Goal: Information Seeking & Learning: Check status

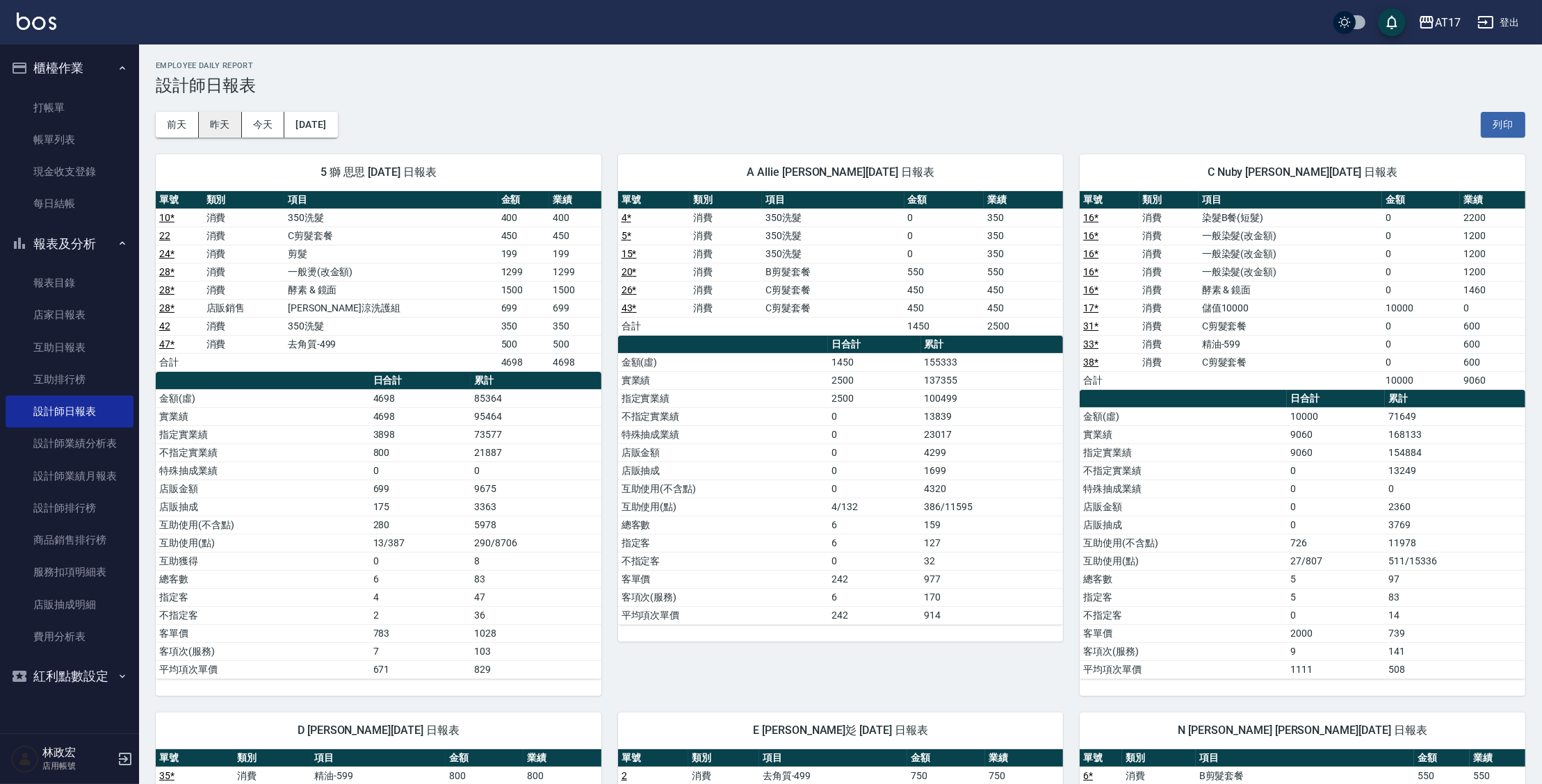
click at [225, 120] on button "昨天" at bounding box center [220, 125] width 43 height 26
click at [261, 123] on button "今天" at bounding box center [263, 125] width 43 height 26
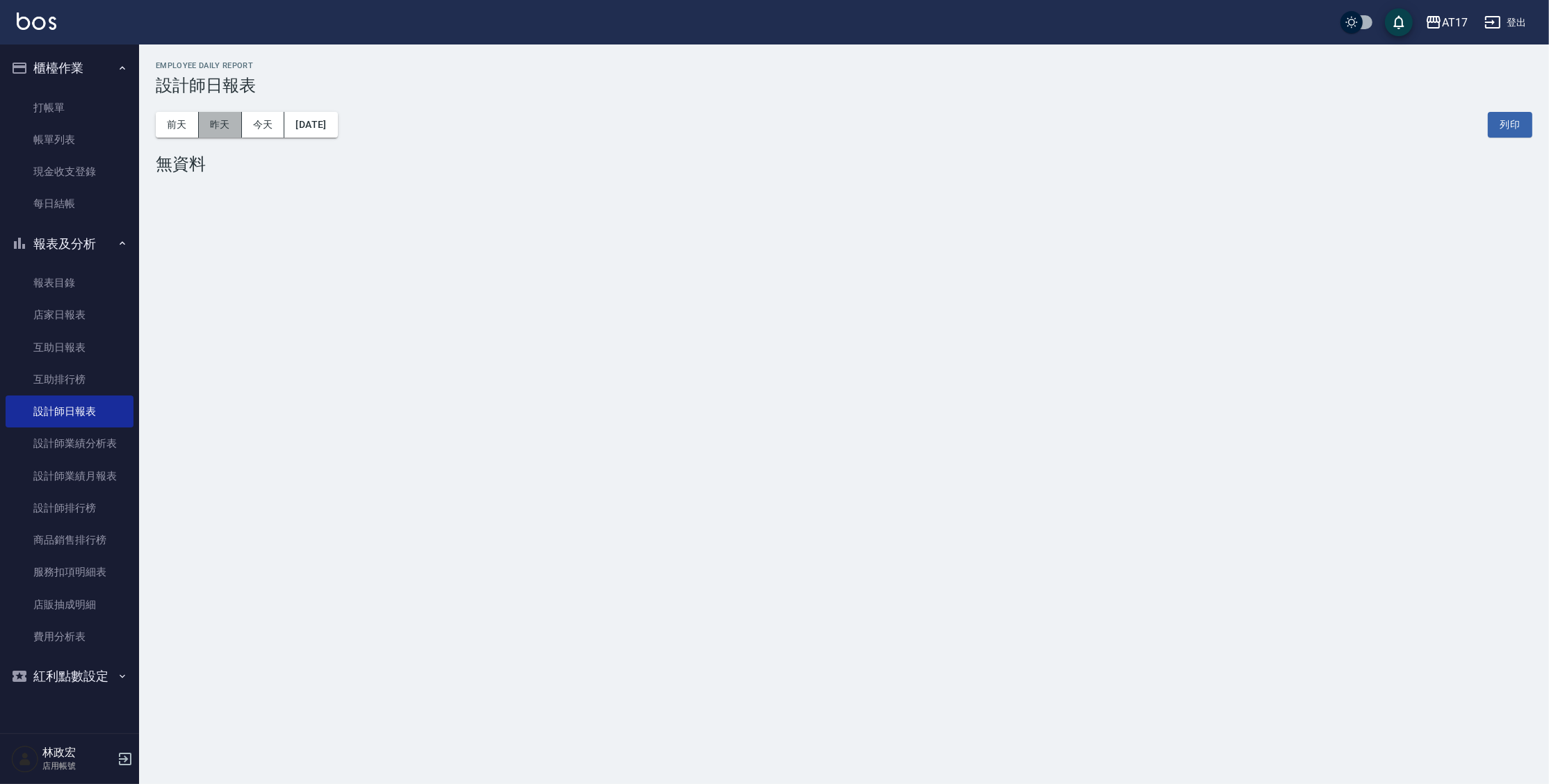
click at [232, 123] on button "昨天" at bounding box center [220, 125] width 43 height 26
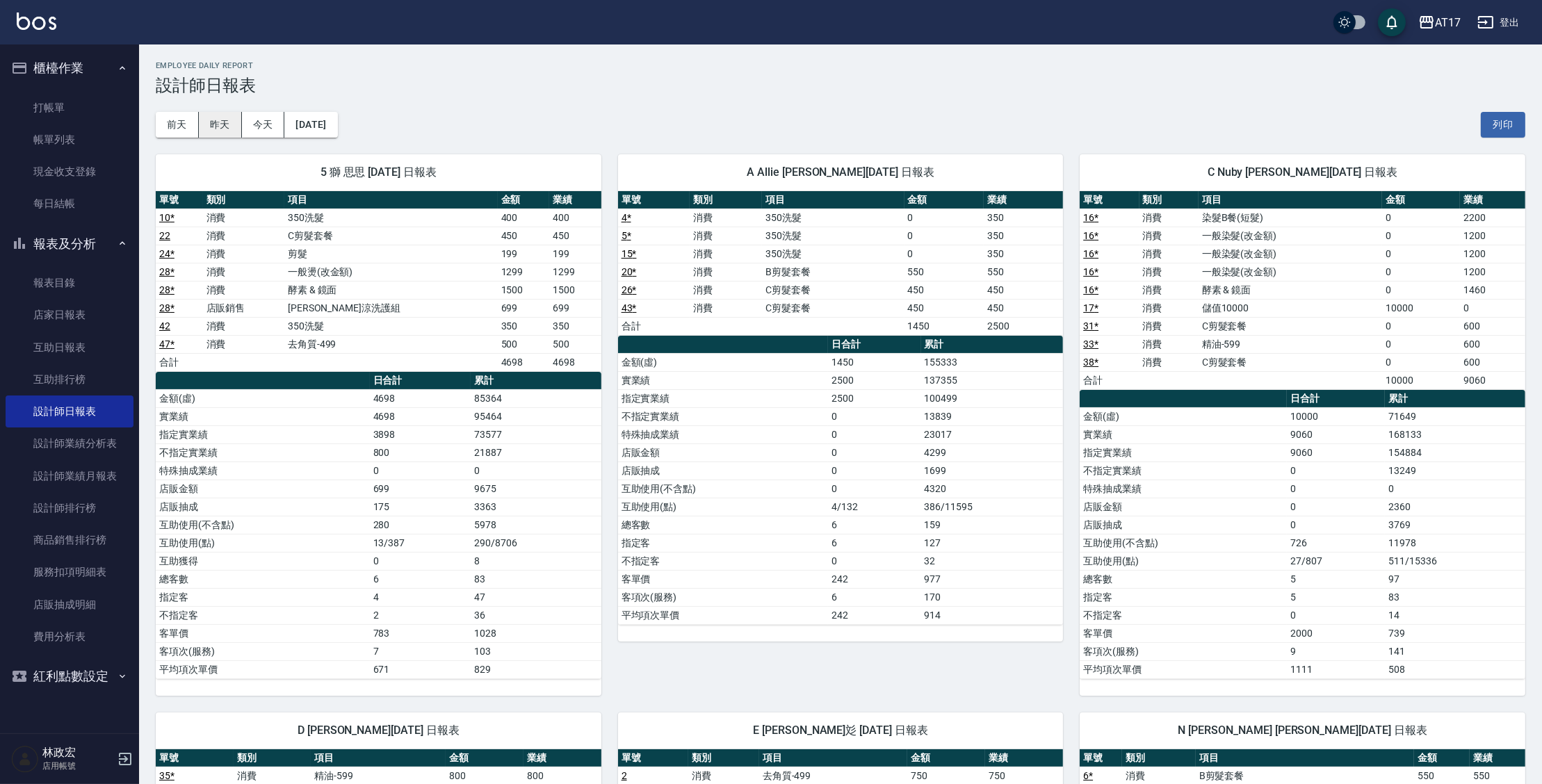
click at [217, 120] on button "昨天" at bounding box center [220, 125] width 43 height 26
click at [301, 134] on button "2025/09/22" at bounding box center [311, 125] width 53 height 26
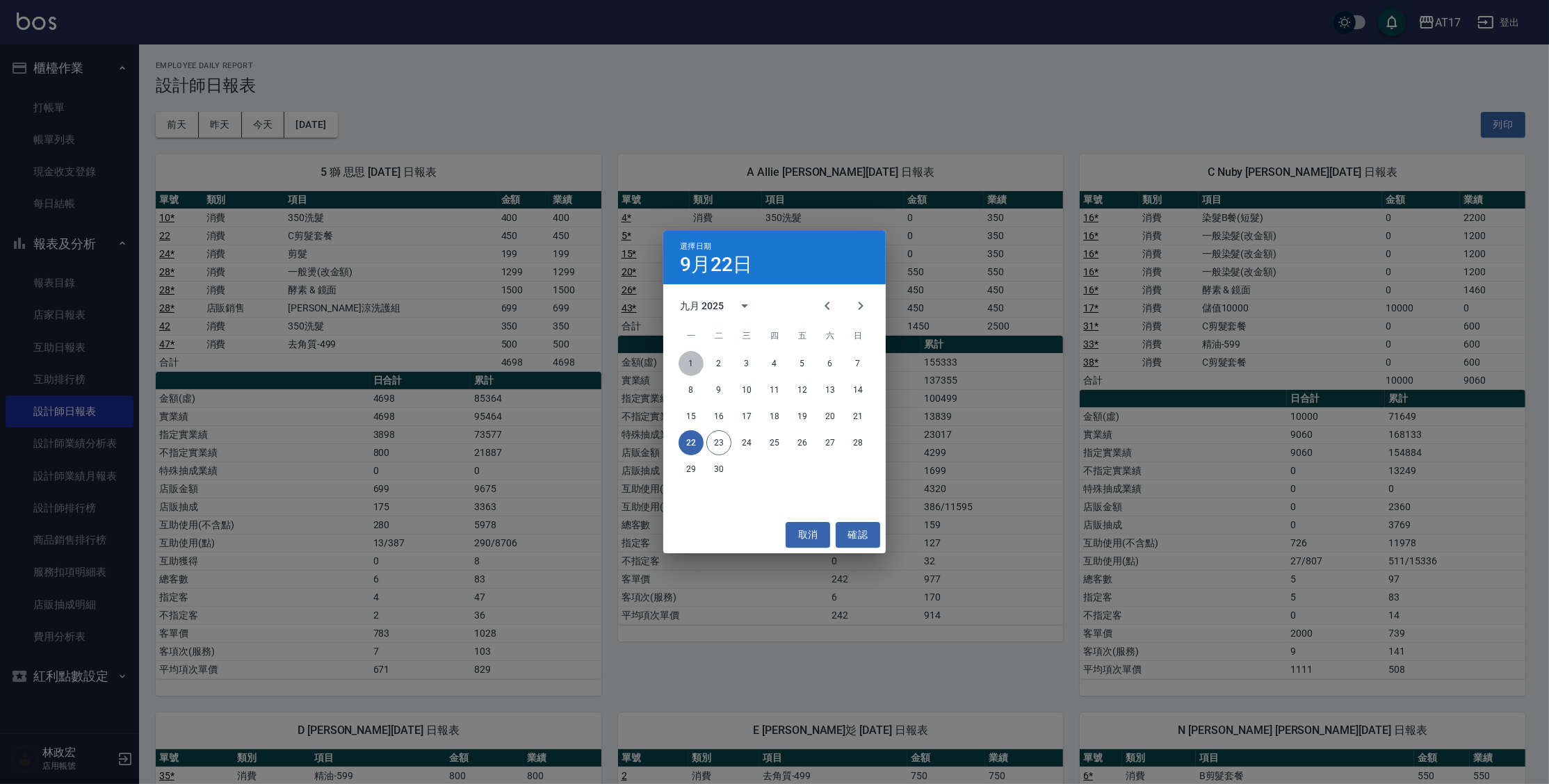
click at [688, 366] on button "1" at bounding box center [691, 363] width 25 height 25
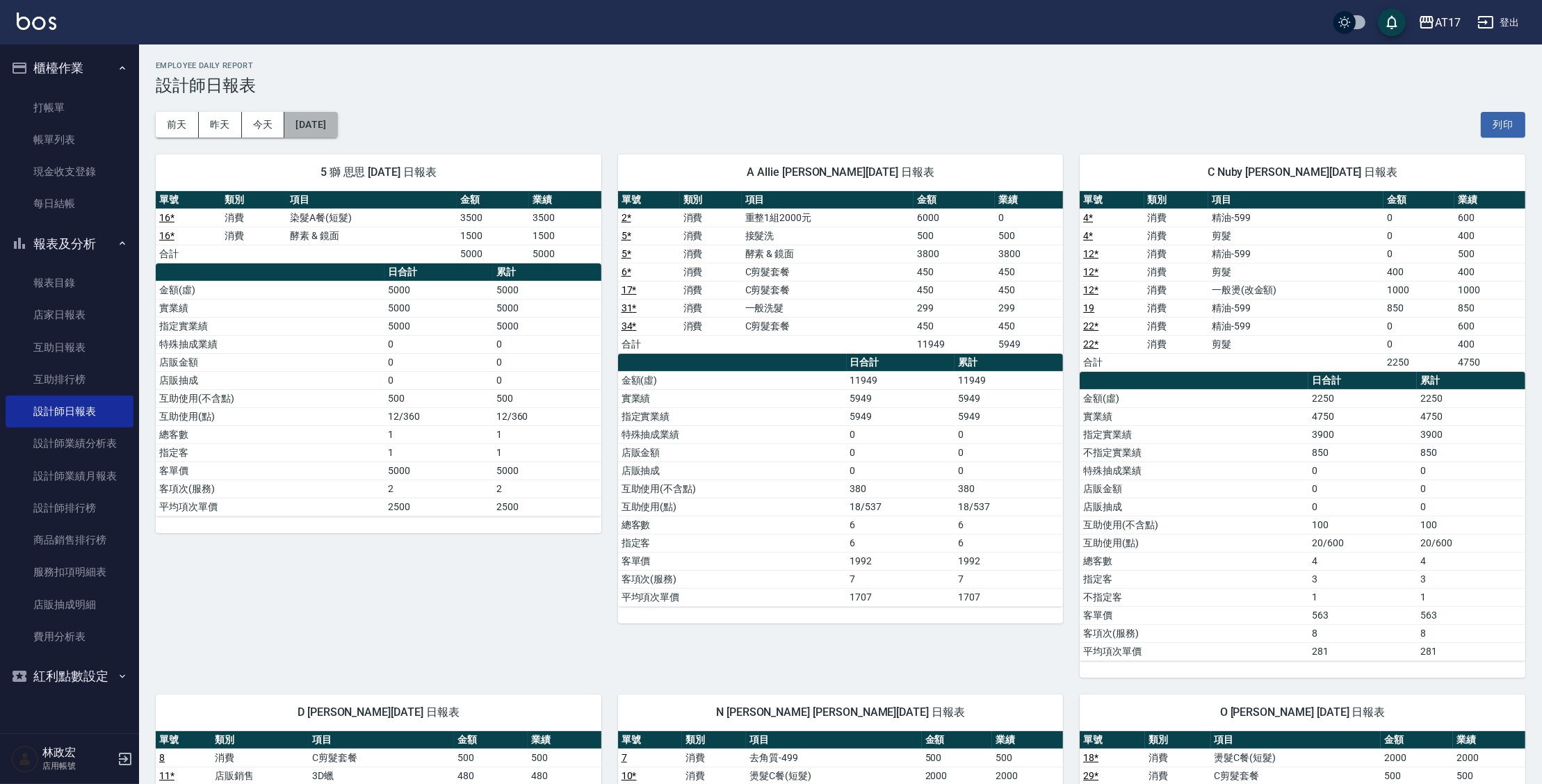
click at [328, 127] on button "2025/09/01" at bounding box center [311, 125] width 53 height 26
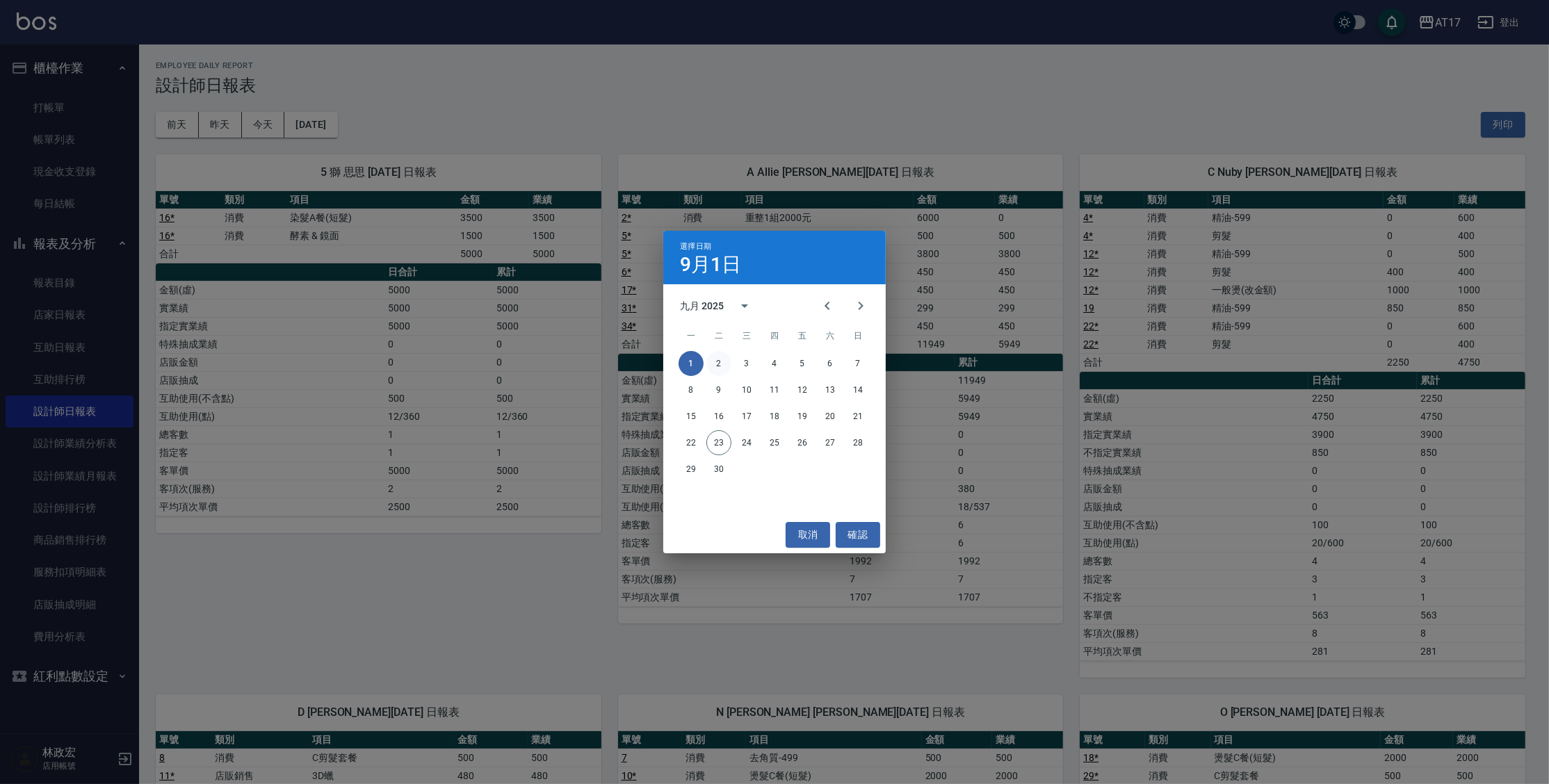
click at [726, 364] on button "2" at bounding box center [719, 363] width 25 height 25
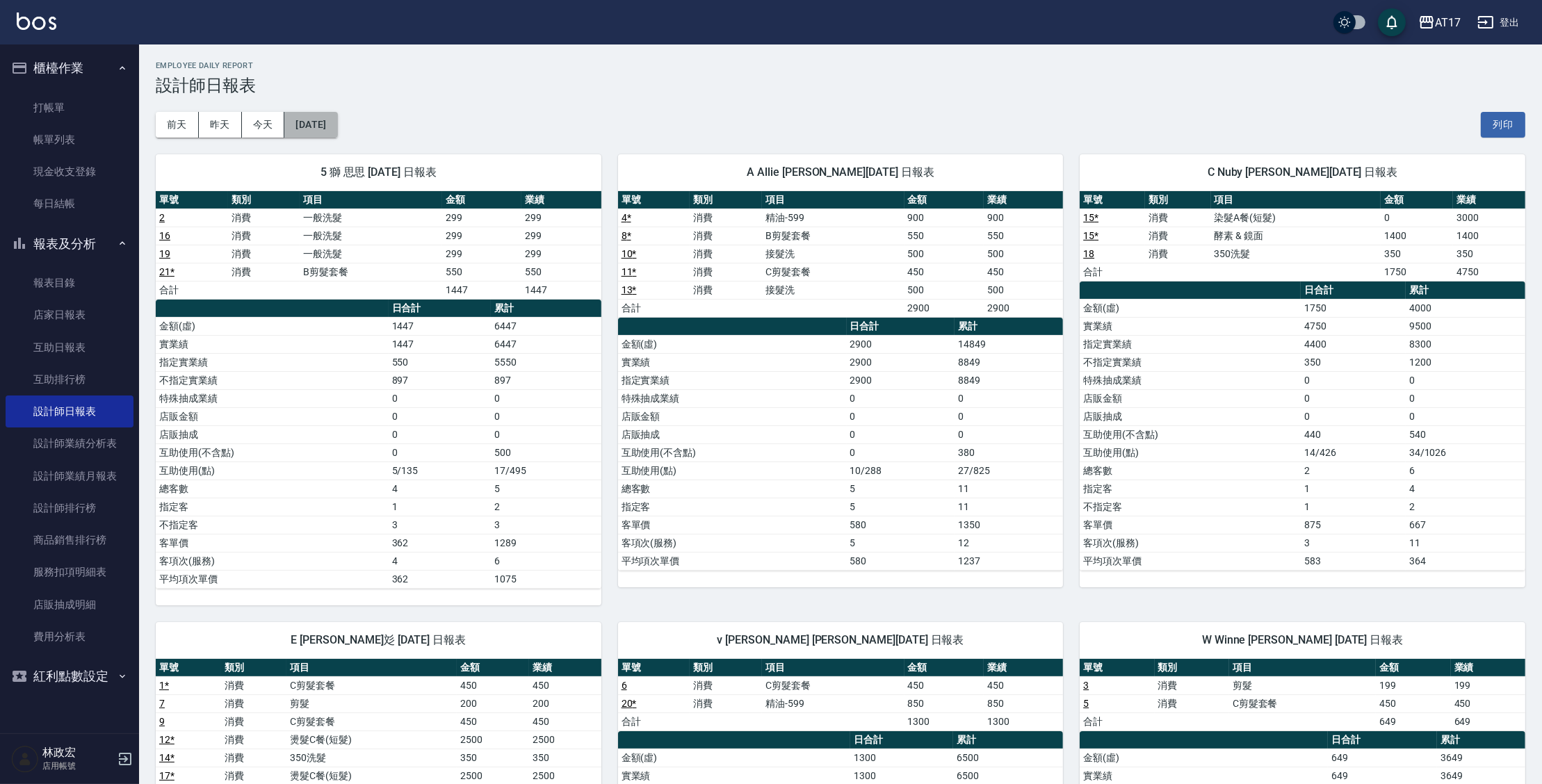
click at [318, 121] on button "2025/09/02" at bounding box center [311, 125] width 53 height 26
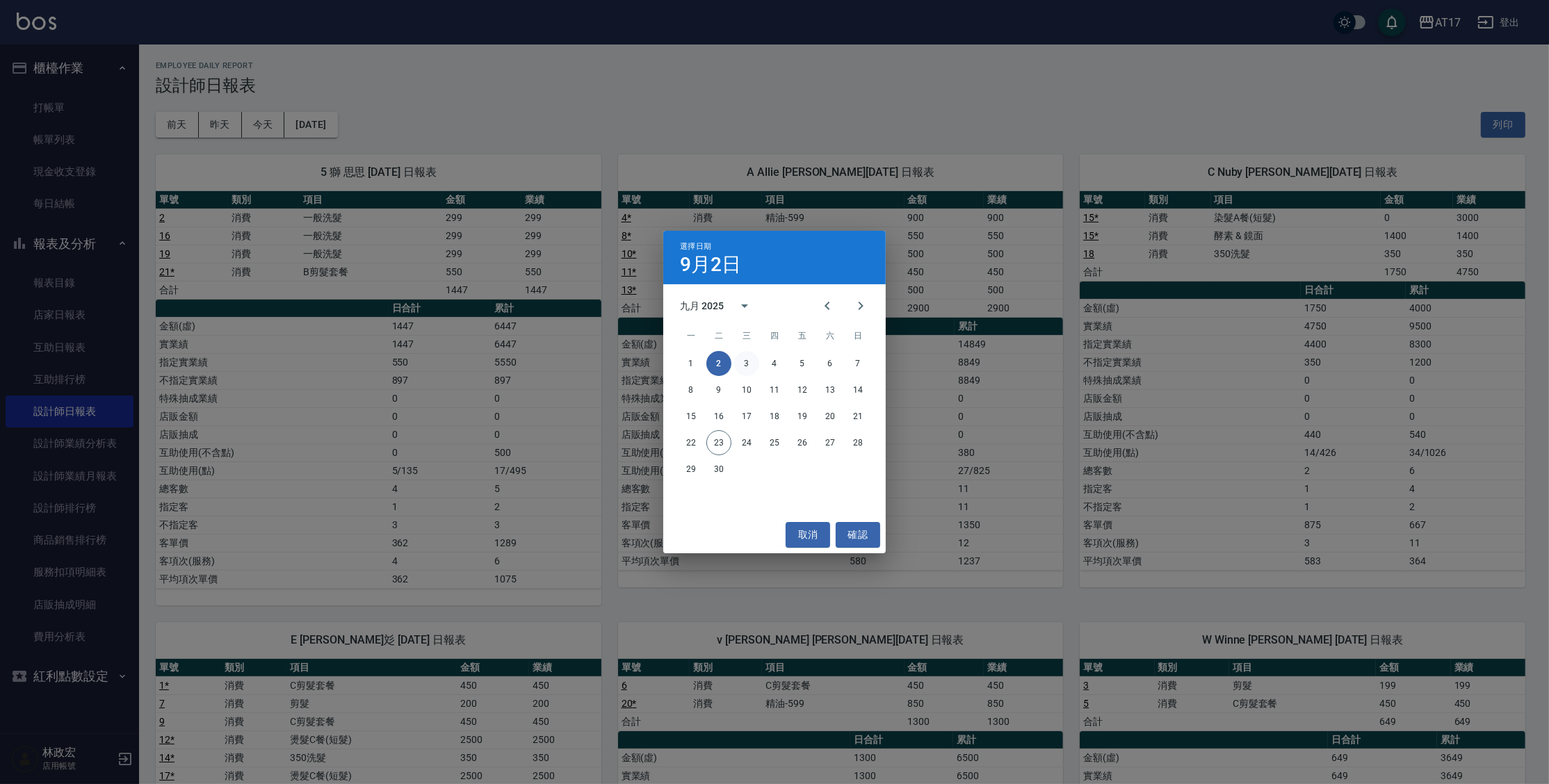
click at [751, 363] on button "3" at bounding box center [746, 363] width 25 height 25
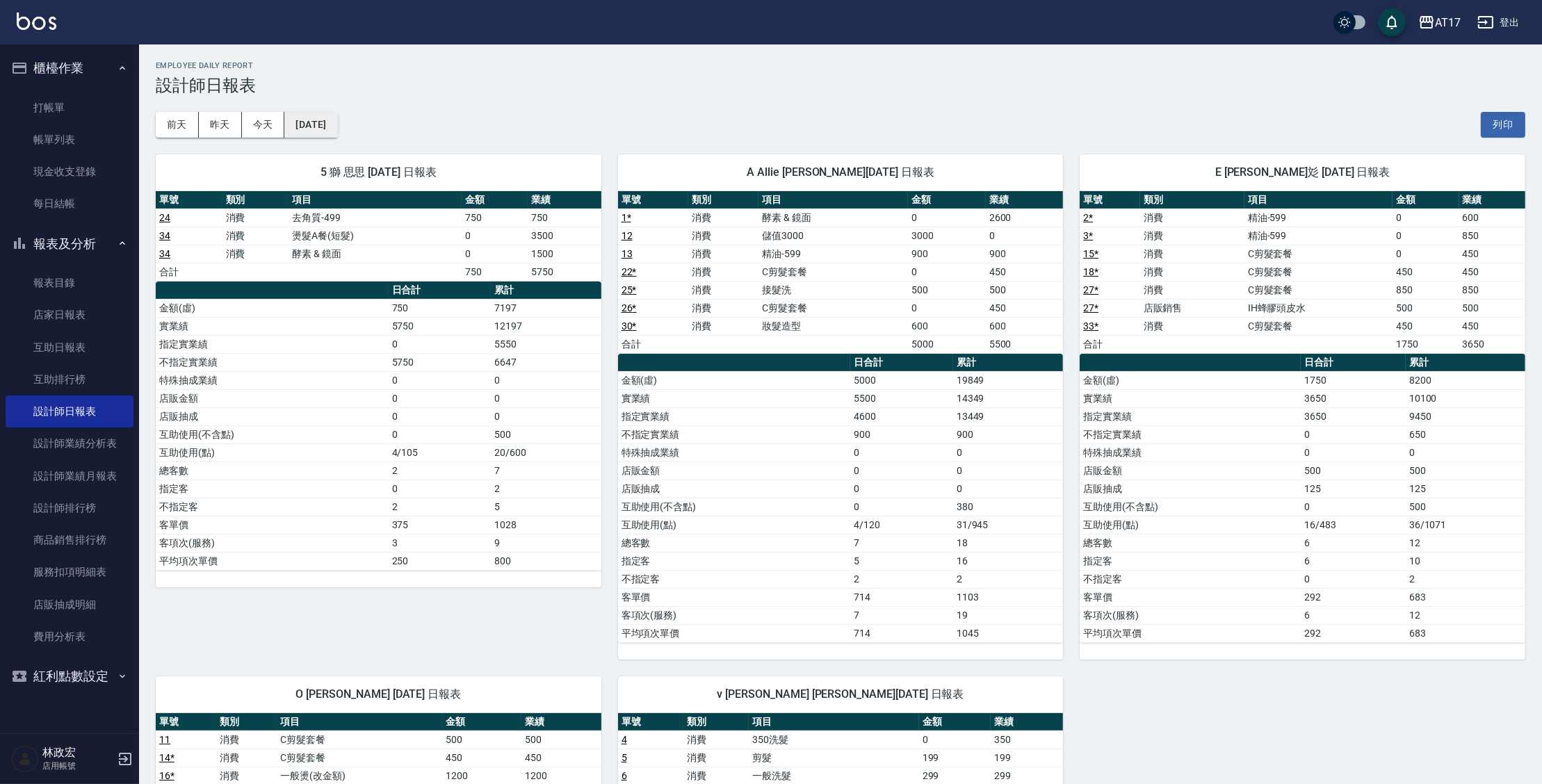
click at [319, 130] on button "2025/09/03" at bounding box center [311, 125] width 53 height 26
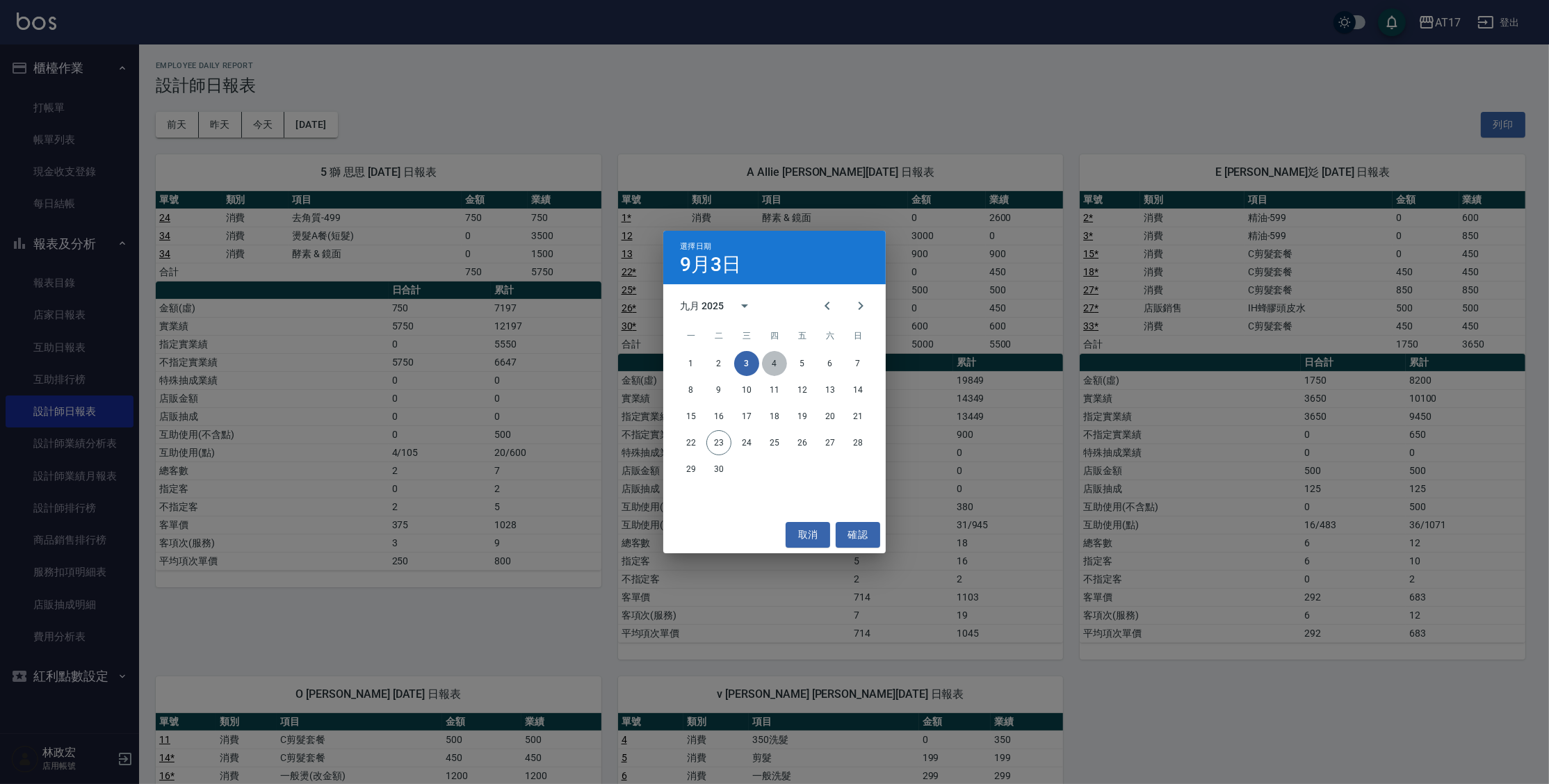
click at [772, 369] on button "4" at bounding box center [774, 363] width 25 height 25
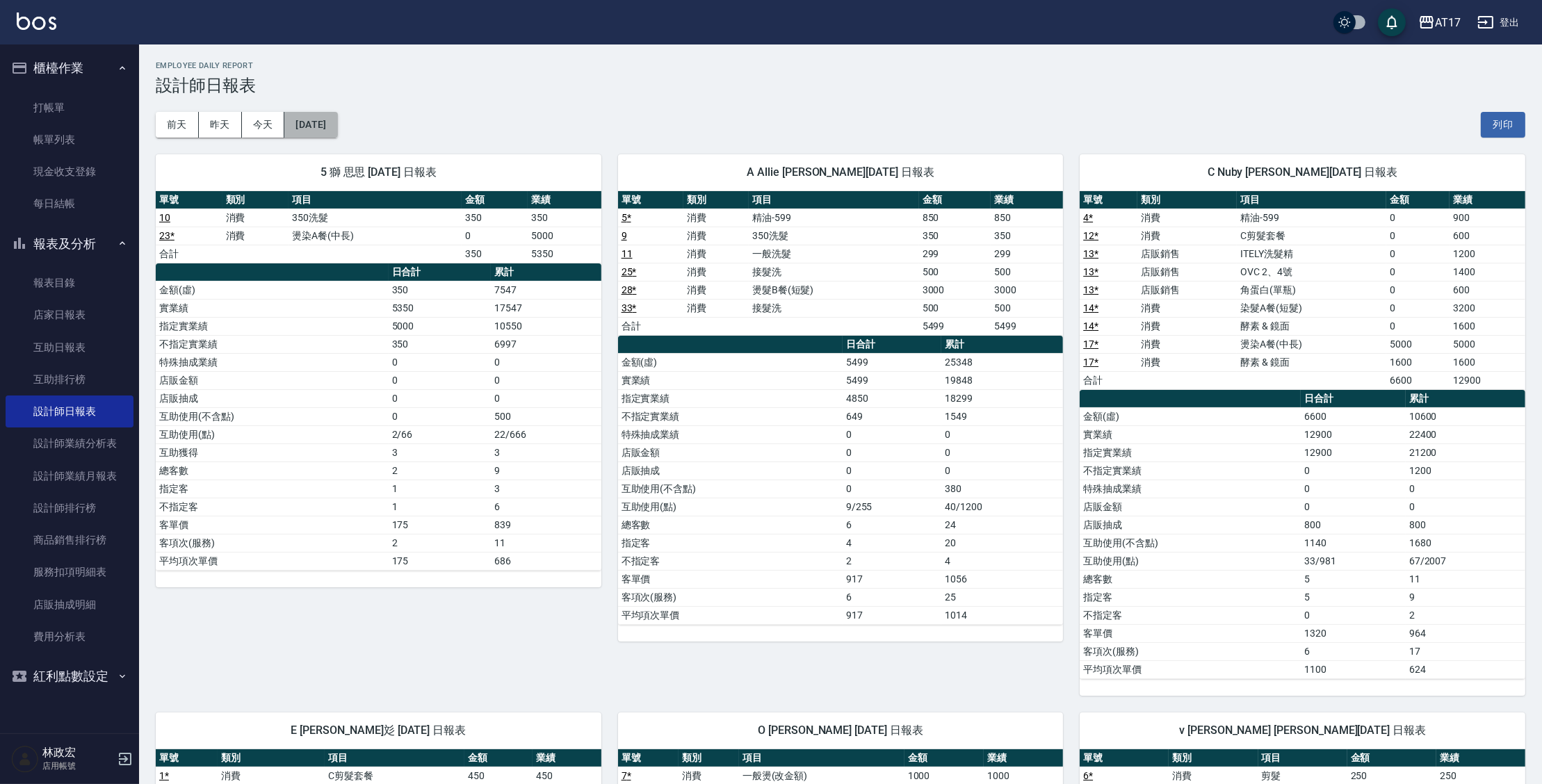
click at [298, 127] on button "2025/09/04" at bounding box center [311, 125] width 53 height 26
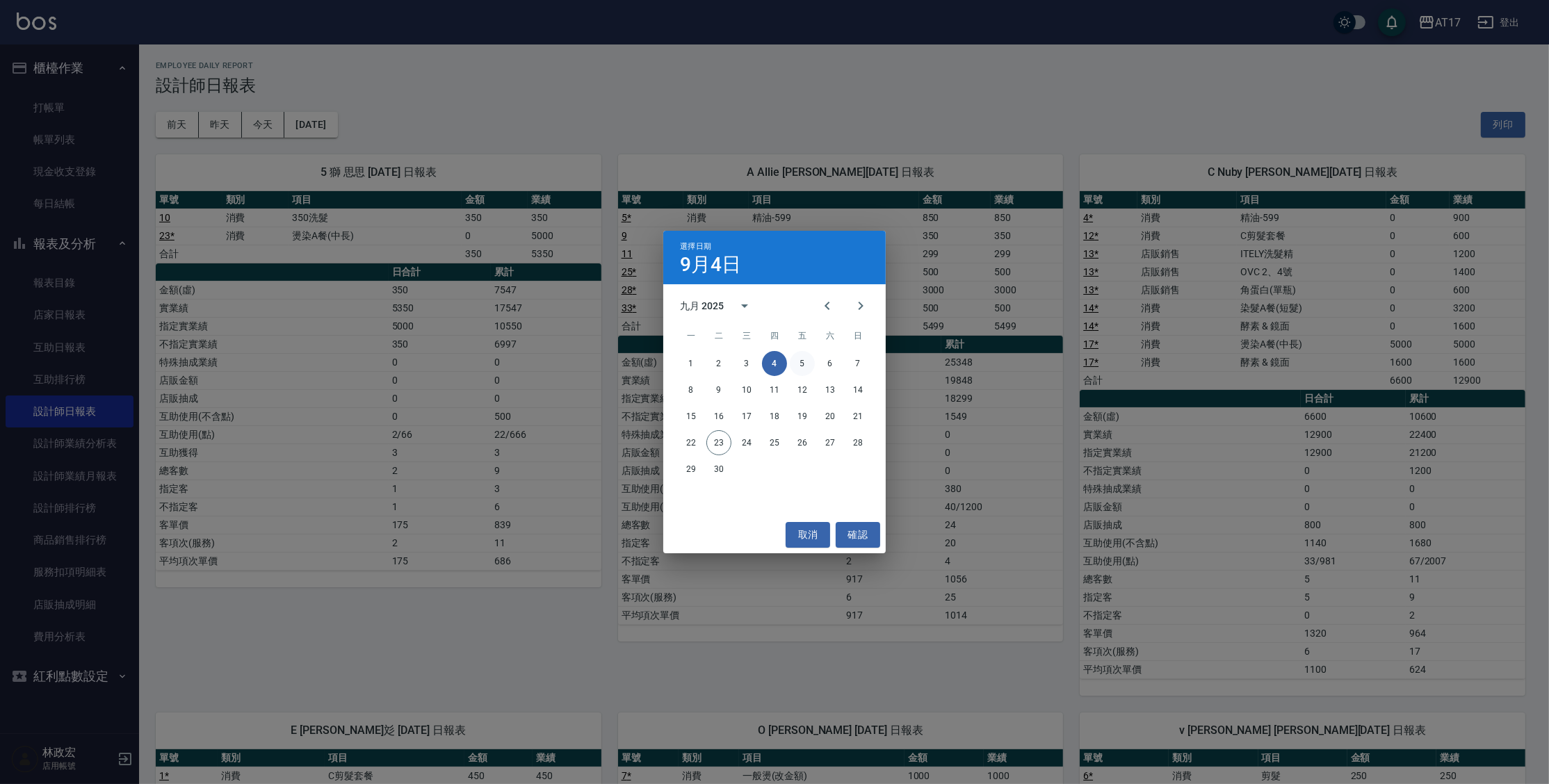
click at [808, 369] on button "5" at bounding box center [802, 363] width 25 height 25
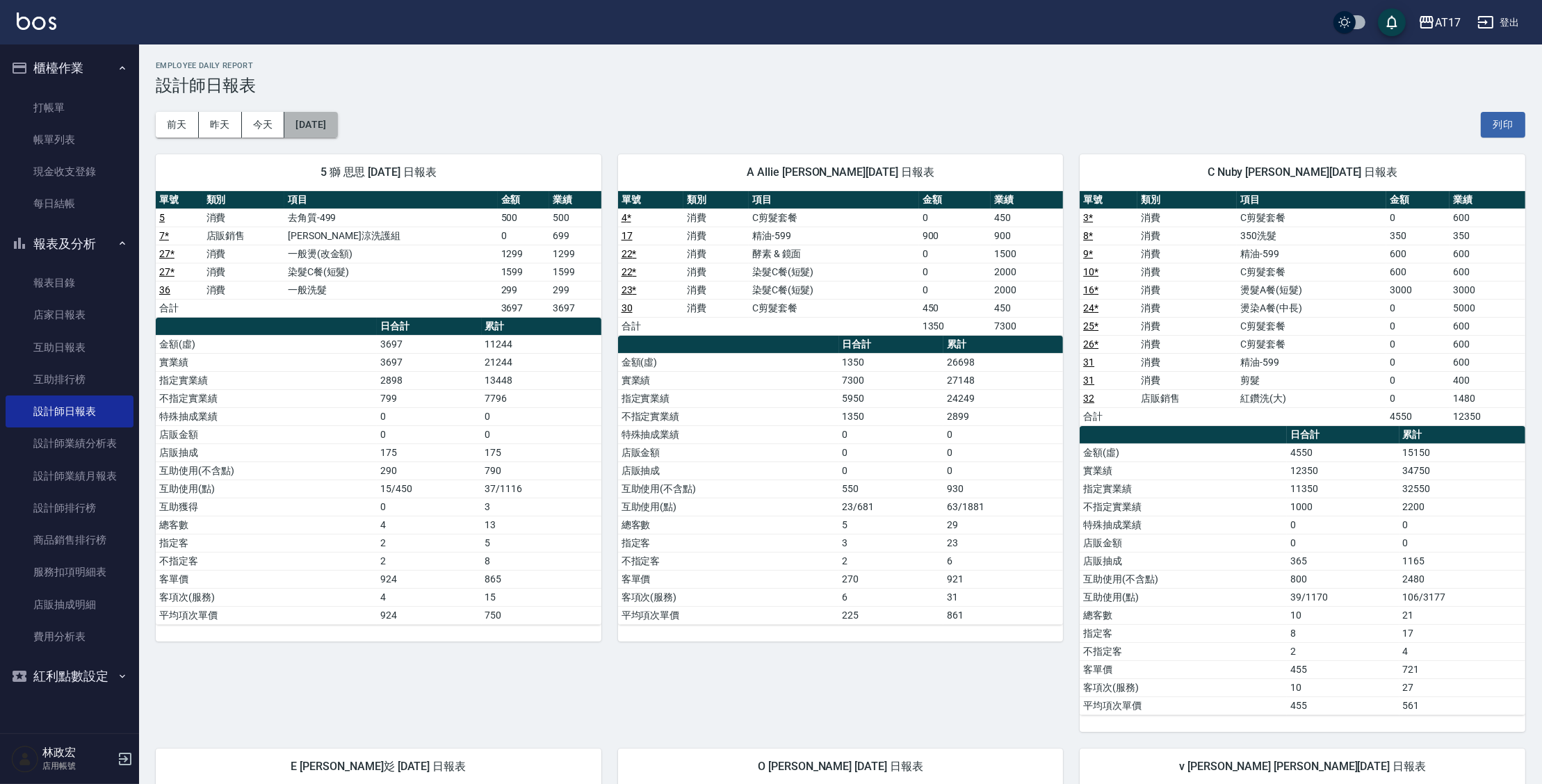
click at [317, 130] on button "2025/09/05" at bounding box center [311, 125] width 53 height 26
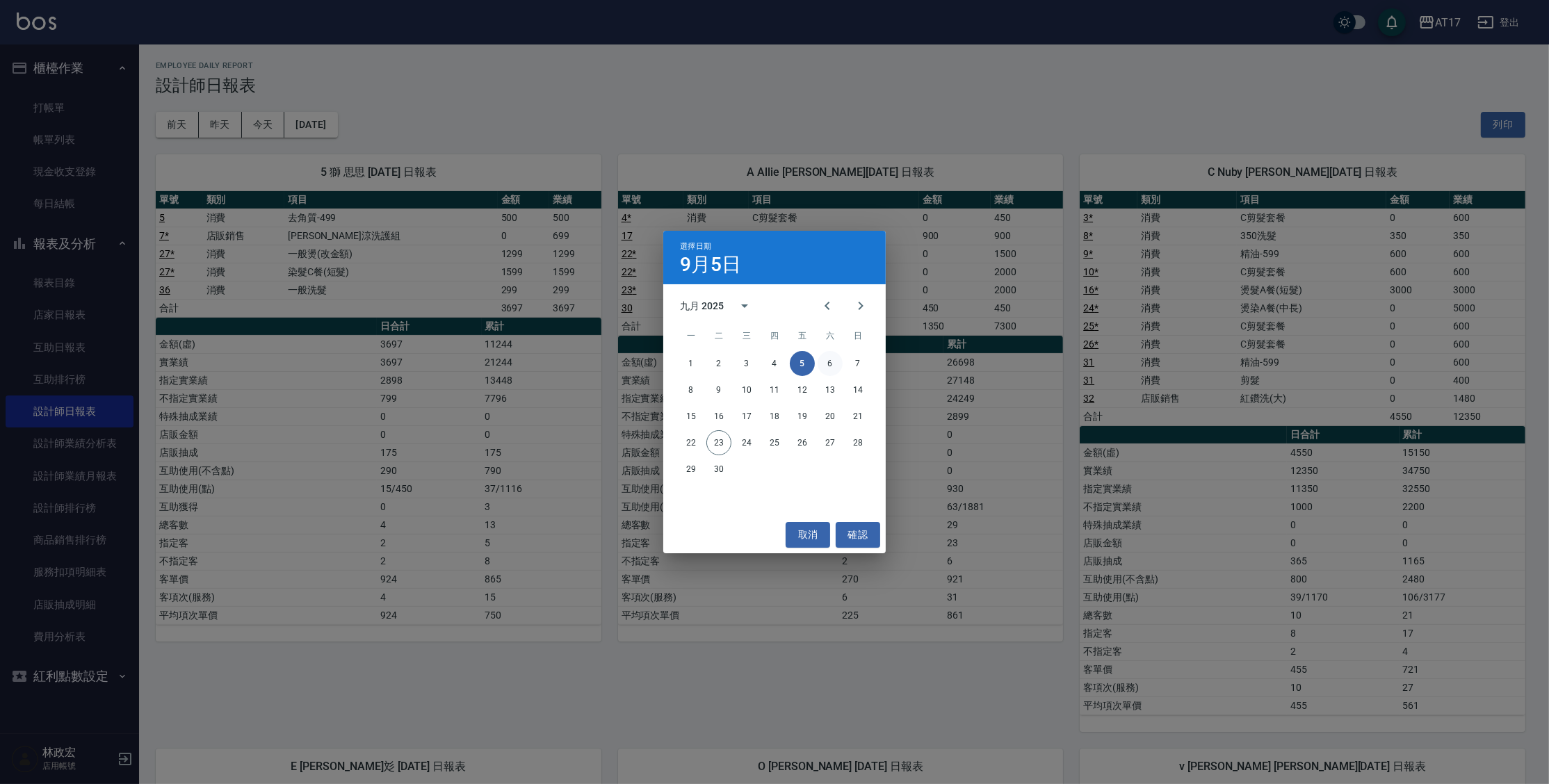
click at [824, 362] on button "6" at bounding box center [830, 363] width 25 height 25
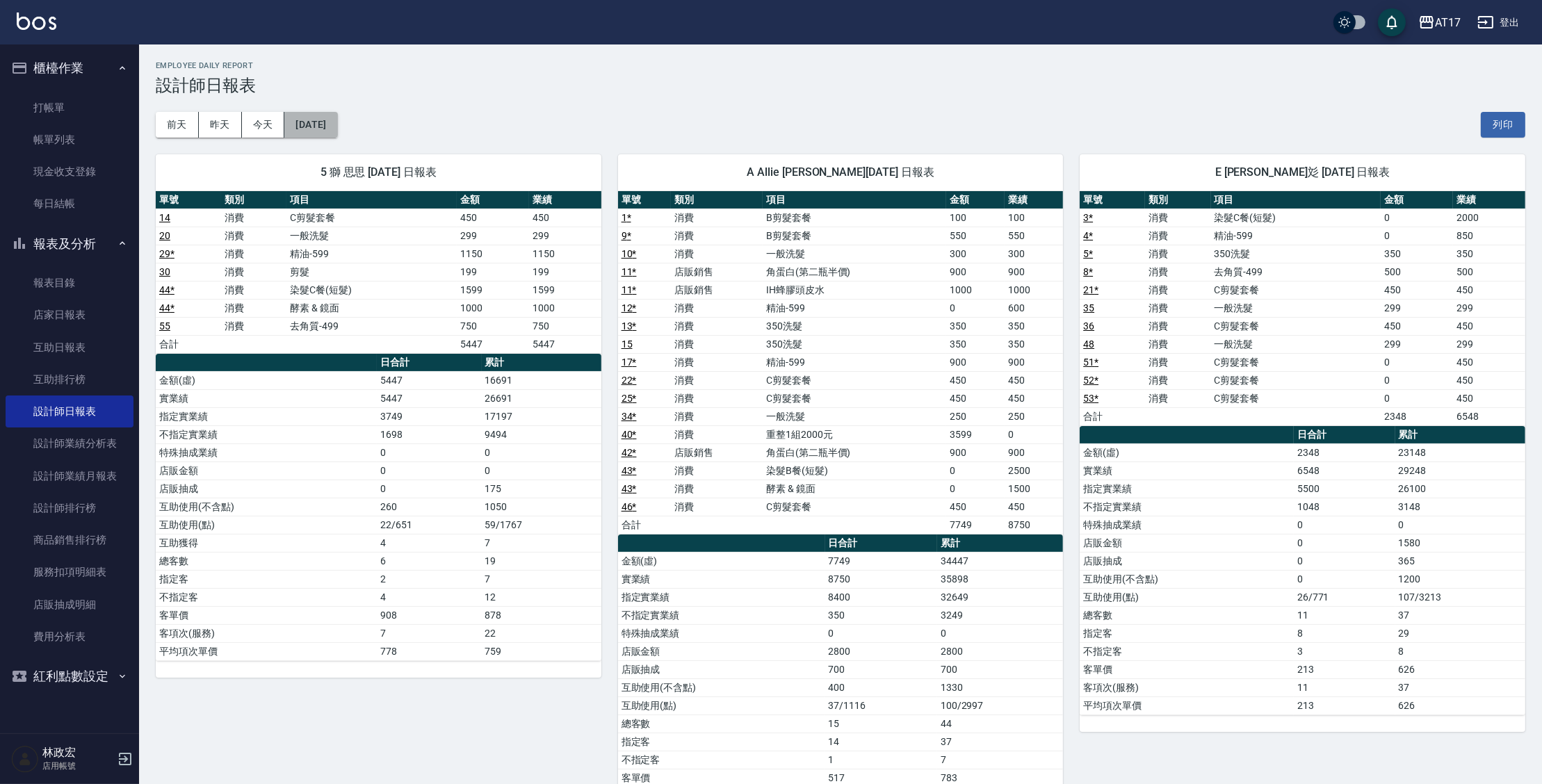
click at [312, 130] on button "2025/09/06" at bounding box center [311, 125] width 53 height 26
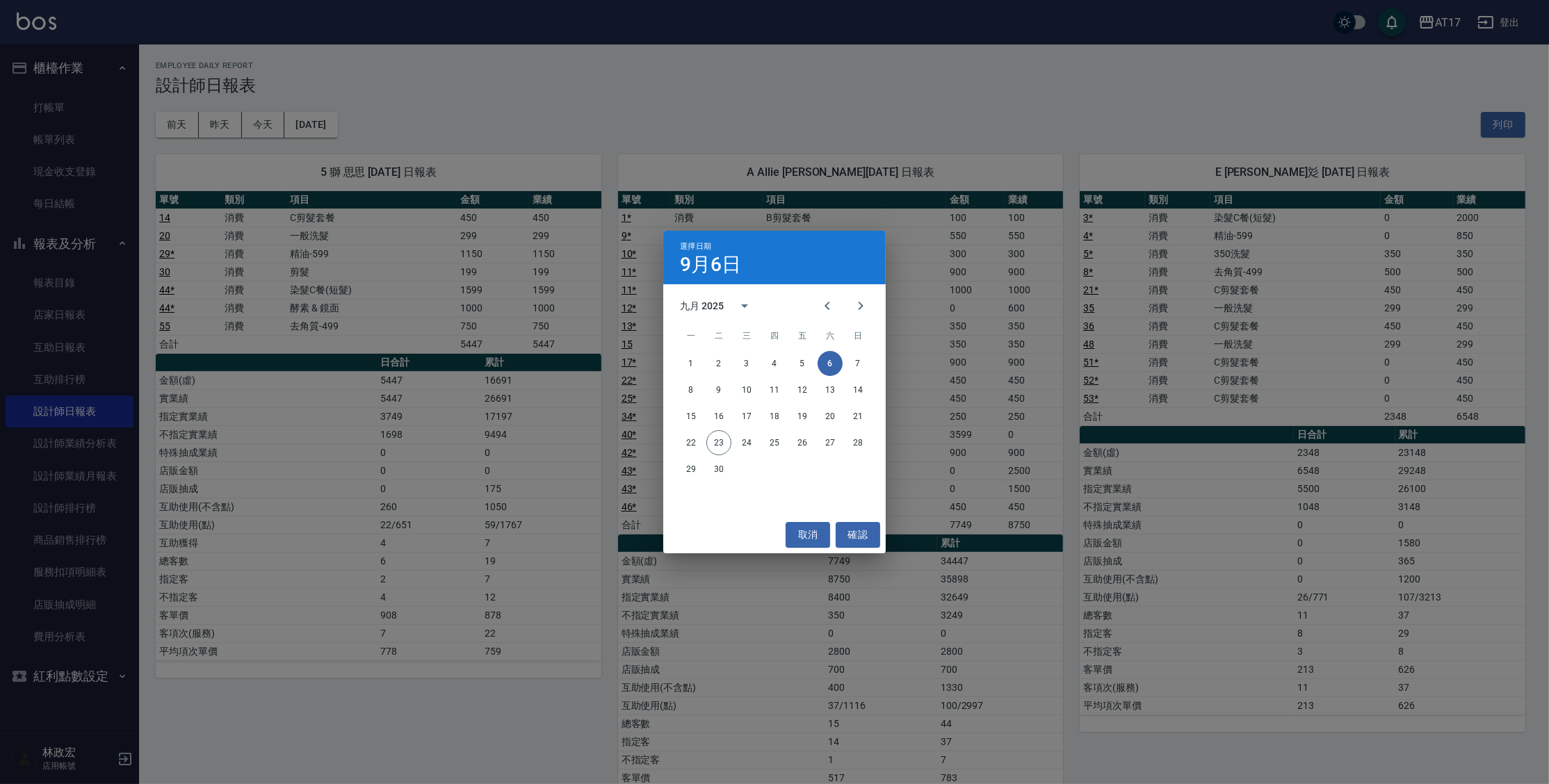
click at [592, 103] on div "選擇日期 9月6日 九月 2025 一 二 三 四 五 六 日 1 2 3 4 5 6 7 8 9 10 11 12 13 14 15 16 17 18 19…" at bounding box center [774, 392] width 1549 height 784
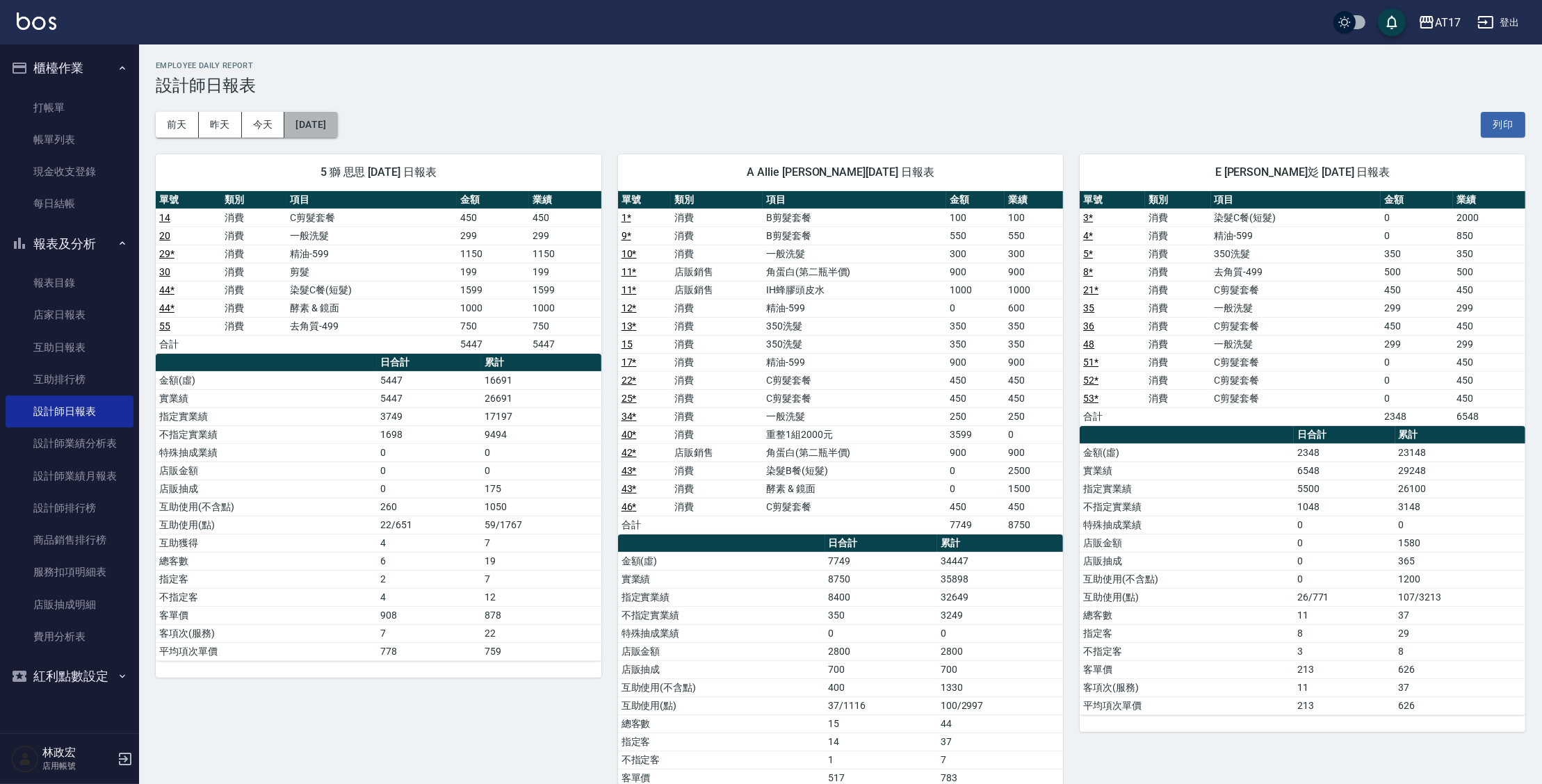
click at [337, 127] on button "2025/09/06" at bounding box center [311, 125] width 53 height 26
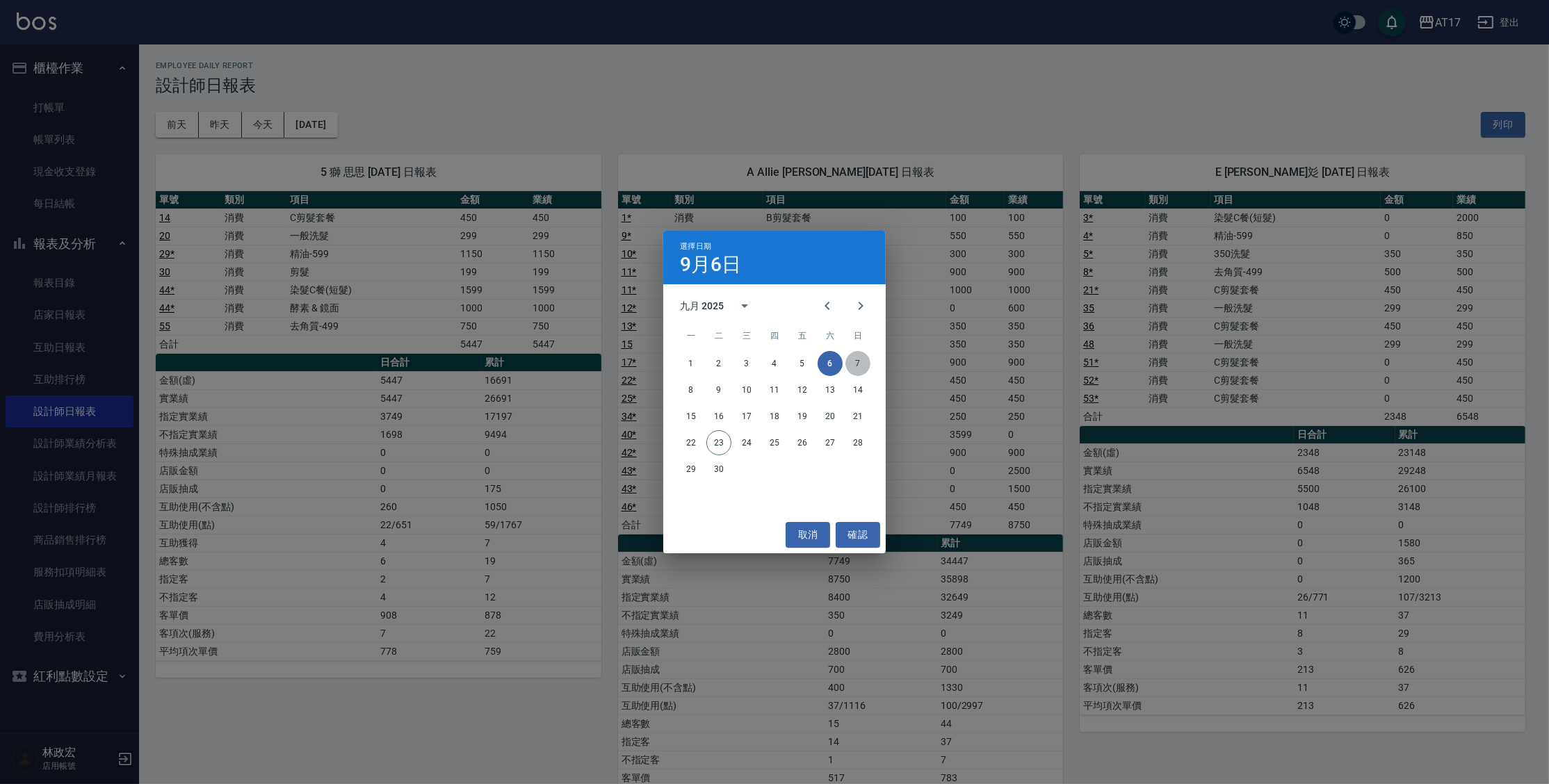
click at [855, 363] on button "7" at bounding box center [858, 363] width 25 height 25
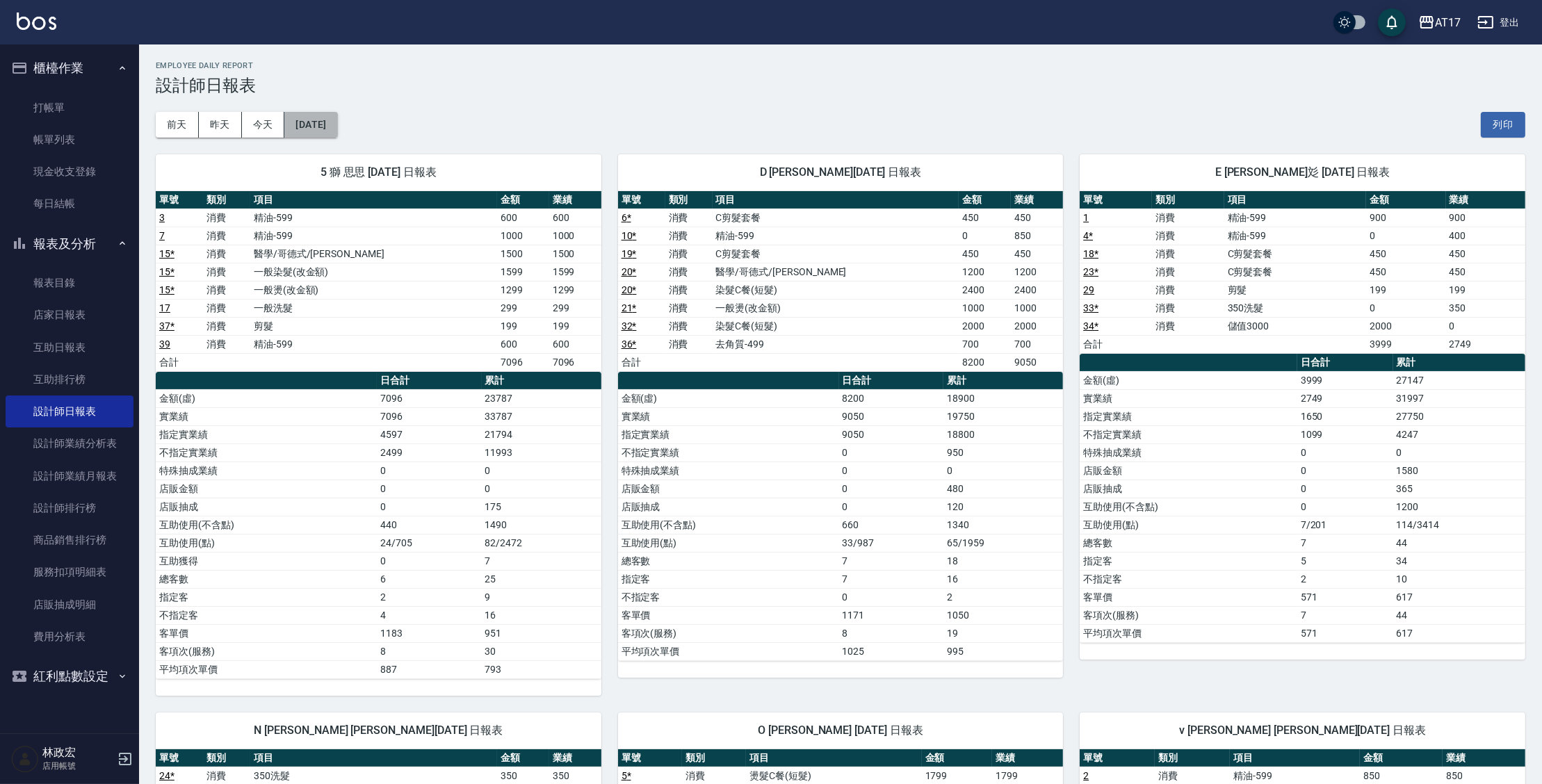
click at [333, 115] on button "2025/09/07" at bounding box center [311, 125] width 53 height 26
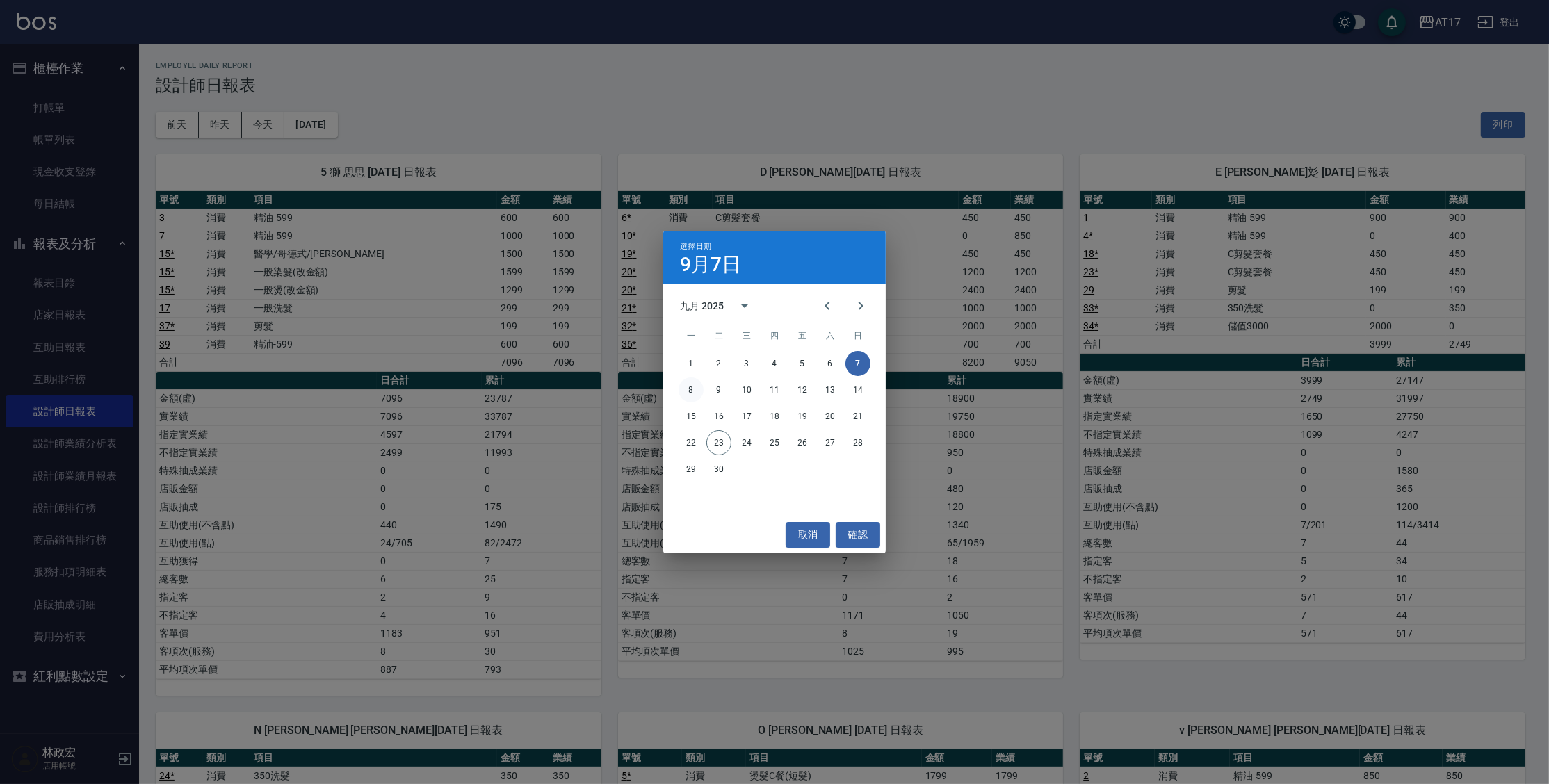
click at [689, 395] on button "8" at bounding box center [691, 390] width 25 height 25
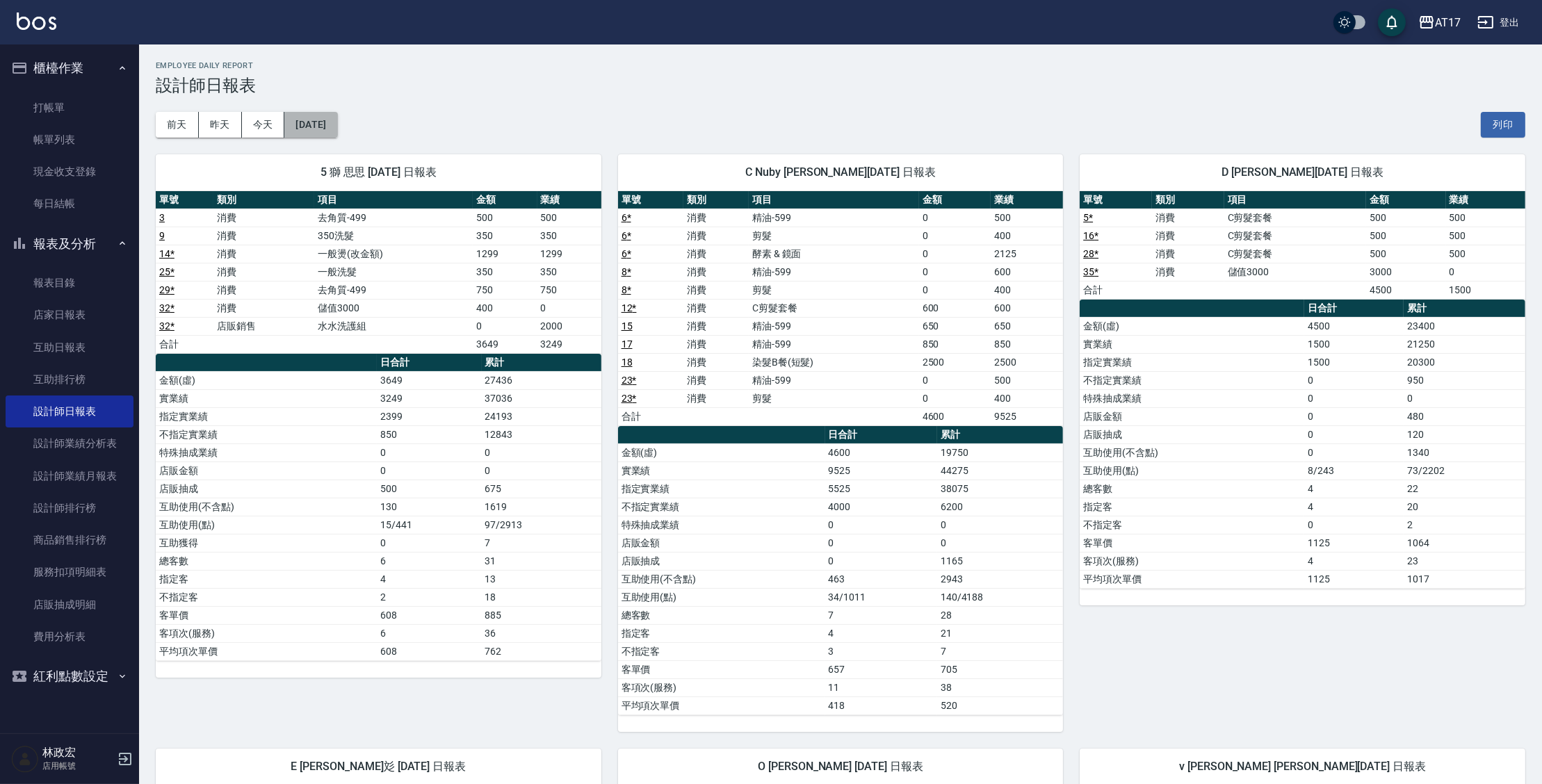
click at [337, 129] on button "2025/09/08" at bounding box center [311, 125] width 53 height 26
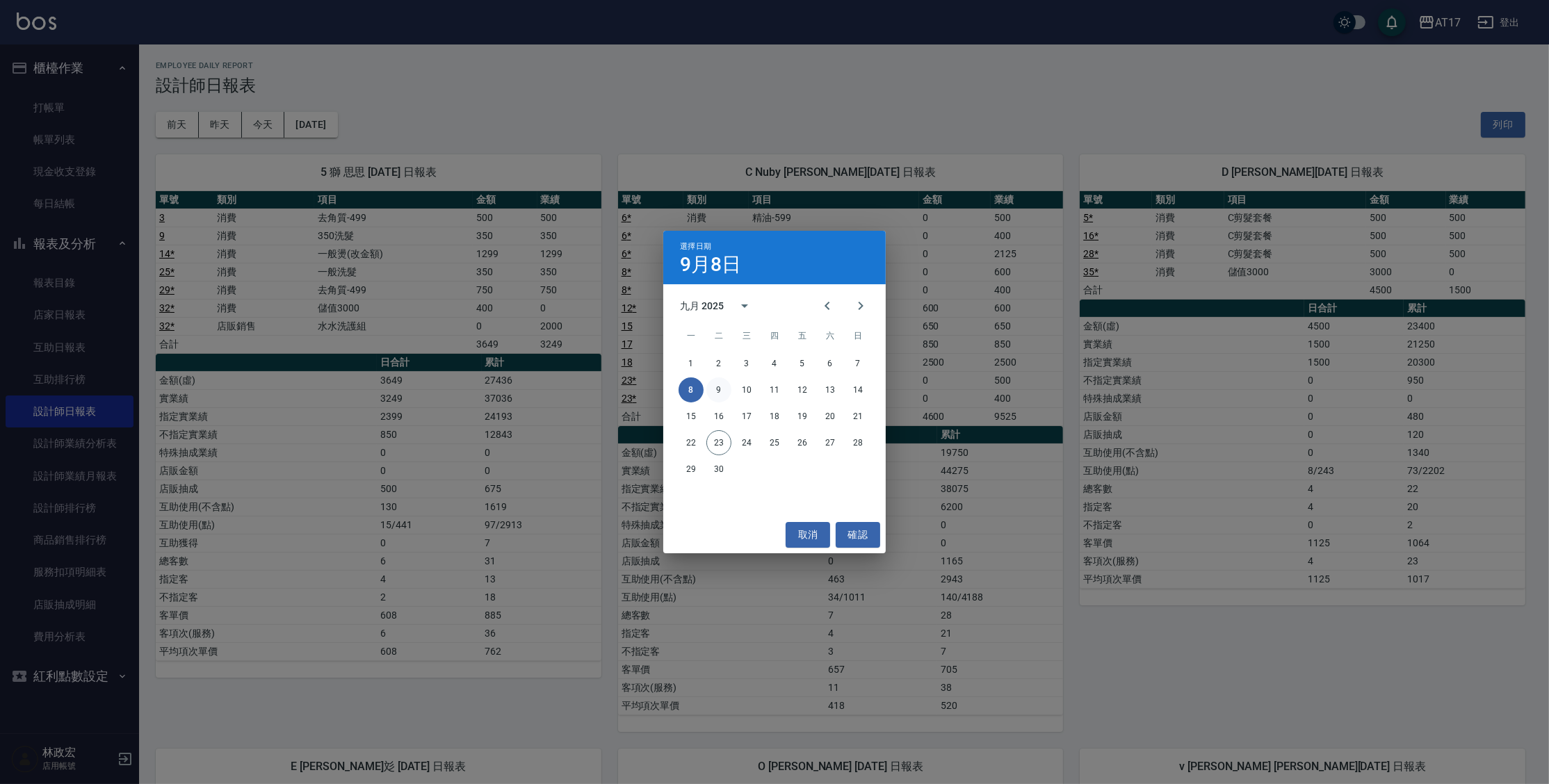
click at [712, 394] on button "9" at bounding box center [719, 390] width 25 height 25
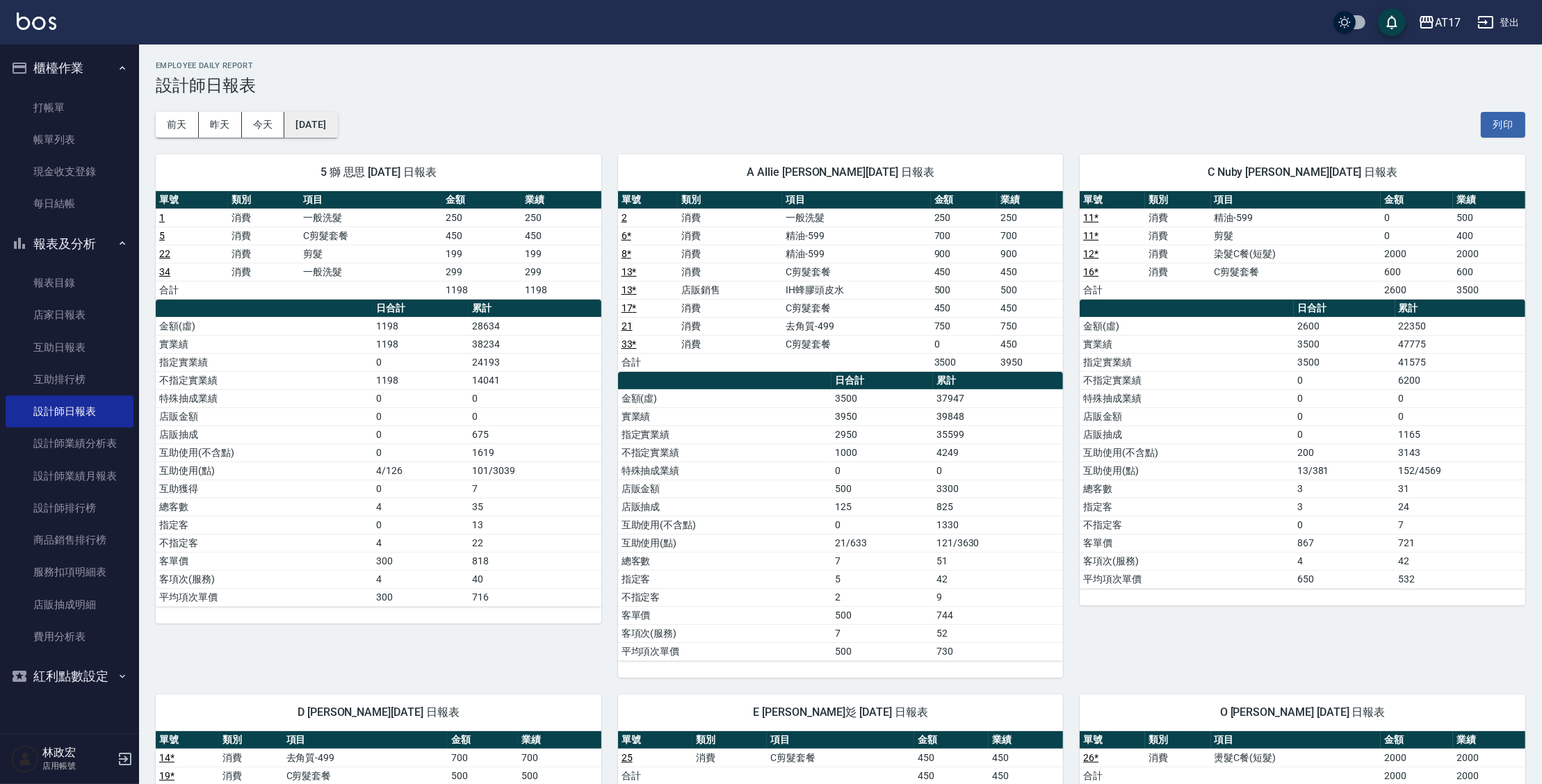
click at [337, 132] on button "2025/09/09" at bounding box center [311, 125] width 53 height 26
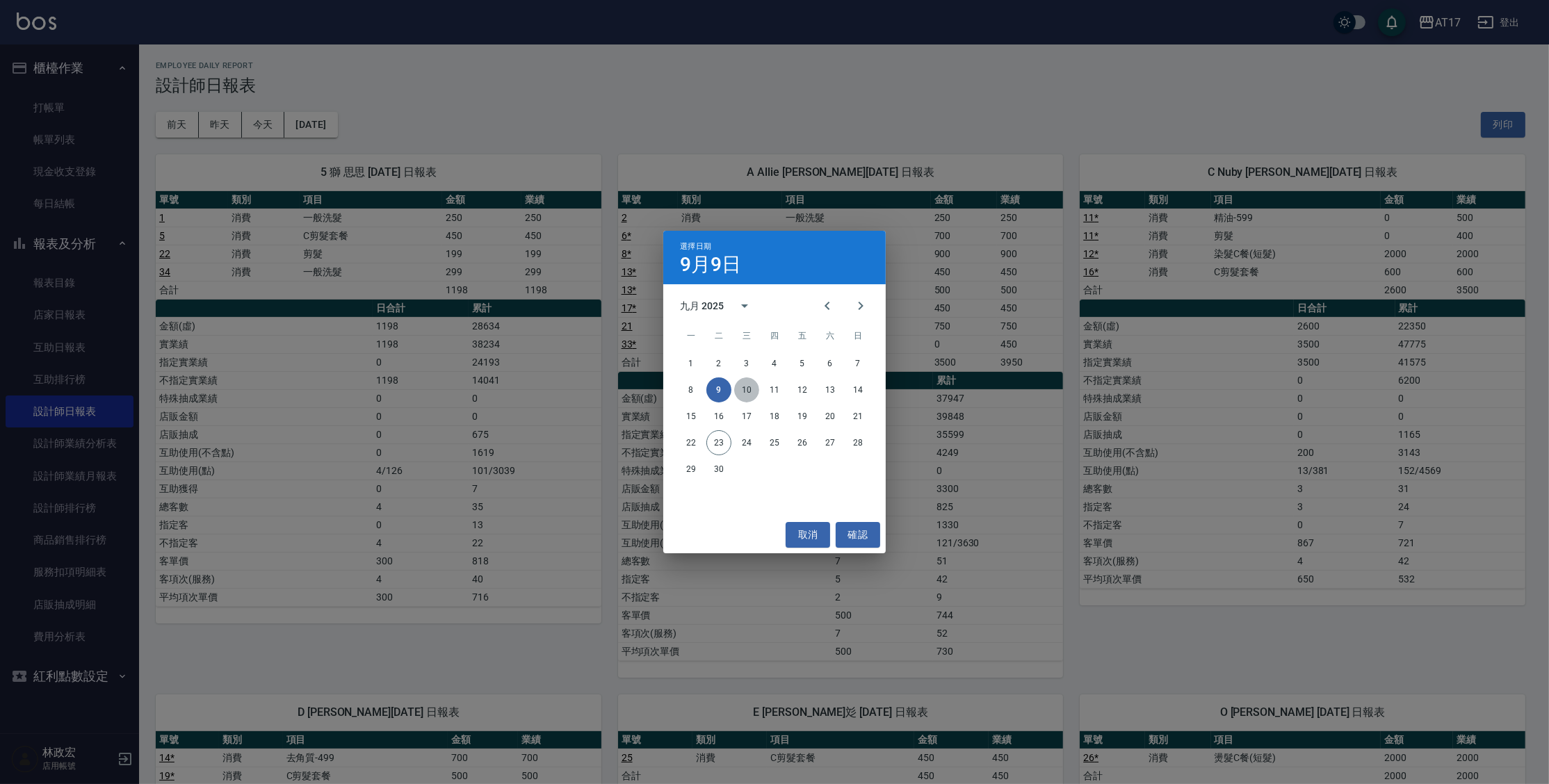
click at [756, 392] on button "10" at bounding box center [746, 390] width 25 height 25
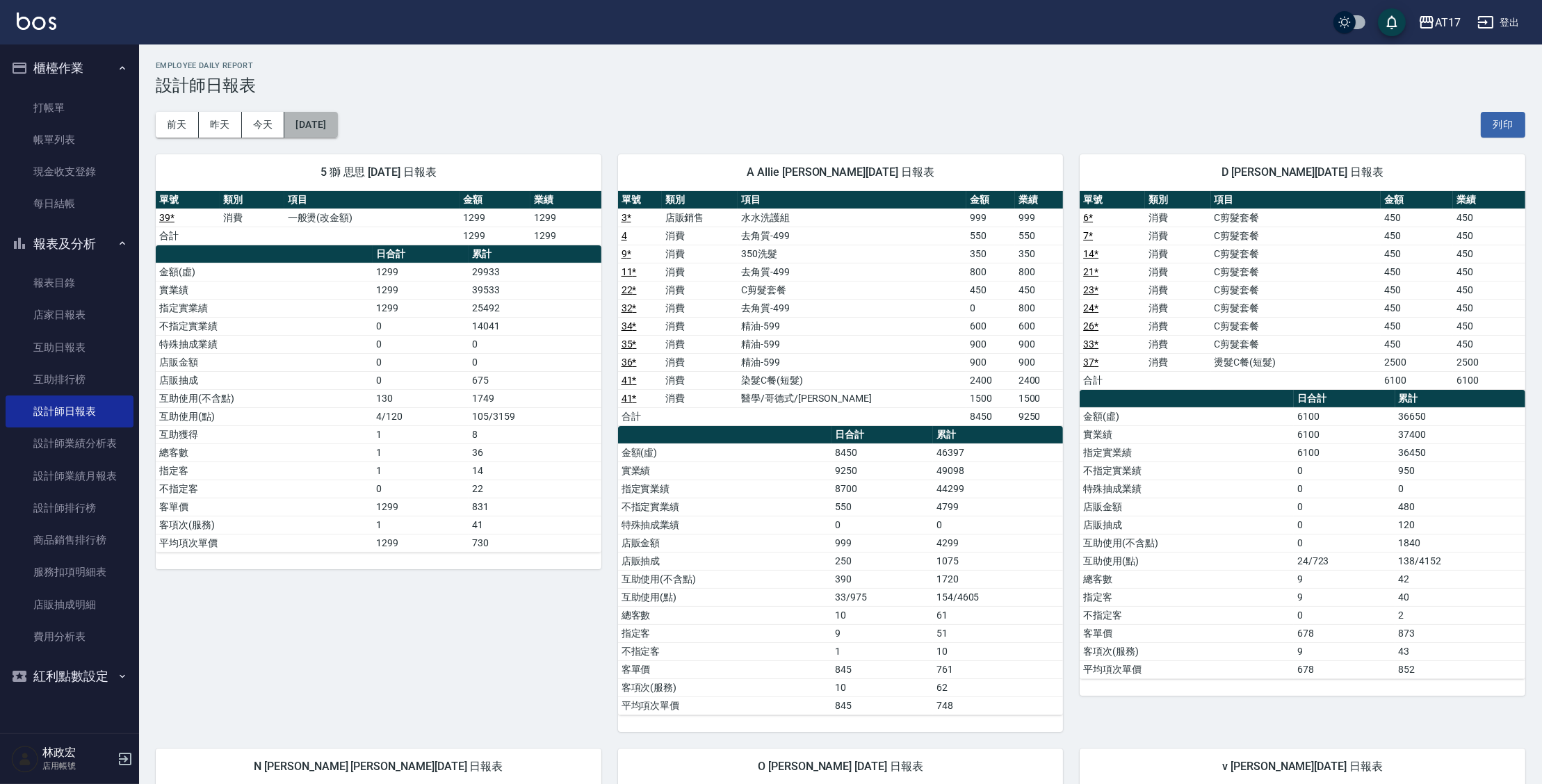
click at [337, 127] on button "2025/09/10" at bounding box center [311, 125] width 53 height 26
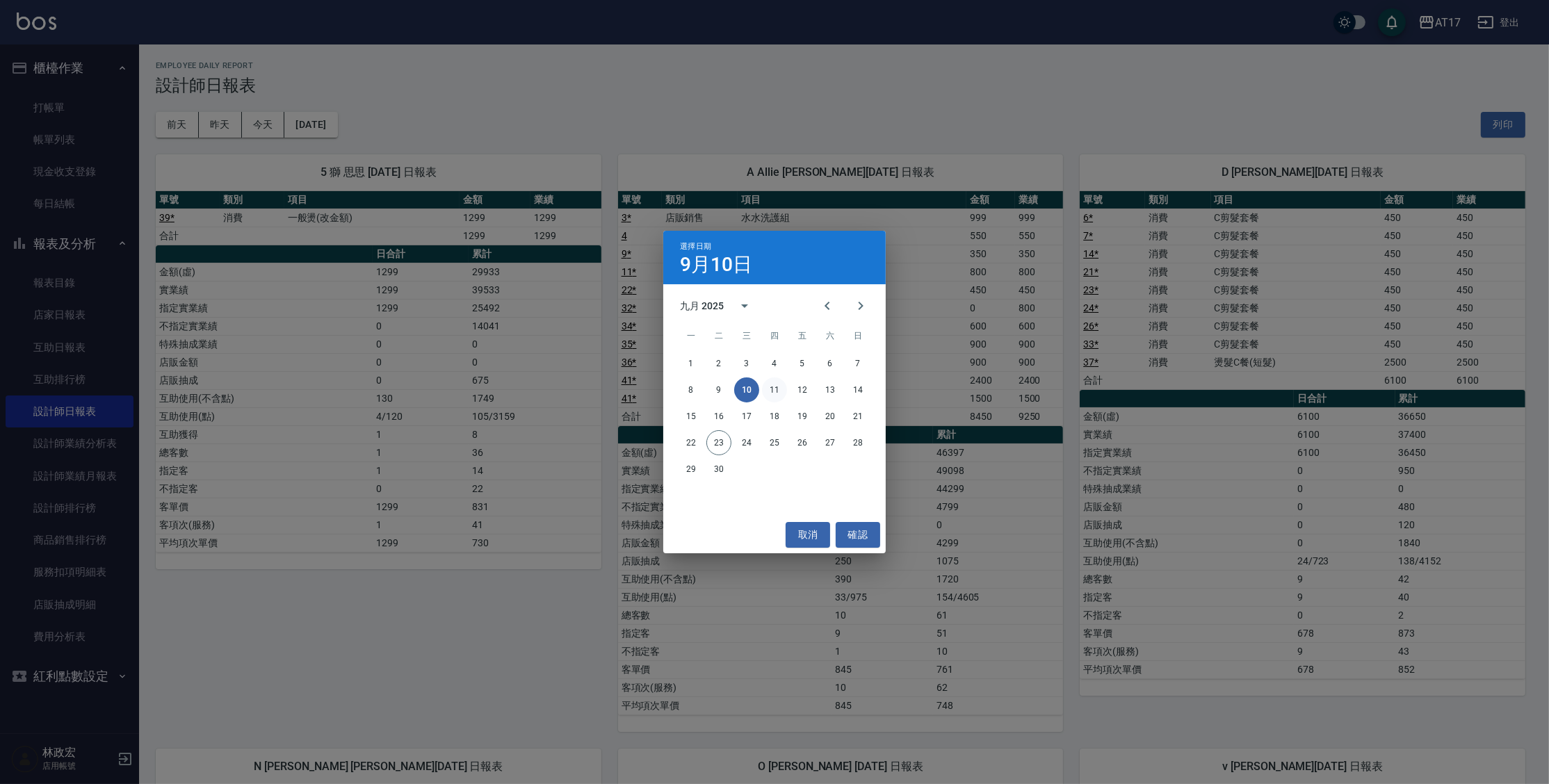
click at [778, 391] on button "11" at bounding box center [774, 390] width 25 height 25
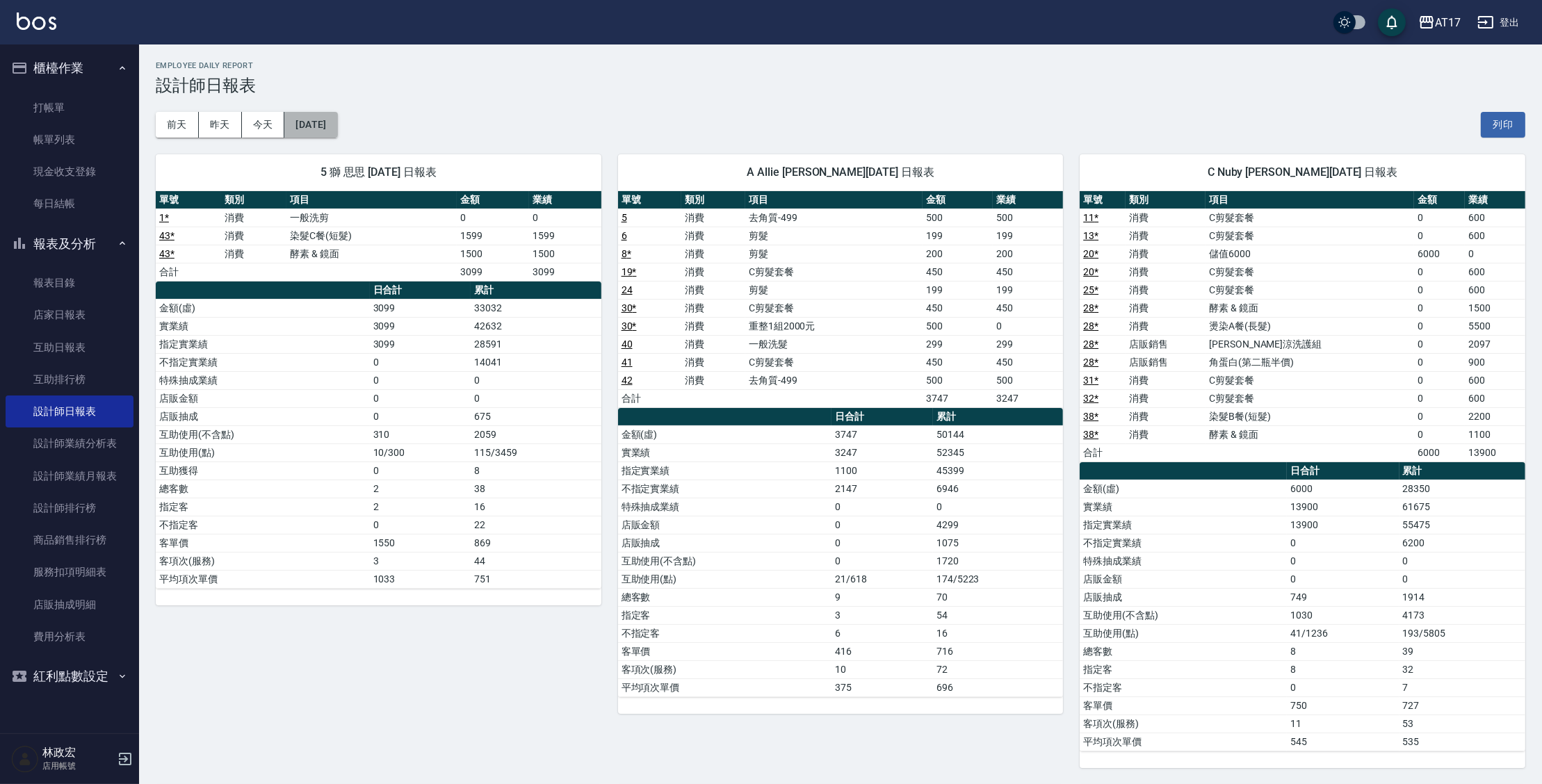
click at [337, 116] on button "2025/09/11" at bounding box center [311, 125] width 53 height 26
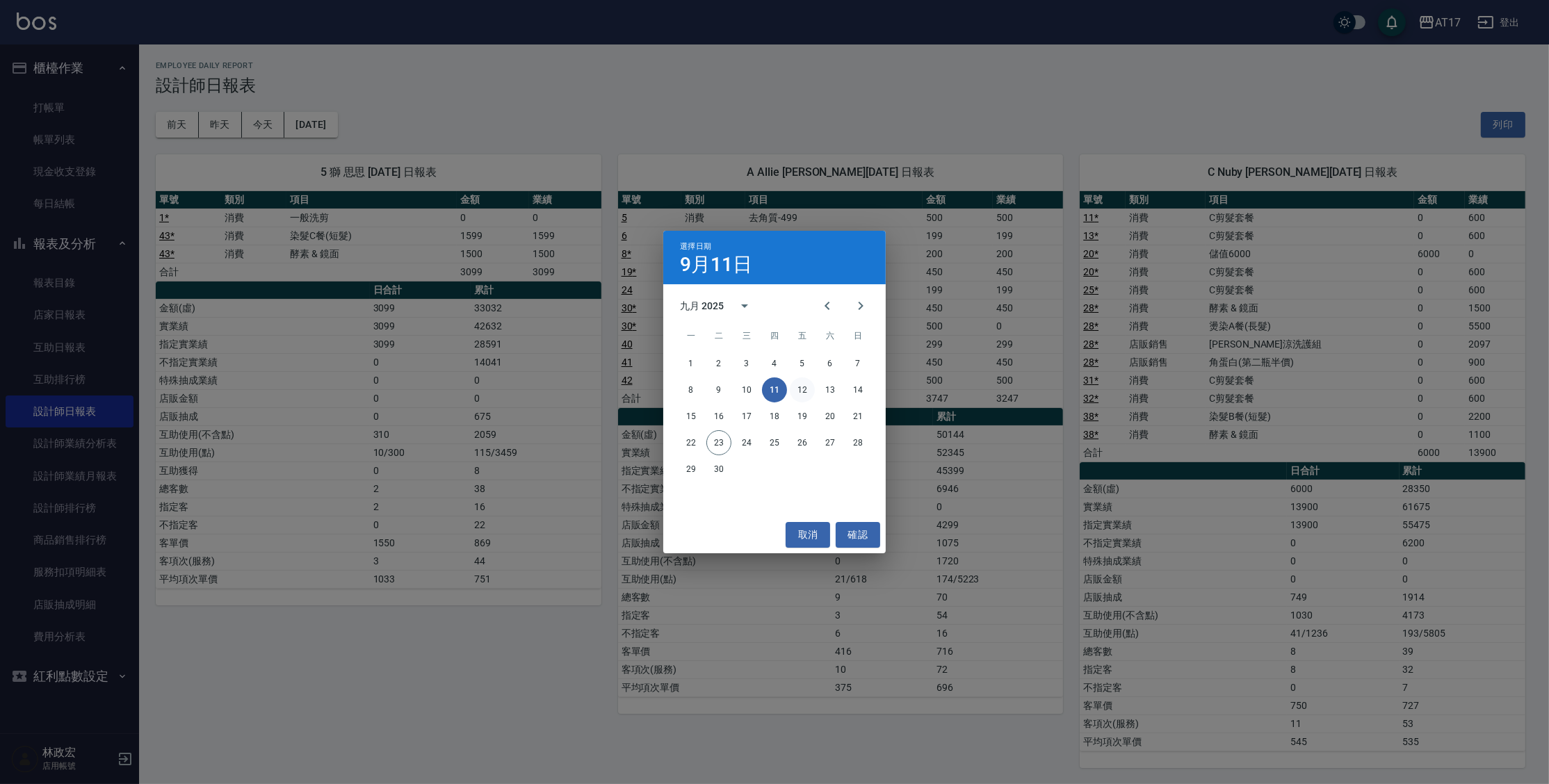
click at [806, 388] on button "12" at bounding box center [802, 390] width 25 height 25
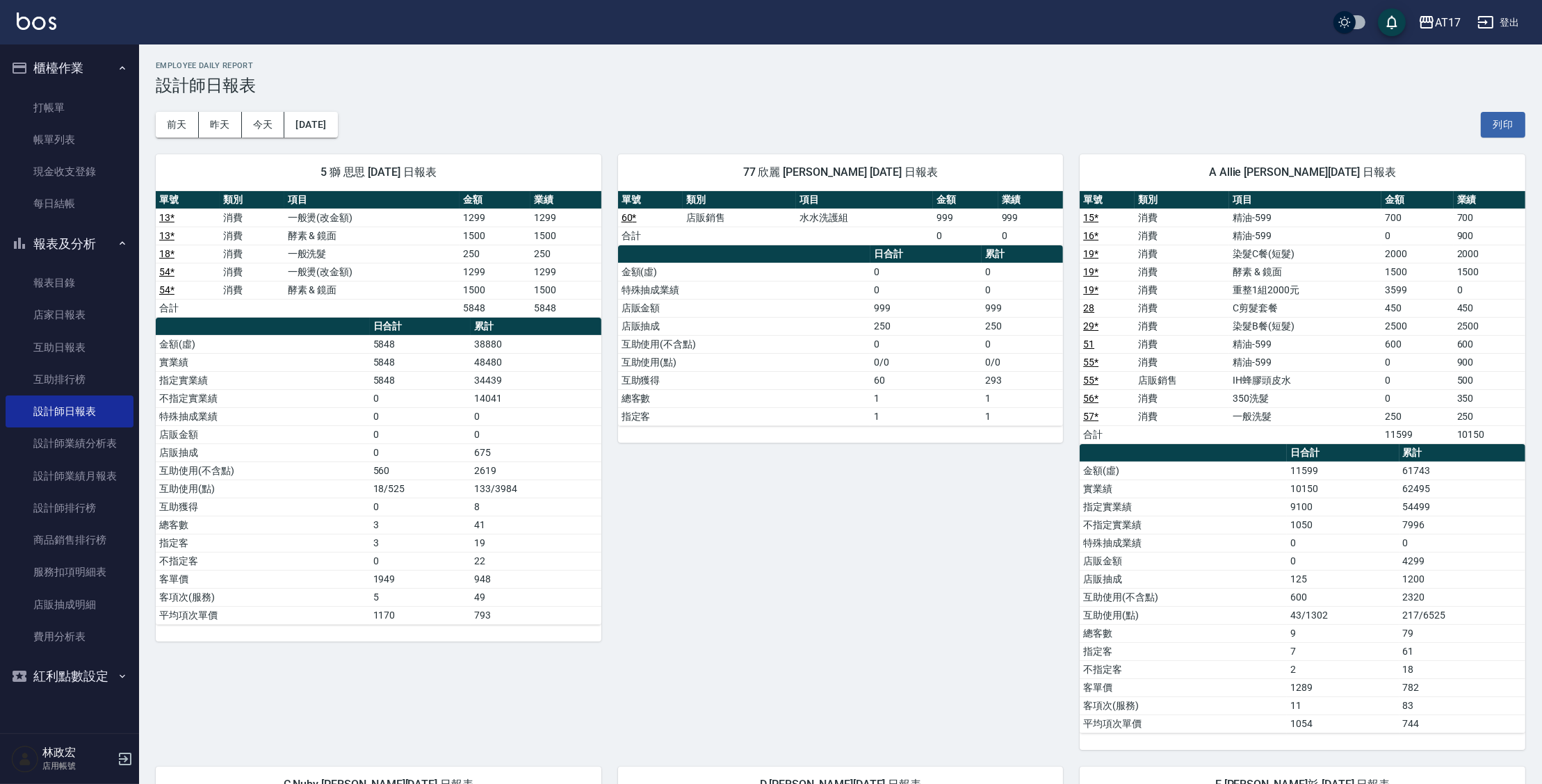
click at [346, 107] on div "前天 昨天 今天 2025/09/12 列印" at bounding box center [840, 125] width 1369 height 59
click at [337, 113] on button "2025/09/12" at bounding box center [311, 125] width 53 height 26
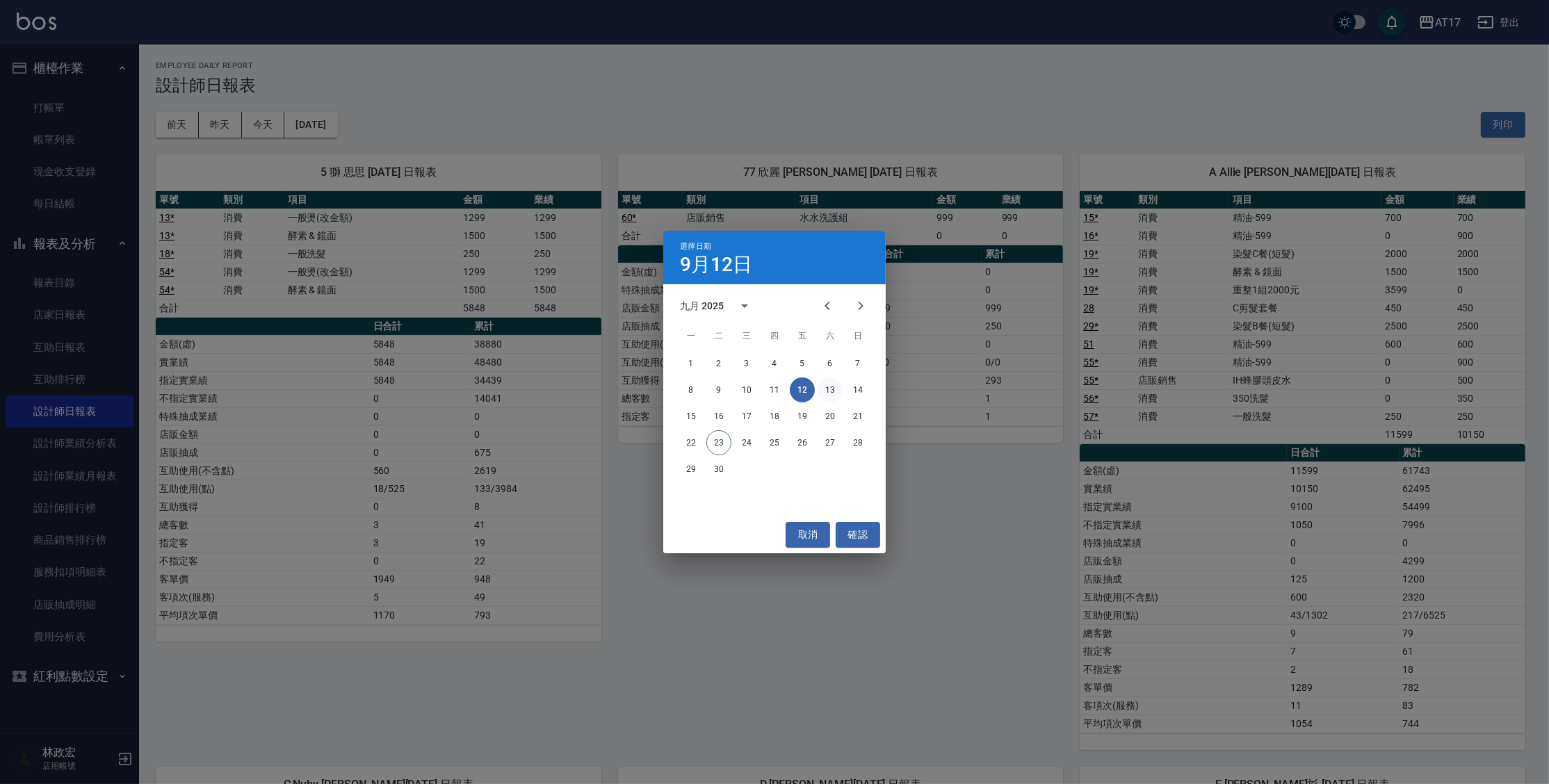
click at [828, 393] on button "13" at bounding box center [830, 390] width 25 height 25
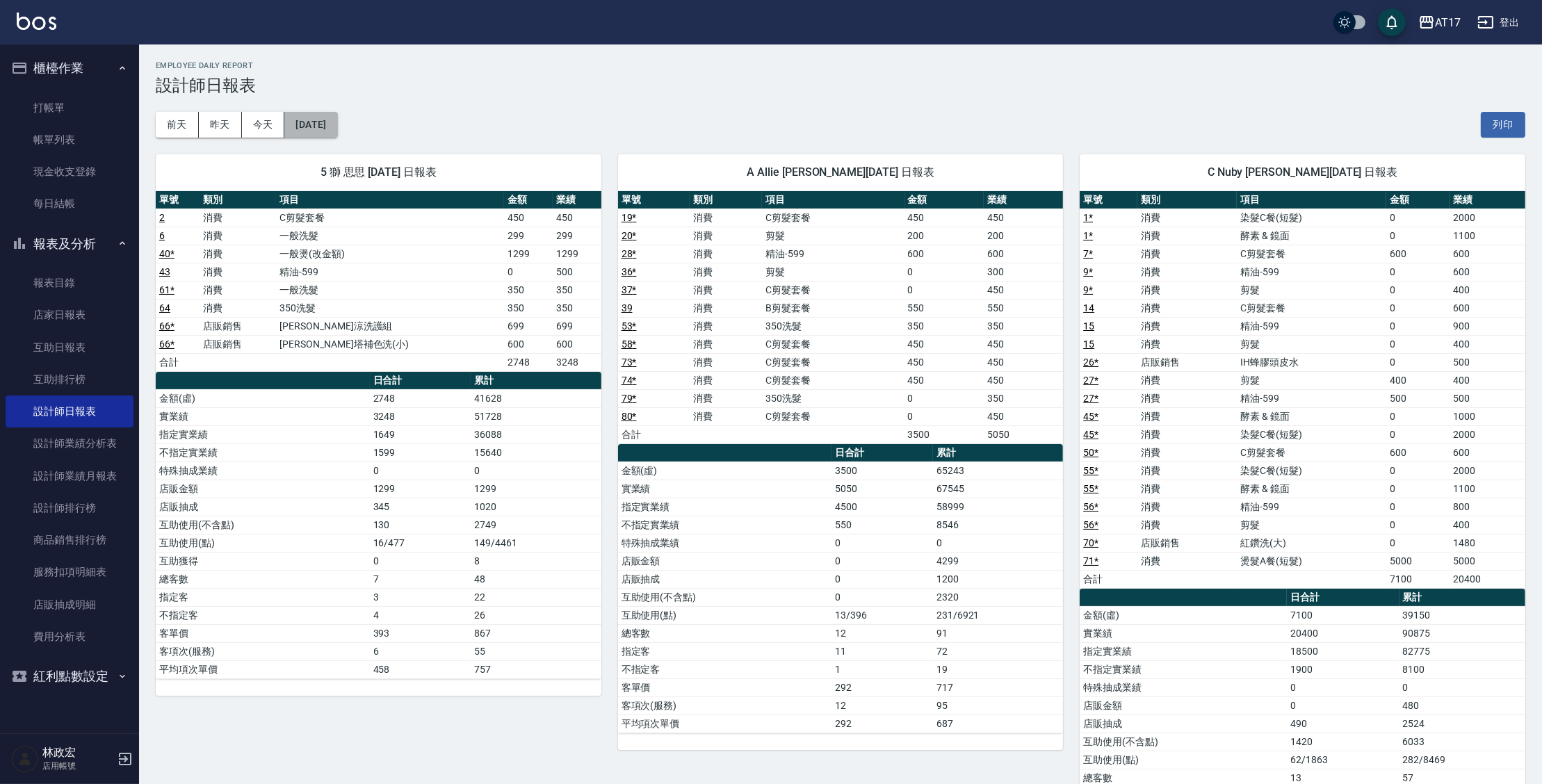
click at [311, 127] on button "2025/09/13" at bounding box center [311, 125] width 53 height 26
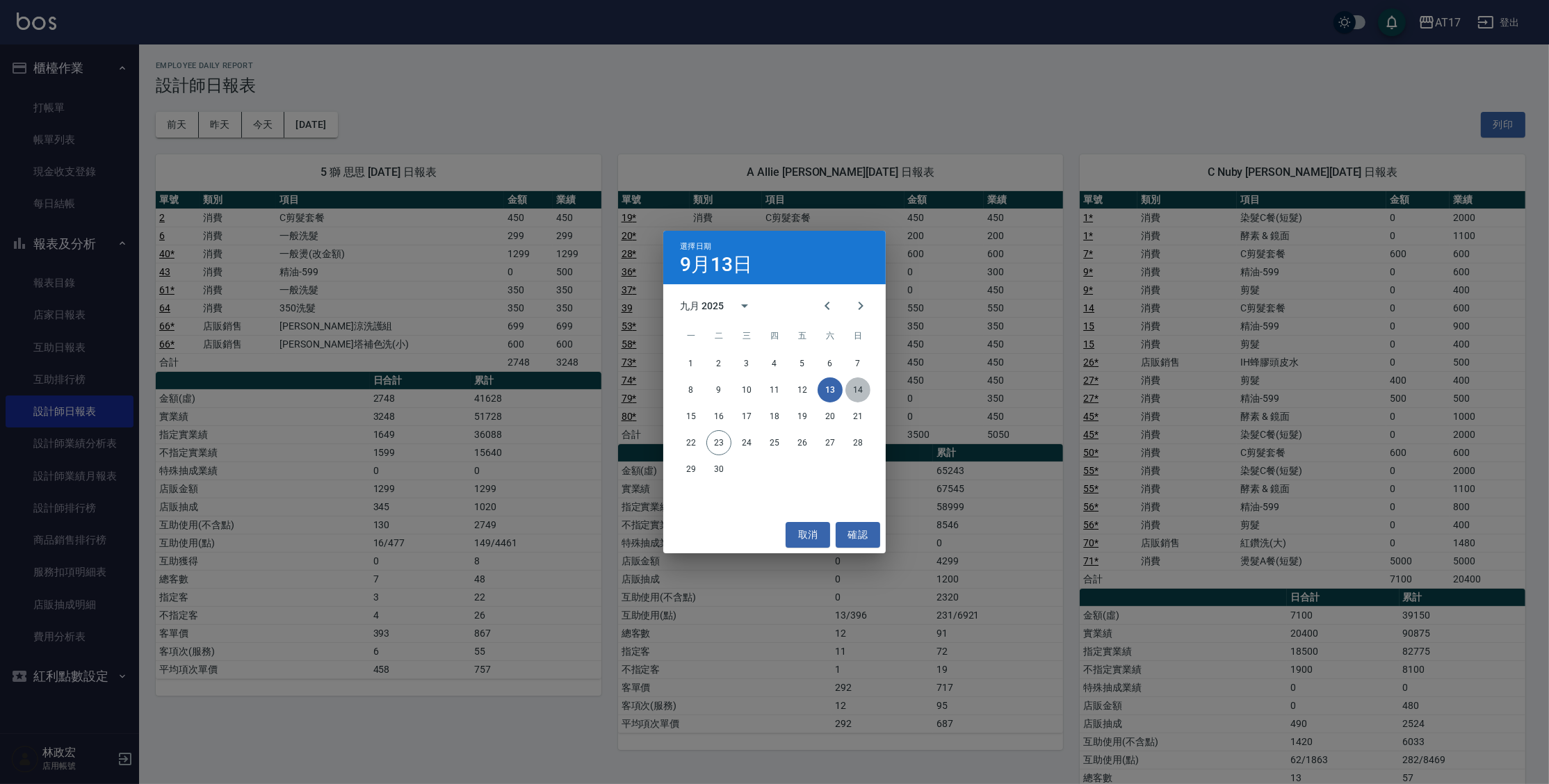
click at [853, 388] on button "14" at bounding box center [858, 390] width 25 height 25
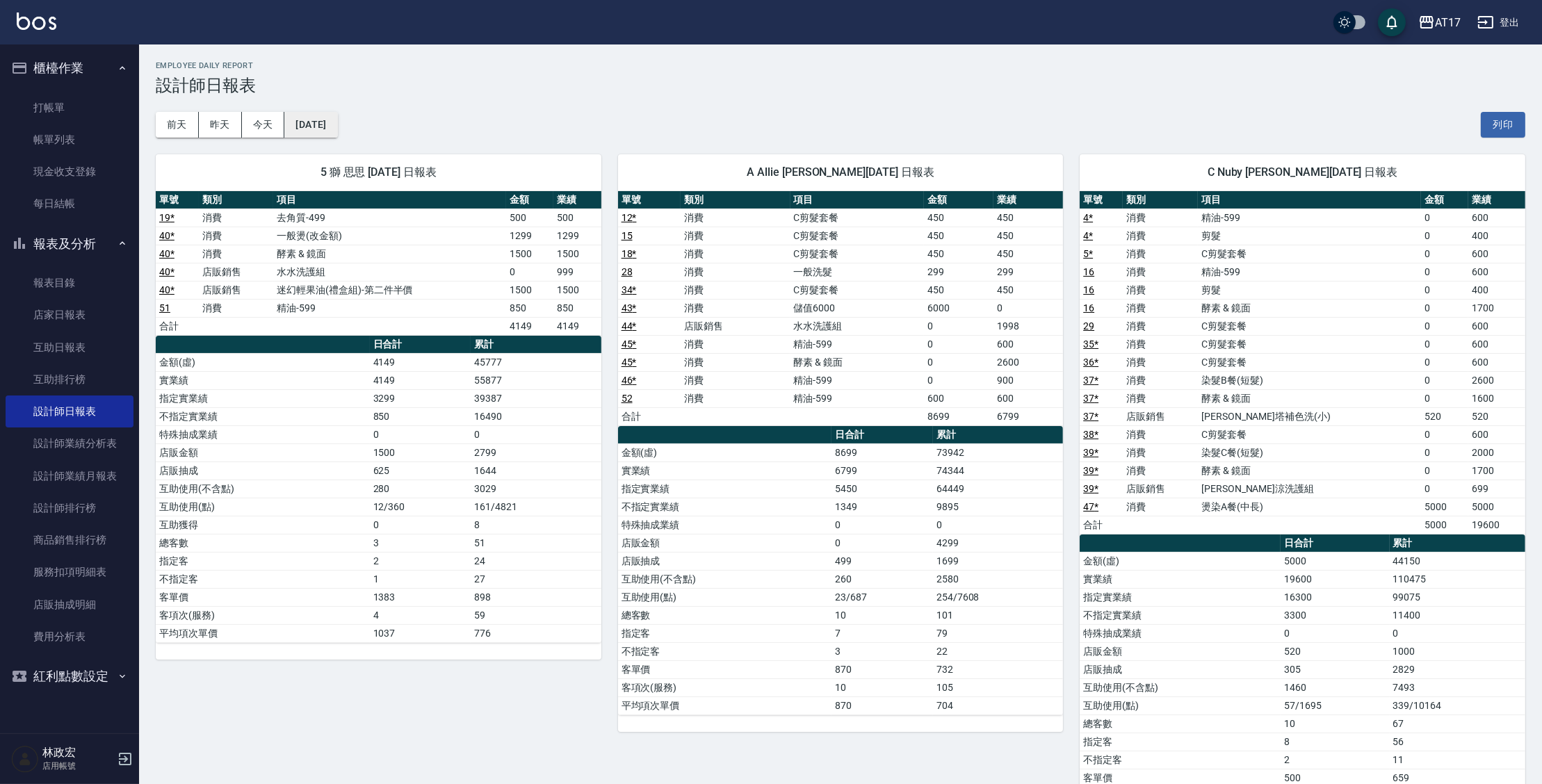
click at [337, 120] on button "2025/09/14" at bounding box center [311, 125] width 53 height 26
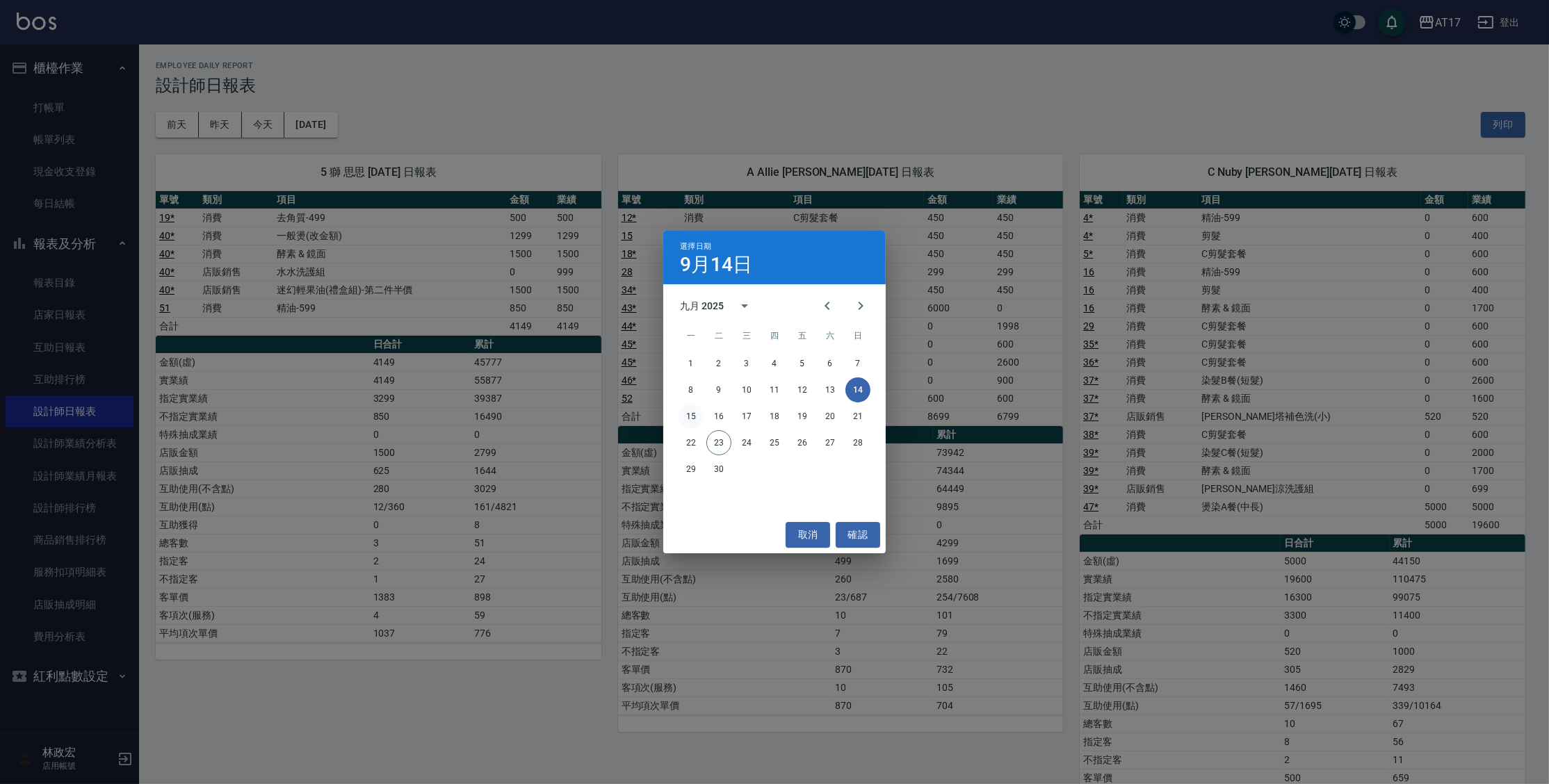
click at [694, 418] on button "15" at bounding box center [691, 416] width 25 height 25
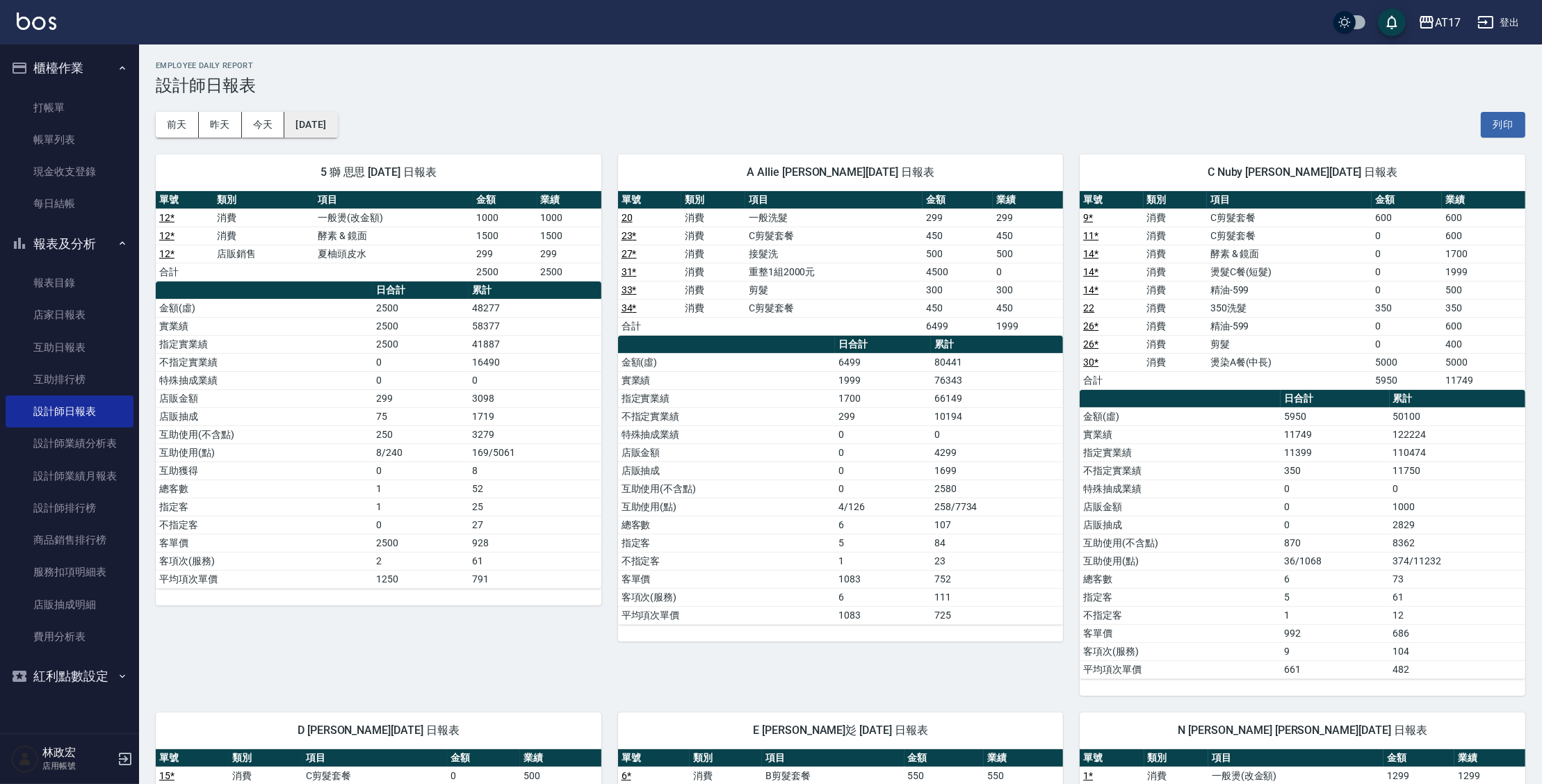
click at [337, 126] on button "2025/09/15" at bounding box center [311, 125] width 53 height 26
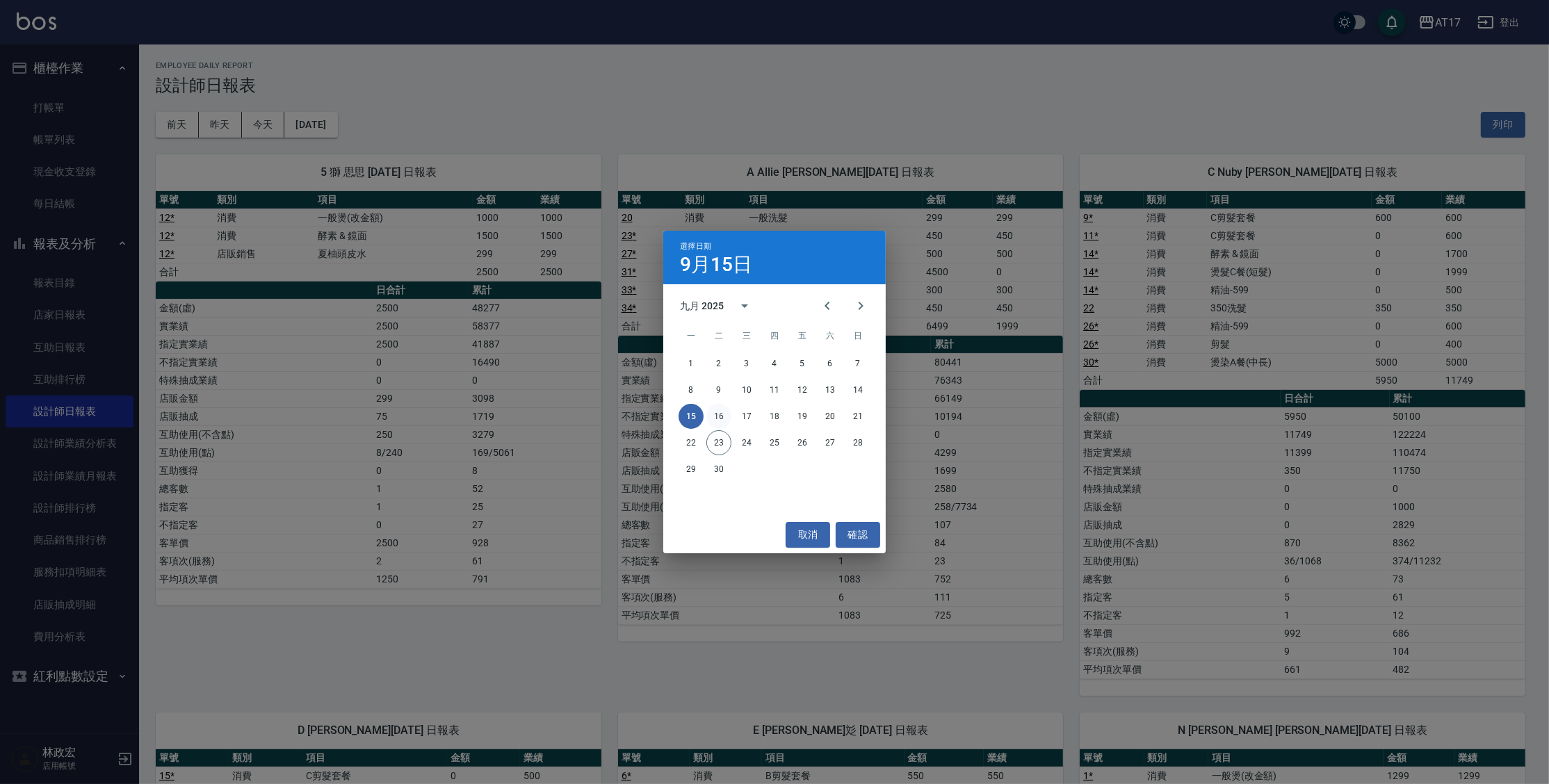
click at [726, 419] on button "16" at bounding box center [719, 416] width 25 height 25
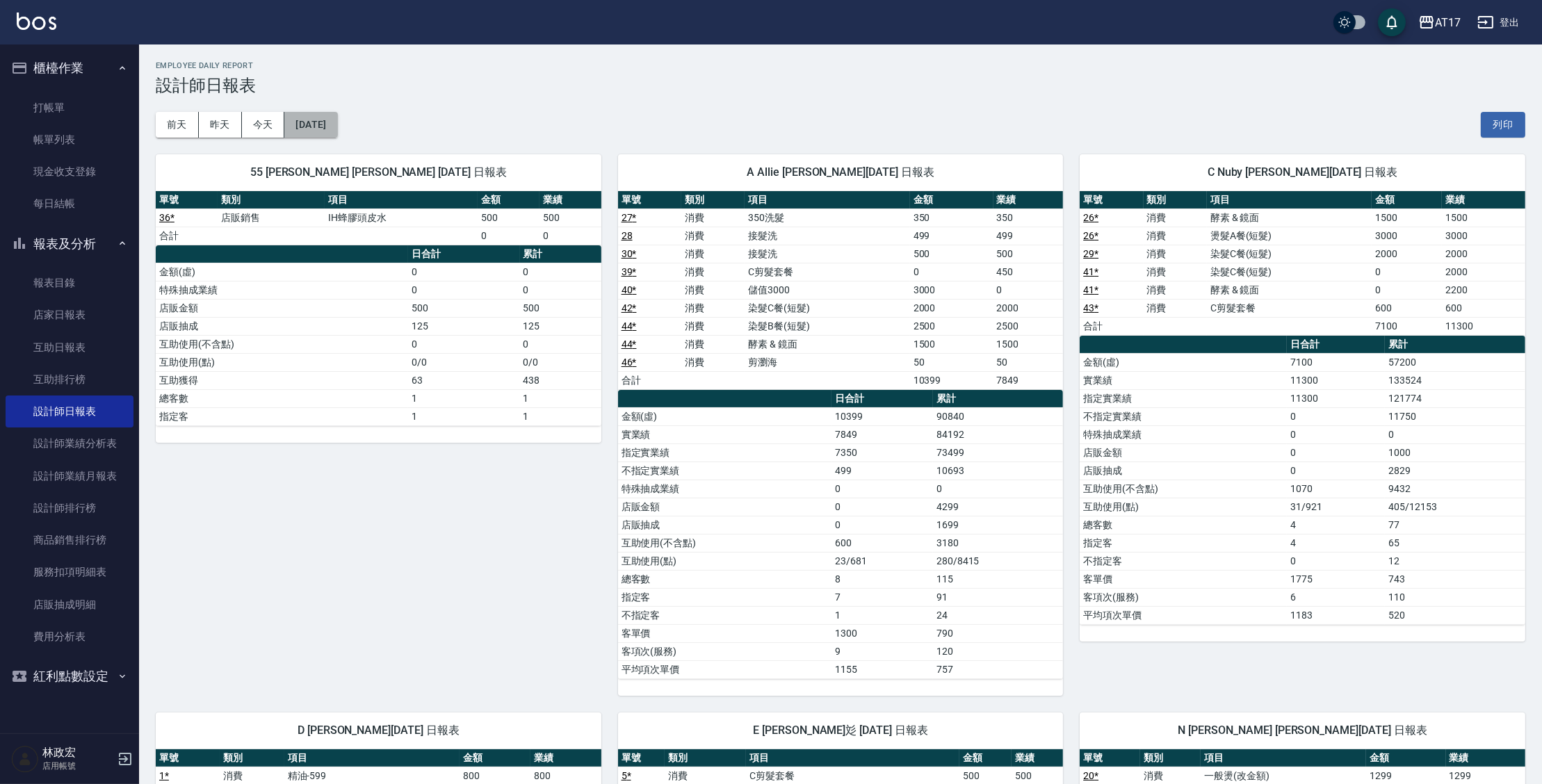
click at [337, 118] on button "2025/09/16" at bounding box center [311, 125] width 53 height 26
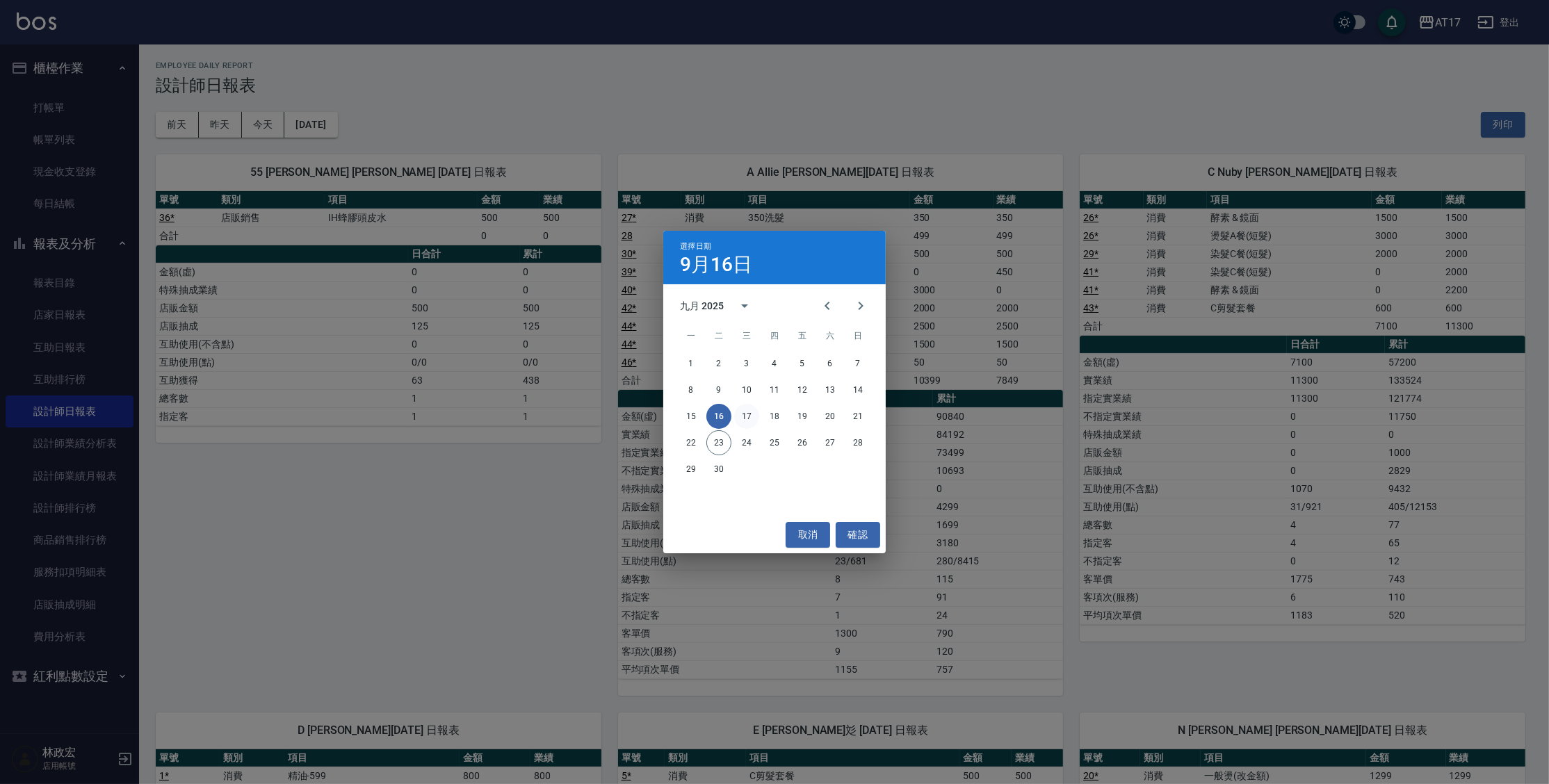
click at [743, 415] on button "17" at bounding box center [746, 416] width 25 height 25
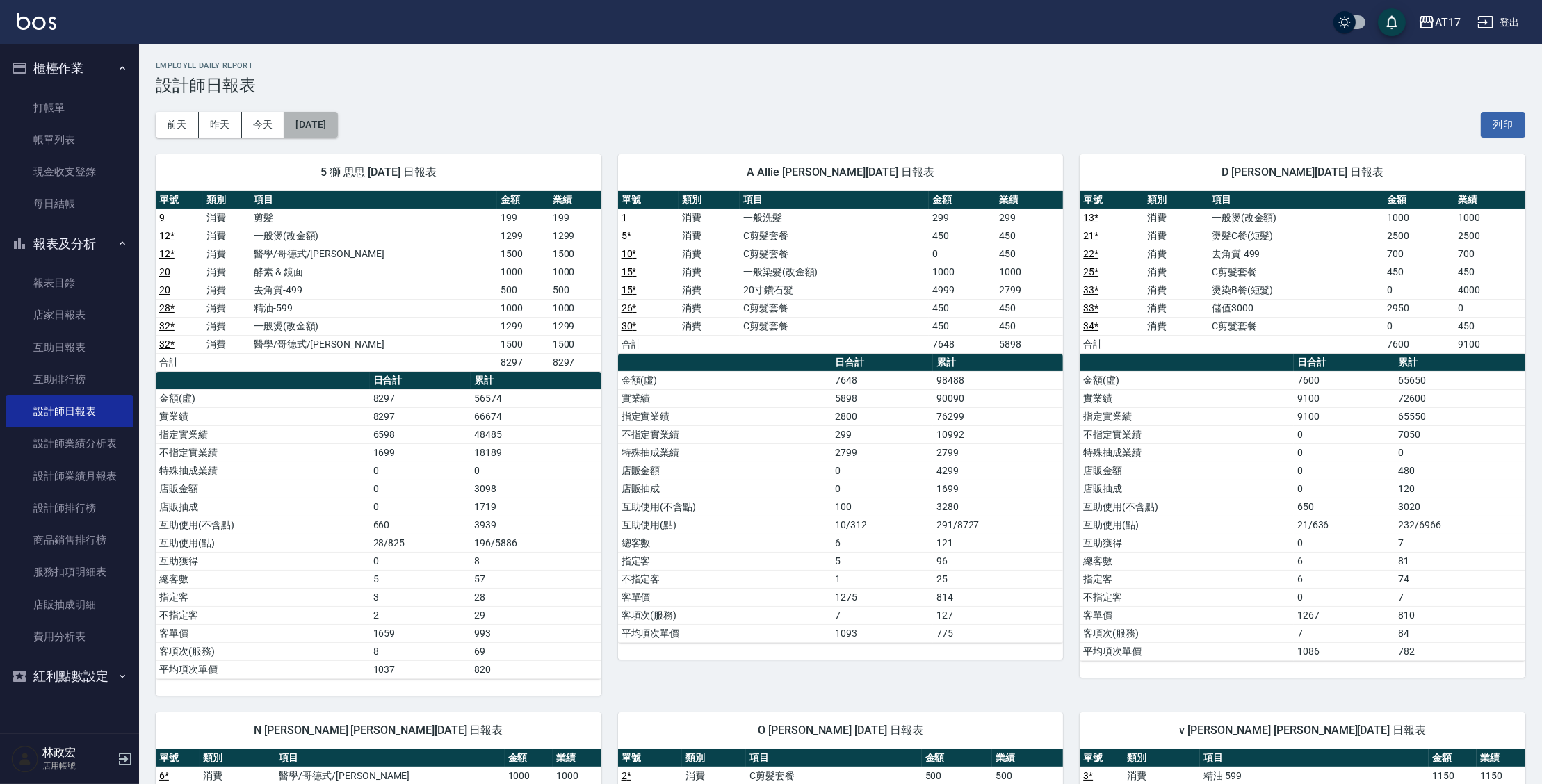
click at [337, 128] on button "2025/09/17" at bounding box center [311, 125] width 53 height 26
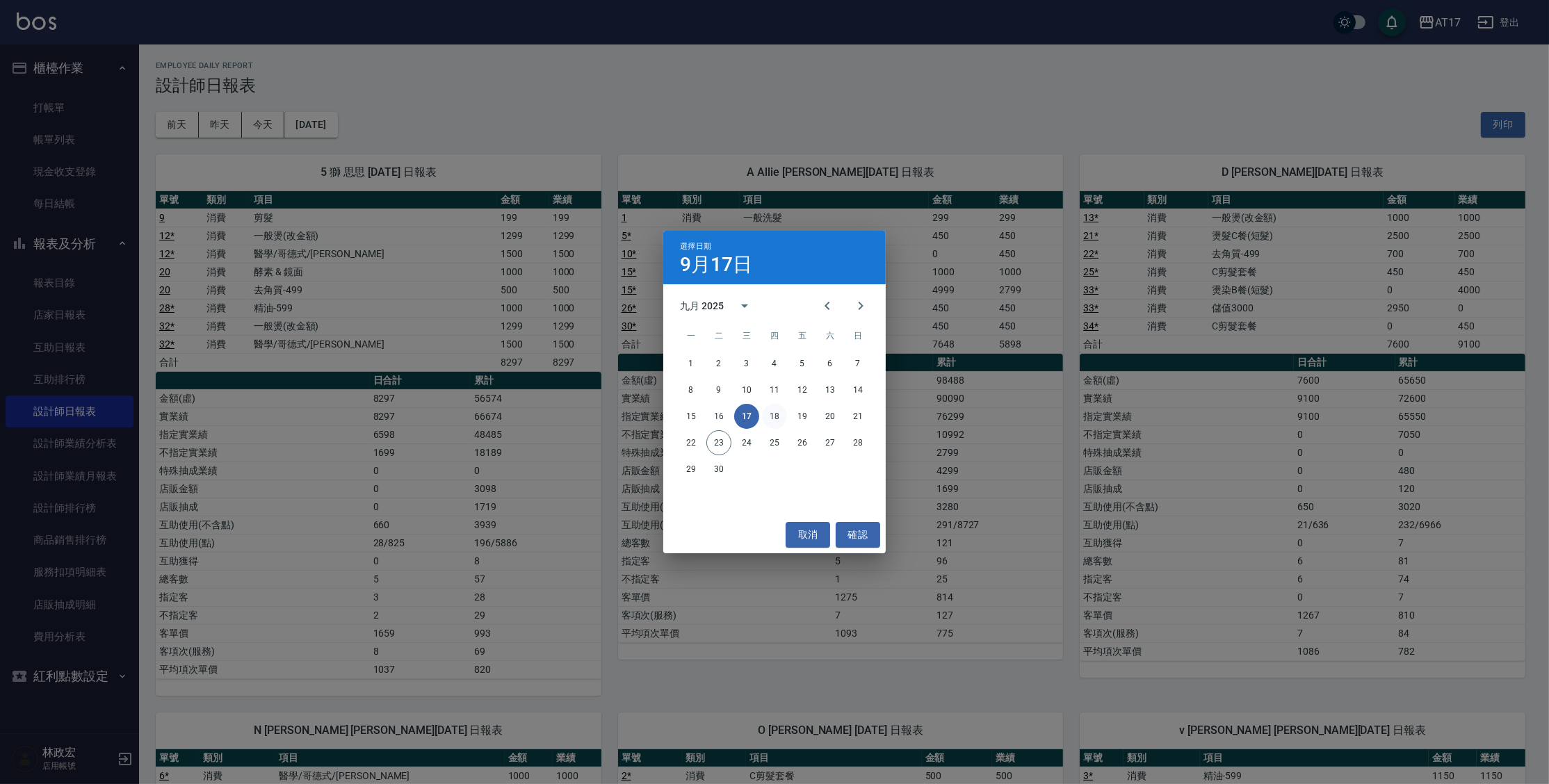
click at [776, 412] on button "18" at bounding box center [774, 416] width 25 height 25
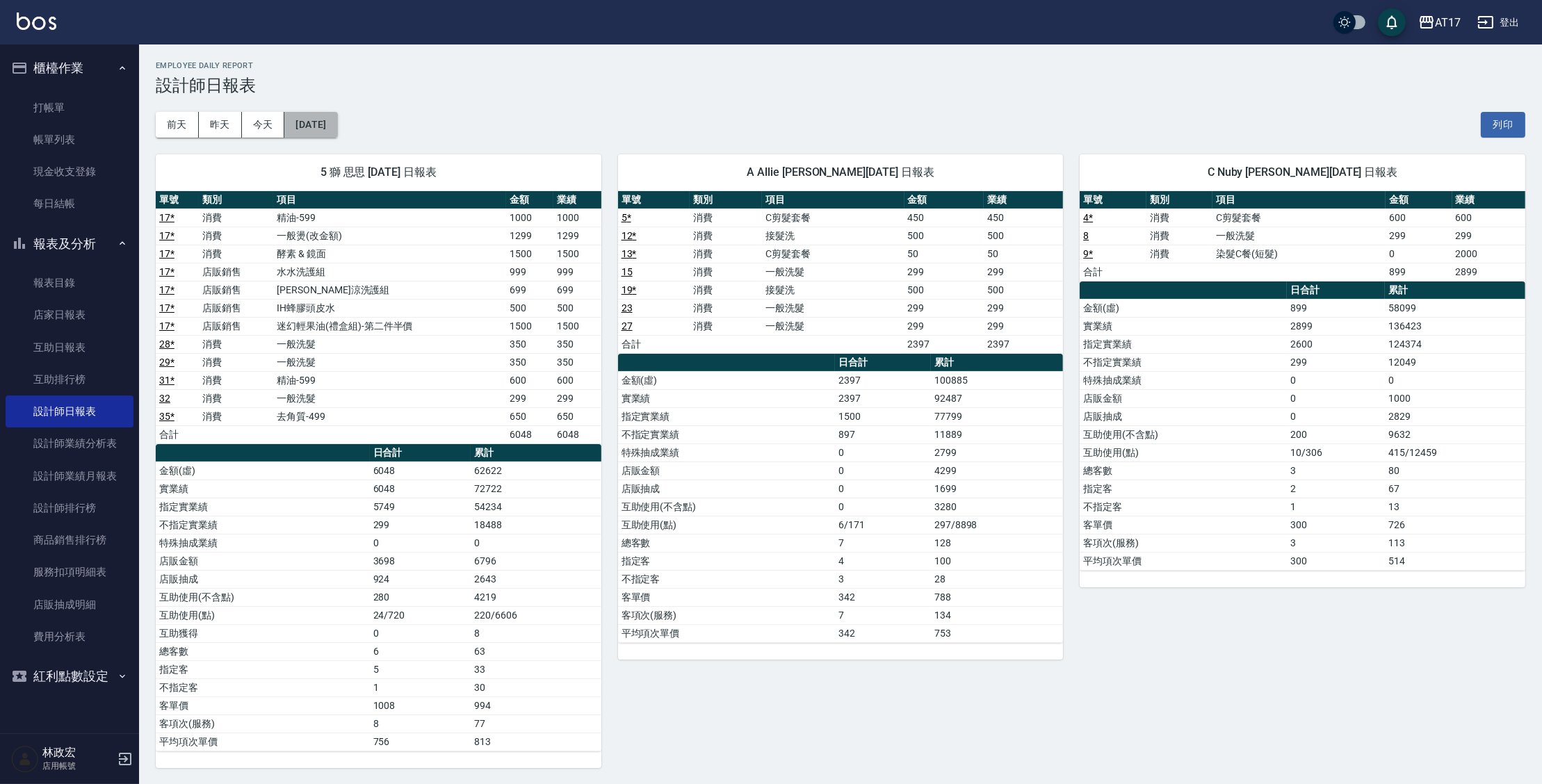
click at [328, 121] on button "2025/09/18" at bounding box center [311, 125] width 53 height 26
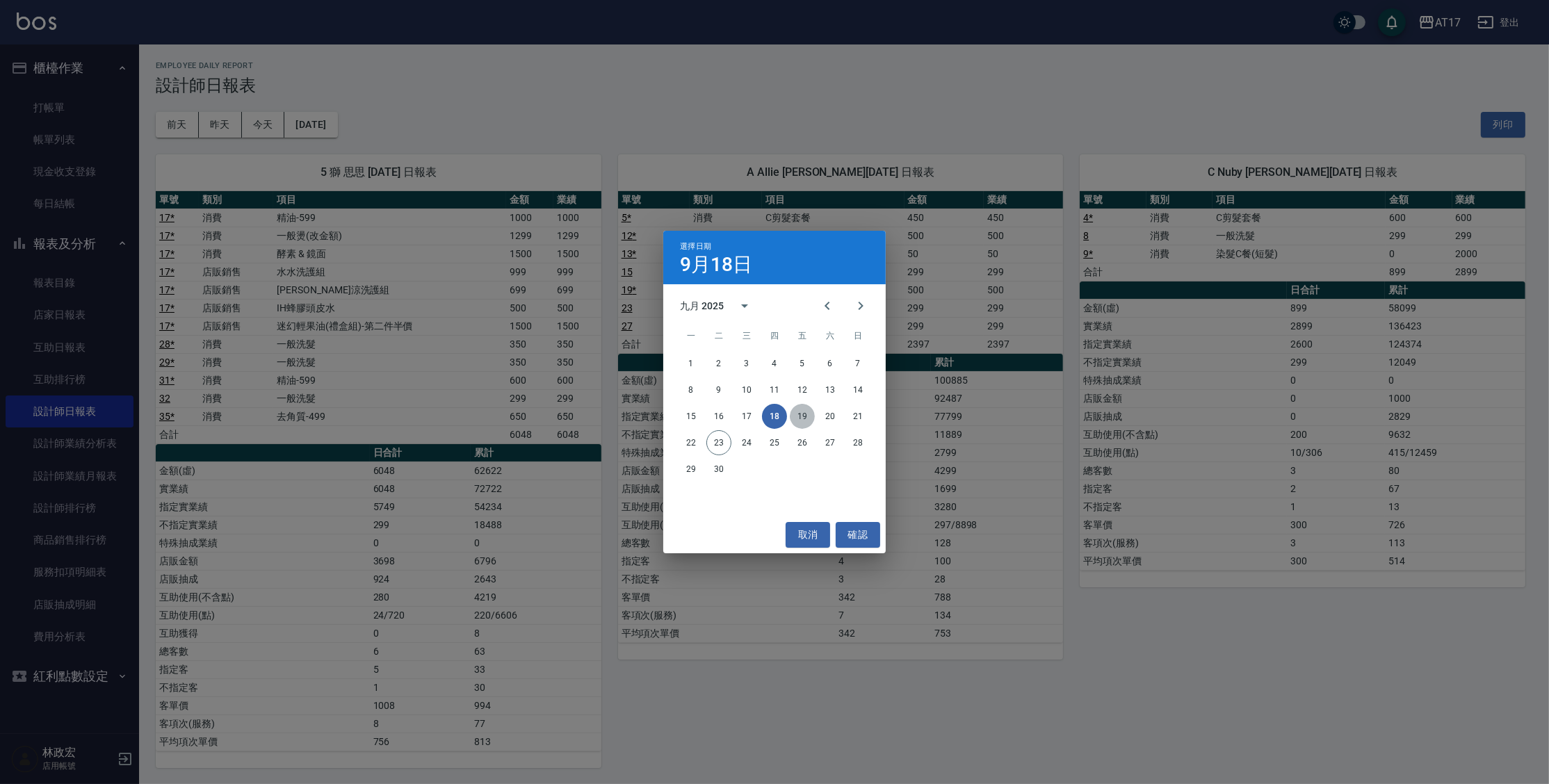
click at [804, 418] on button "19" at bounding box center [802, 416] width 25 height 25
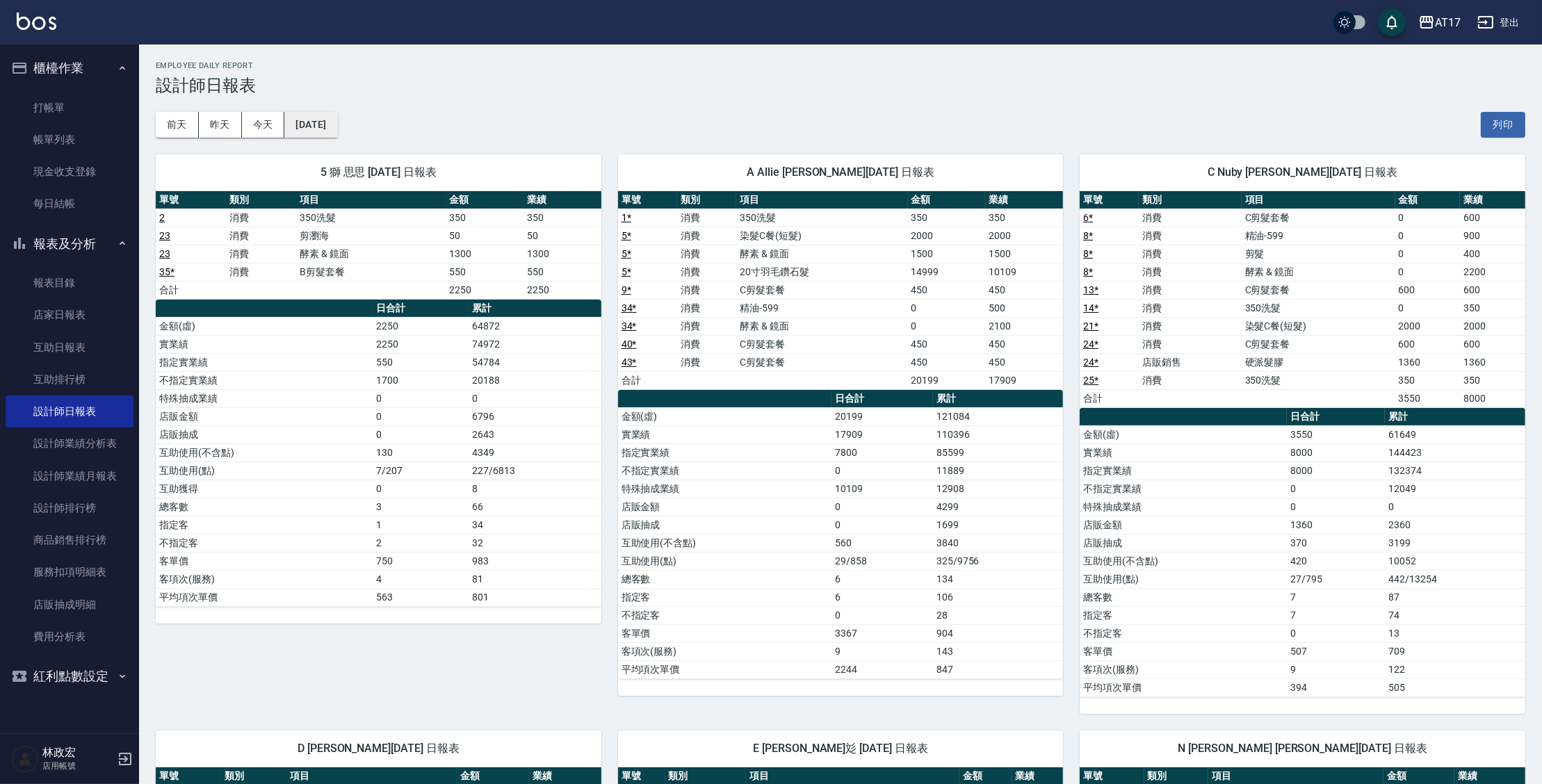
click at [337, 130] on button "2025/09/19" at bounding box center [311, 125] width 53 height 26
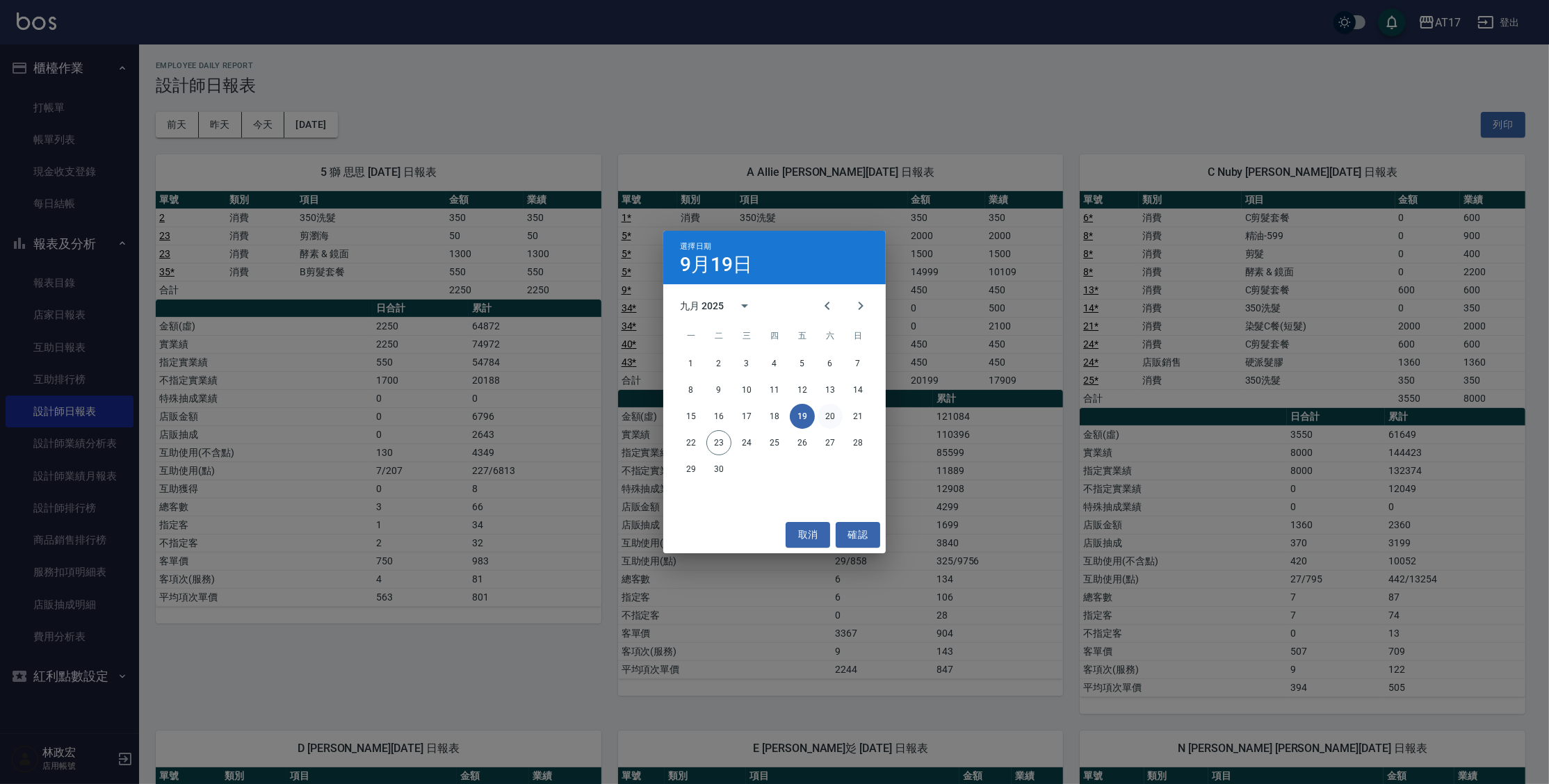
click at [832, 418] on button "20" at bounding box center [830, 416] width 25 height 25
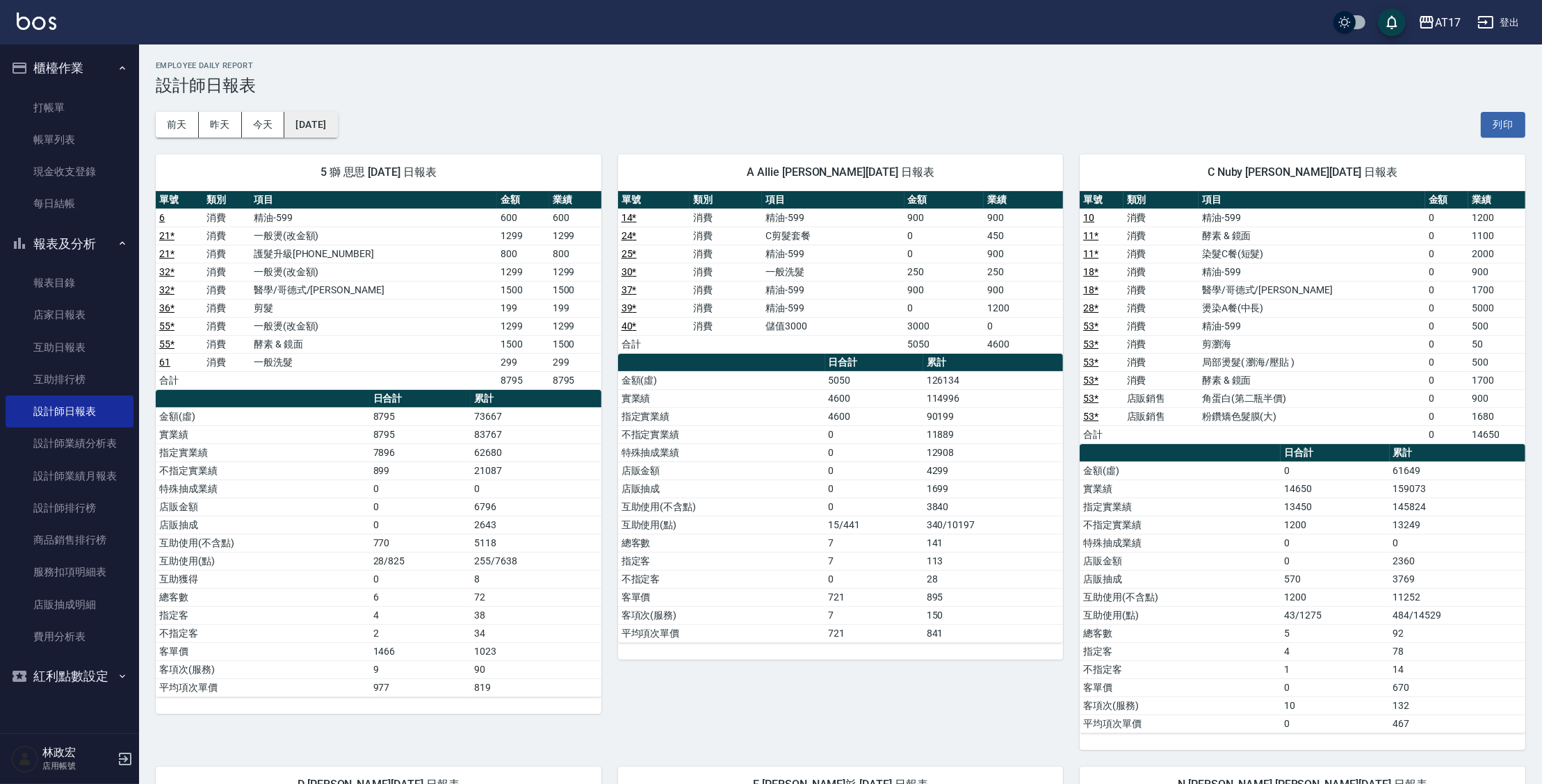
click at [337, 125] on button "2025/09/20" at bounding box center [311, 125] width 53 height 26
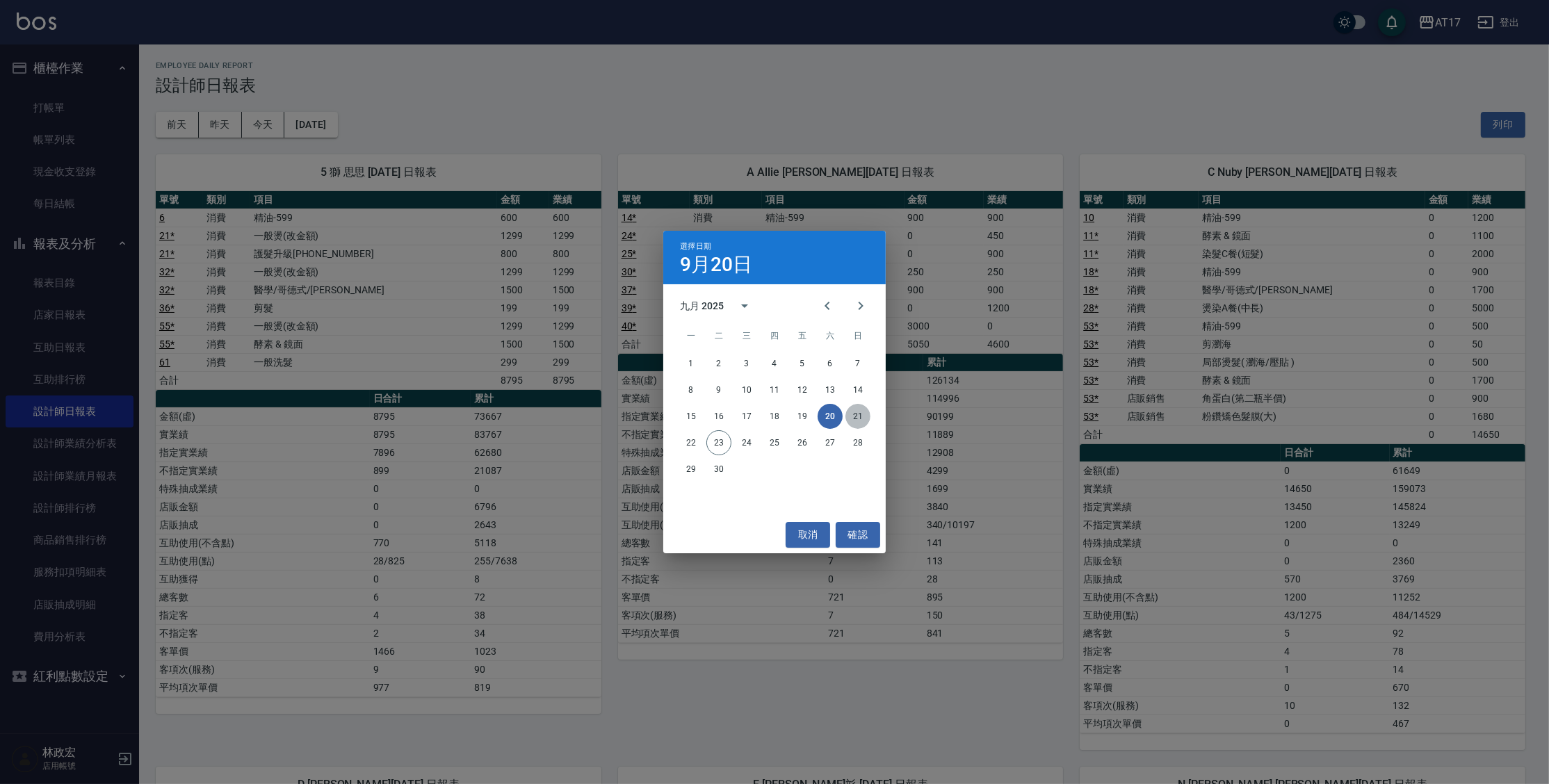
click at [855, 421] on button "21" at bounding box center [858, 416] width 25 height 25
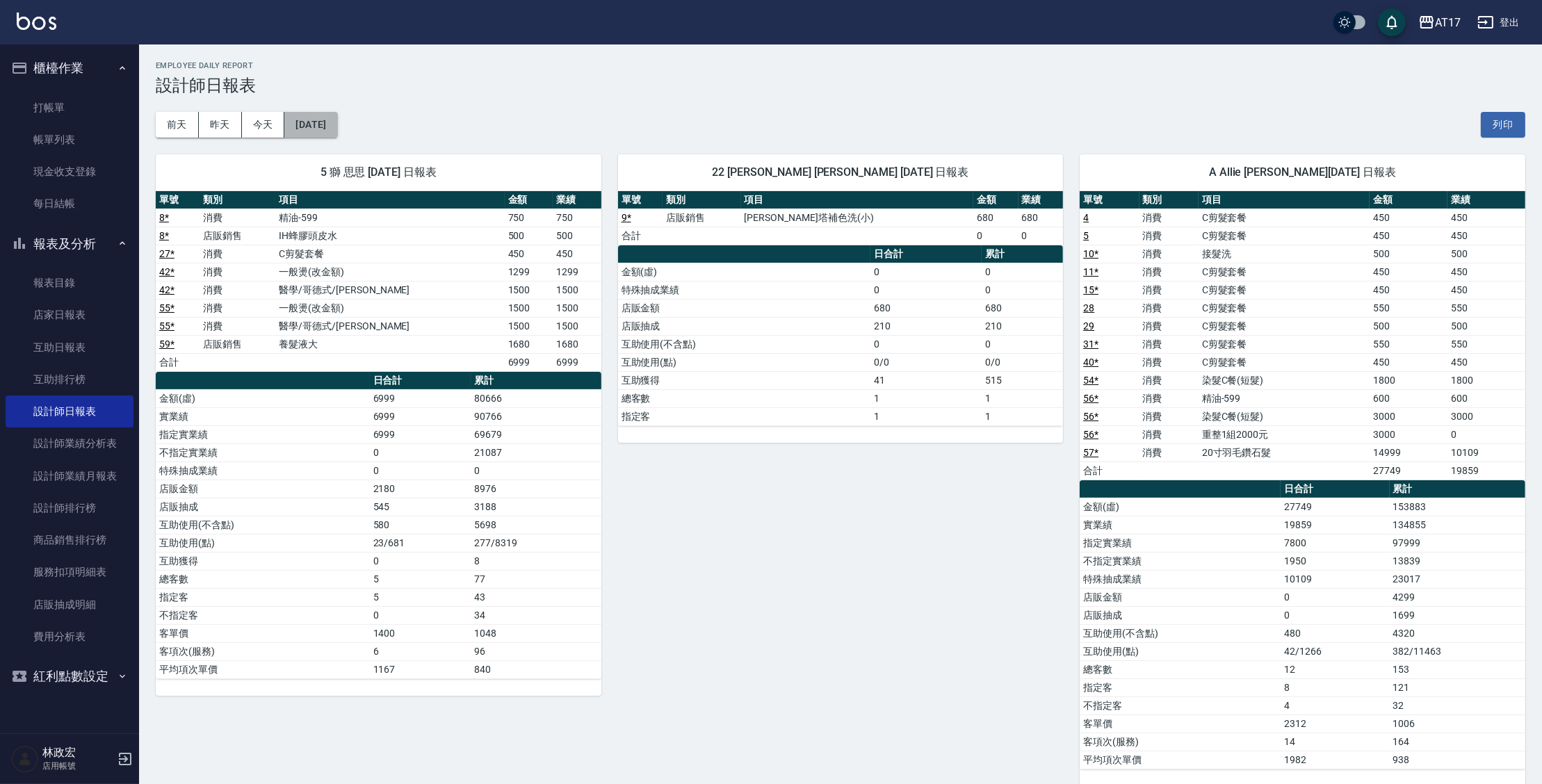
click at [320, 132] on button "2025/09/21" at bounding box center [311, 125] width 53 height 26
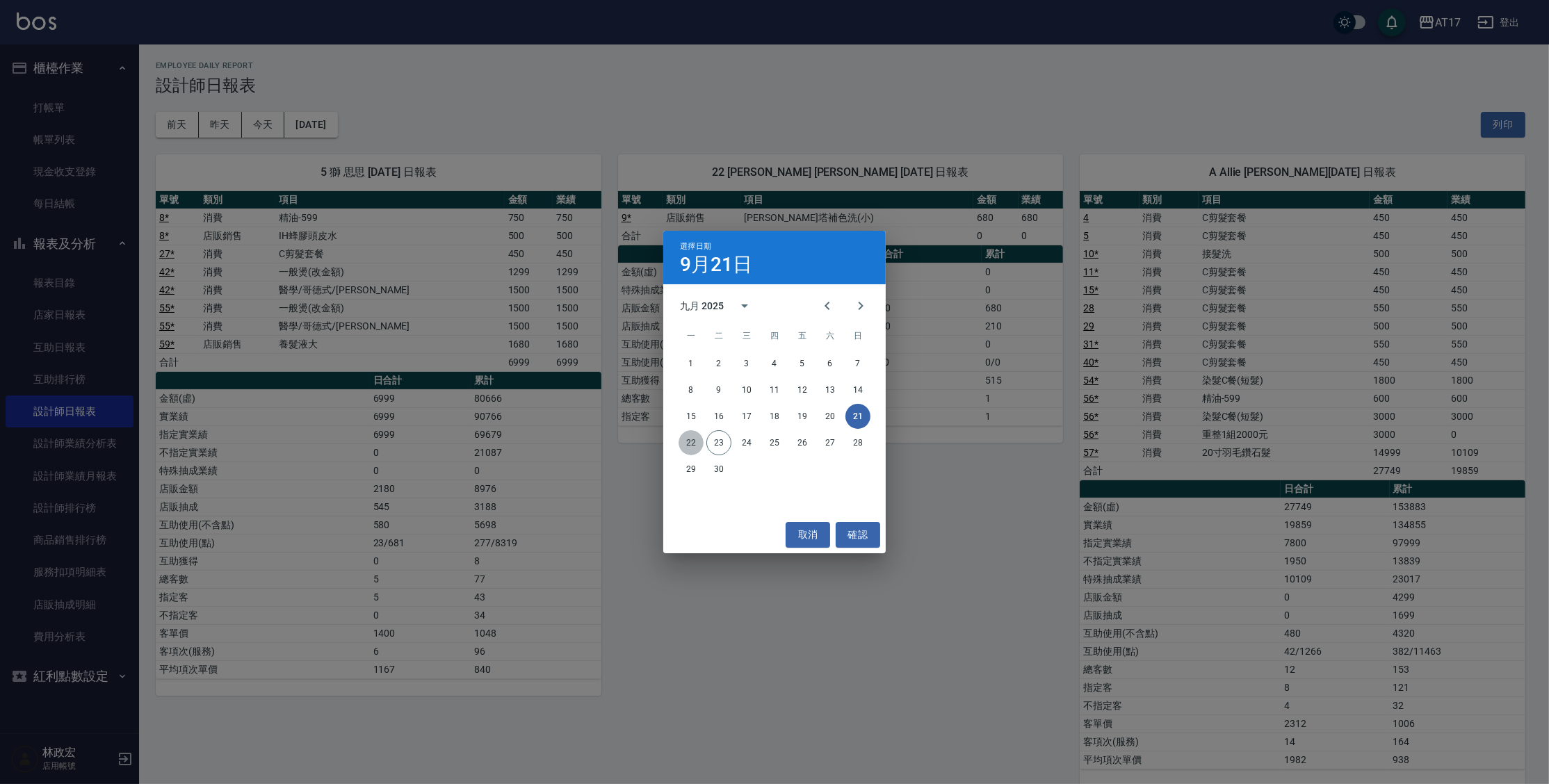
click at [694, 448] on button "22" at bounding box center [691, 443] width 25 height 25
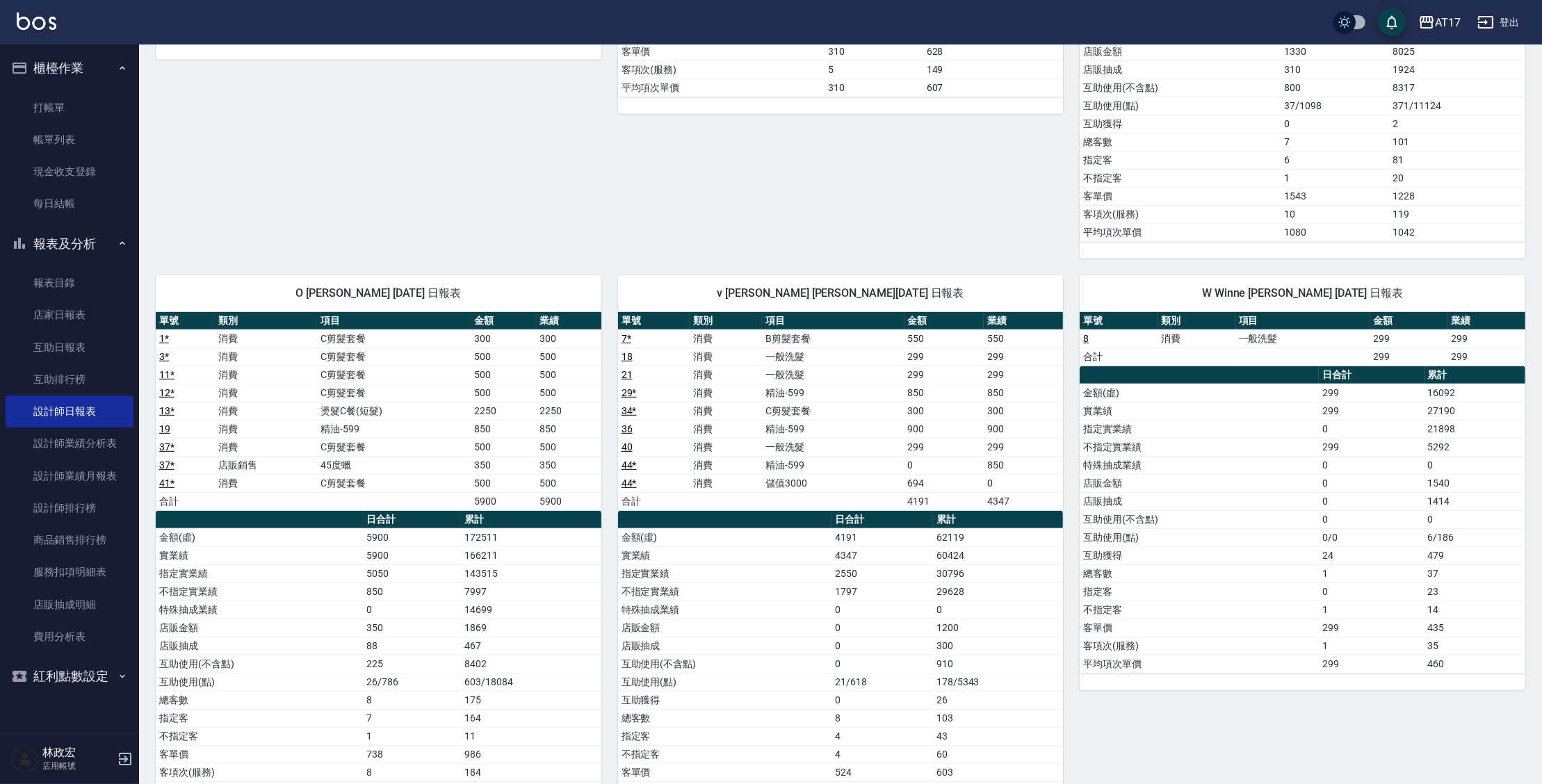
scroll to position [1128, 0]
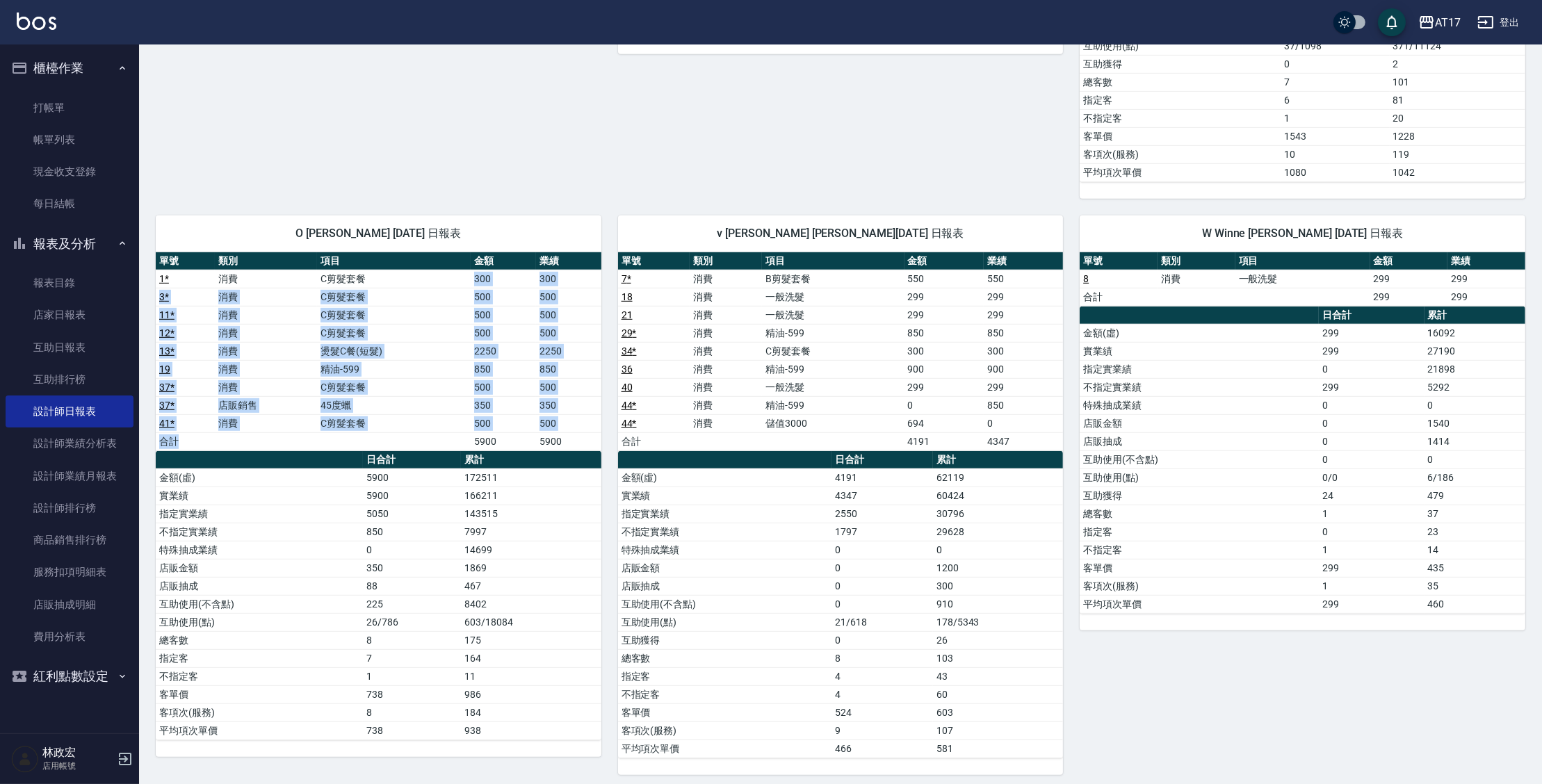
drag, startPoint x: 391, startPoint y: 280, endPoint x: 436, endPoint y: 436, distance: 162.4
click at [434, 435] on tbody "1 * 消費 C剪髮套餐 300 300 3 * 消費 C剪髮套餐 500 500 11 * 消費 C剪髮套餐 500 500 12 * 消費 C剪髮套餐 5…" at bounding box center [378, 360] width 446 height 181
click at [441, 440] on td "a dense table" at bounding box center [394, 441] width 154 height 18
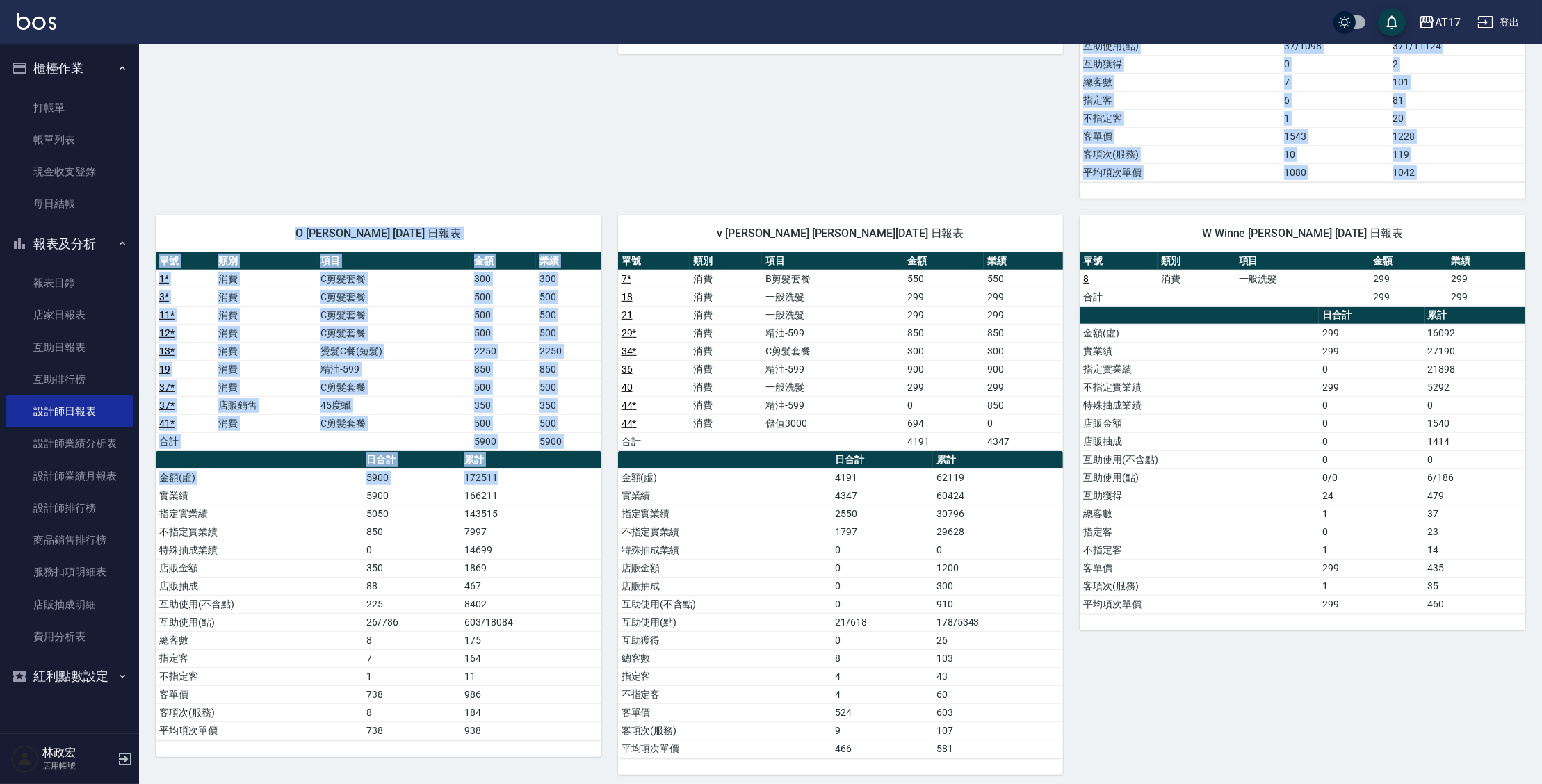
drag, startPoint x: 582, startPoint y: 467, endPoint x: 392, endPoint y: 176, distance: 347.5
click at [420, 207] on div "O Olly 潘信良 09/22/2025 日報表 單號 類別 項目 金額 業績 1 * 消費 C剪髮套餐 300 300 3 * 消費 C剪髮套餐 500 …" at bounding box center [370, 487] width 463 height 577
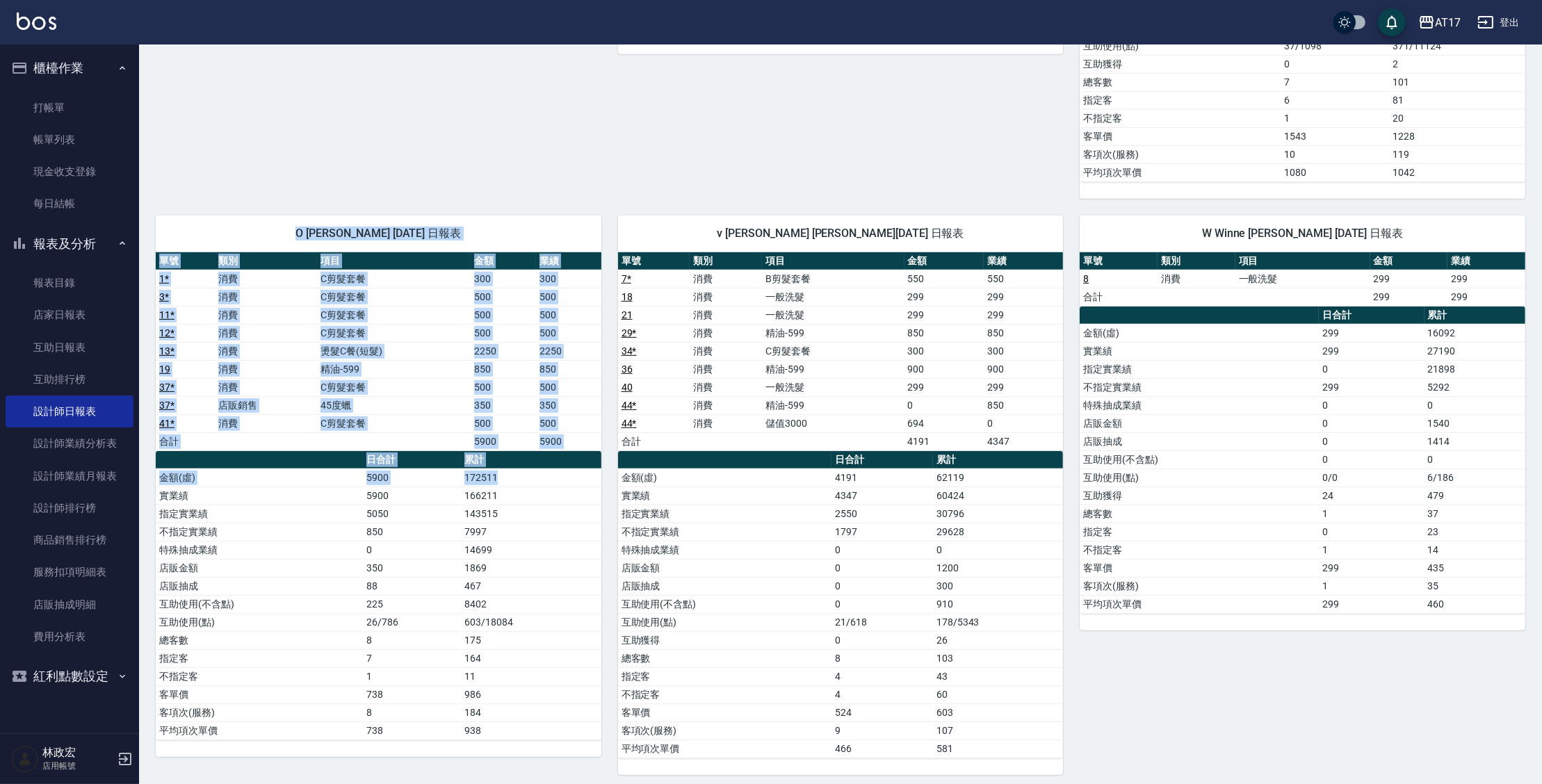
drag, startPoint x: 420, startPoint y: 207, endPoint x: 548, endPoint y: 472, distance: 294.3
click at [540, 467] on div "O Olly 潘信良 09/22/2025 日報表 單號 類別 項目 金額 業績 1 * 消費 C剪髮套餐 300 300 3 * 消費 C剪髮套餐 500 …" at bounding box center [370, 487] width 463 height 577
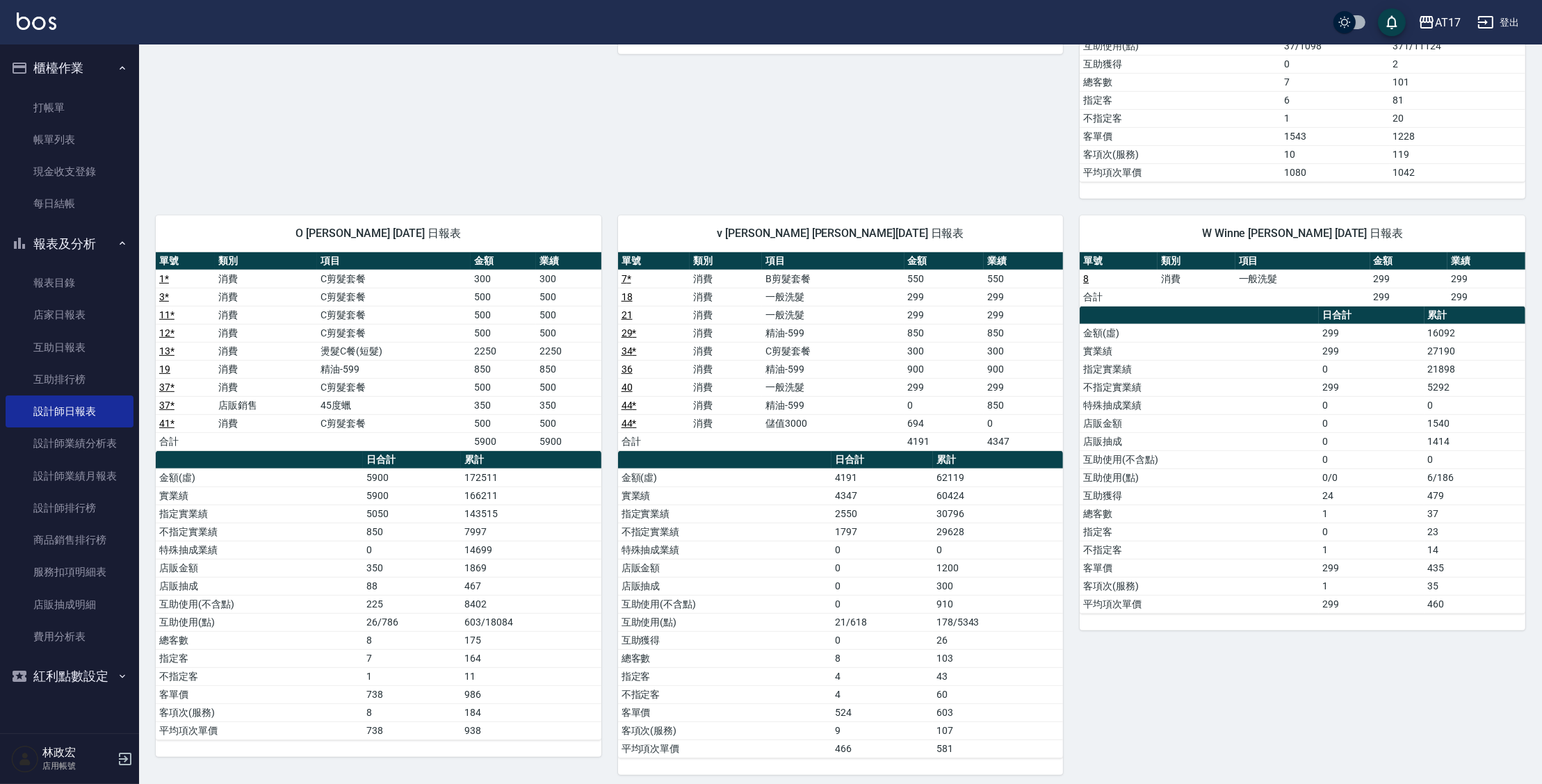
click at [549, 472] on td "172511" at bounding box center [531, 477] width 140 height 18
drag, startPoint x: 555, startPoint y: 484, endPoint x: 549, endPoint y: 515, distance: 31.6
click at [549, 502] on tbody "金額(虛) 5900 172511 實業績 5900 166211 指定實業績 5050 143515 不指定實業績 850 7997 特殊抽成業績 0 14…" at bounding box center [378, 604] width 446 height 271
click at [549, 522] on td "7997" at bounding box center [531, 531] width 140 height 18
drag, startPoint x: 549, startPoint y: 518, endPoint x: 513, endPoint y: 492, distance: 44.4
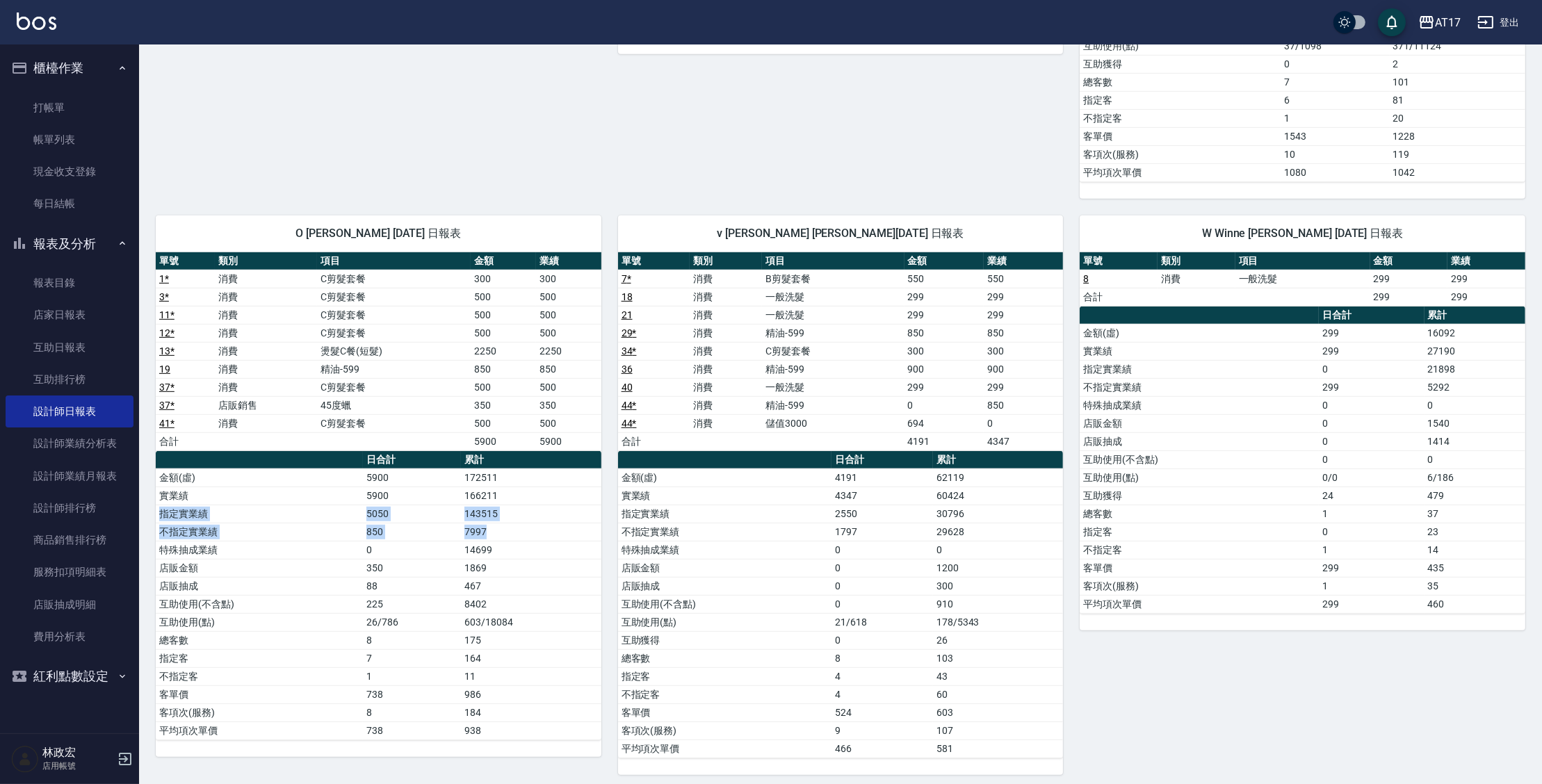
click at [513, 492] on tbody "金額(虛) 5900 172511 實業績 5900 166211 指定實業績 5050 143515 不指定實業績 850 7997 特殊抽成業績 0 14…" at bounding box center [378, 604] width 446 height 271
click at [513, 505] on td "143515" at bounding box center [531, 513] width 140 height 18
drag, startPoint x: 516, startPoint y: 495, endPoint x: 460, endPoint y: 489, distance: 56.3
click at [465, 491] on td "166211" at bounding box center [531, 495] width 140 height 18
click at [461, 489] on td "5900" at bounding box center [412, 495] width 98 height 18
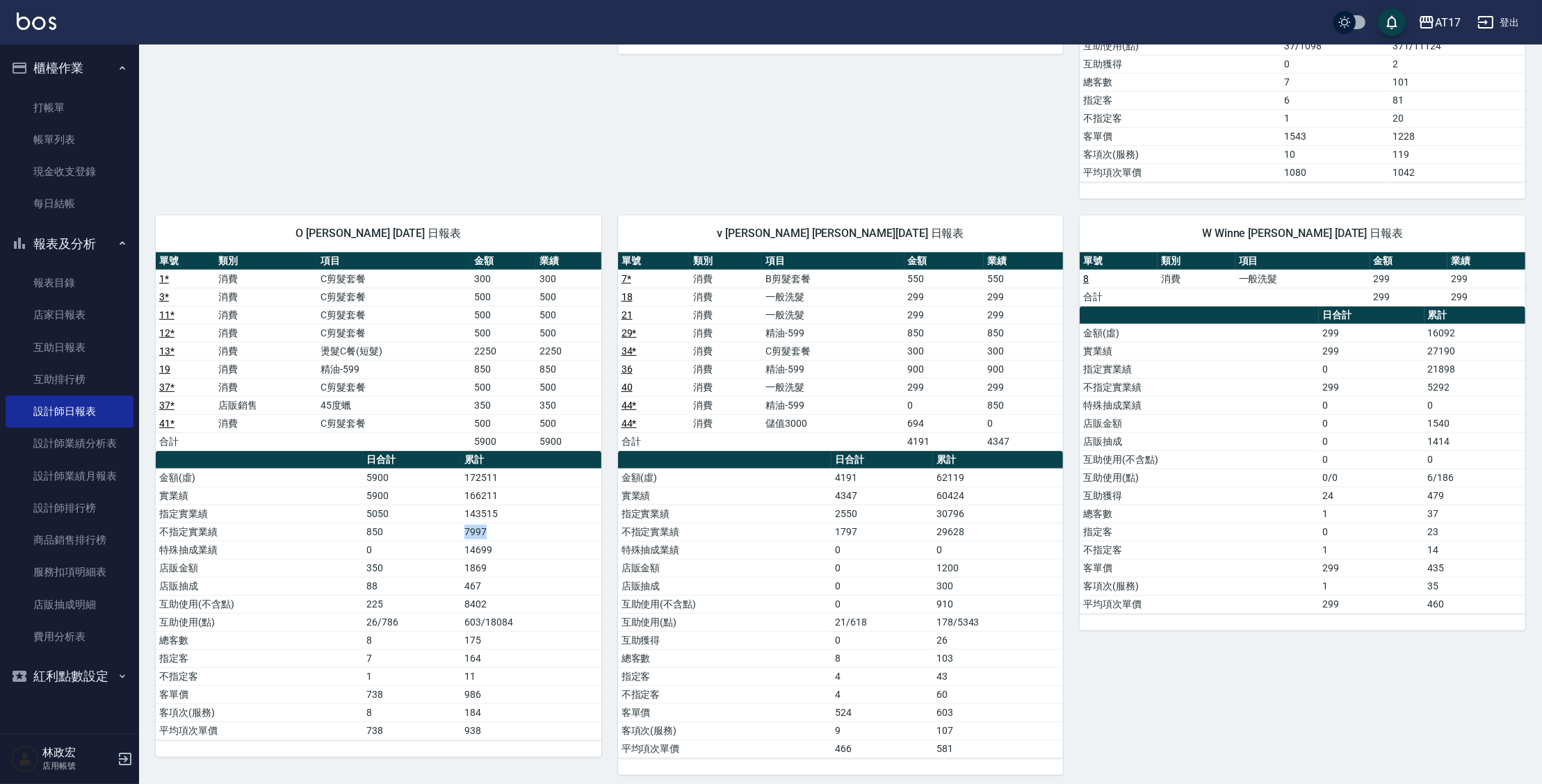
drag, startPoint x: 512, startPoint y: 522, endPoint x: 463, endPoint y: 522, distance: 49.0
click at [463, 522] on td "7997" at bounding box center [531, 531] width 140 height 18
click at [463, 522] on tr "不指定實業績 850 7997" at bounding box center [378, 531] width 446 height 18
drag, startPoint x: 468, startPoint y: 523, endPoint x: 498, endPoint y: 535, distance: 32.3
click at [495, 537] on tbody "金額(虛) 5900 172511 實業績 5900 166211 指定實業績 5050 143515 不指定實業績 850 7997 特殊抽成業績 0 14…" at bounding box center [378, 604] width 446 height 271
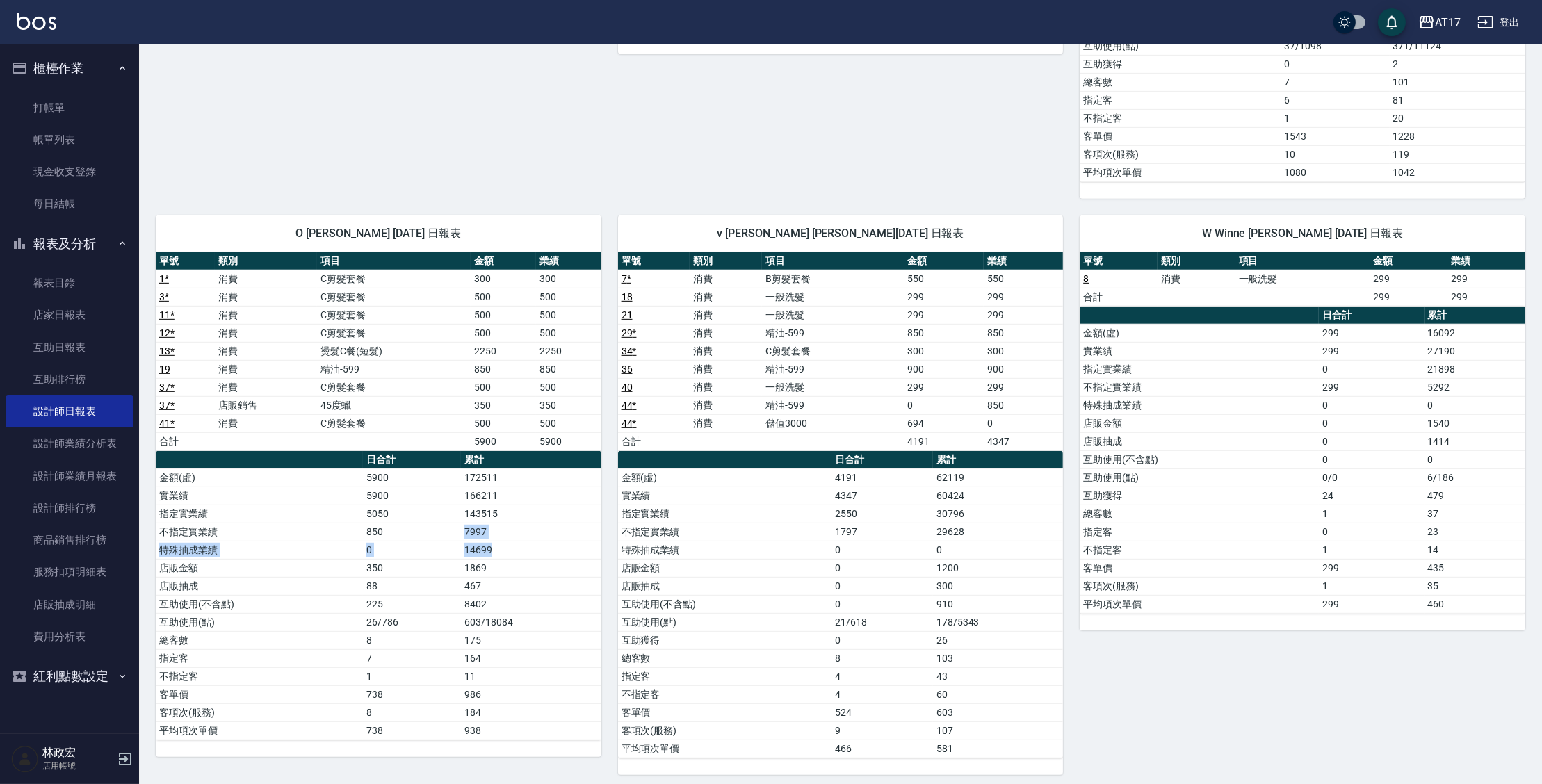
click at [498, 541] on td "14699" at bounding box center [531, 550] width 140 height 18
drag, startPoint x: 498, startPoint y: 535, endPoint x: 453, endPoint y: 521, distance: 47.1
click at [453, 521] on tbody "金額(虛) 5900 172511 實業績 5900 166211 指定實業績 5050 143515 不指定實業績 850 7997 特殊抽成業績 0 14…" at bounding box center [378, 604] width 446 height 271
click at [508, 522] on td "7997" at bounding box center [531, 531] width 140 height 18
drag, startPoint x: 507, startPoint y: 522, endPoint x: 487, endPoint y: 607, distance: 87.3
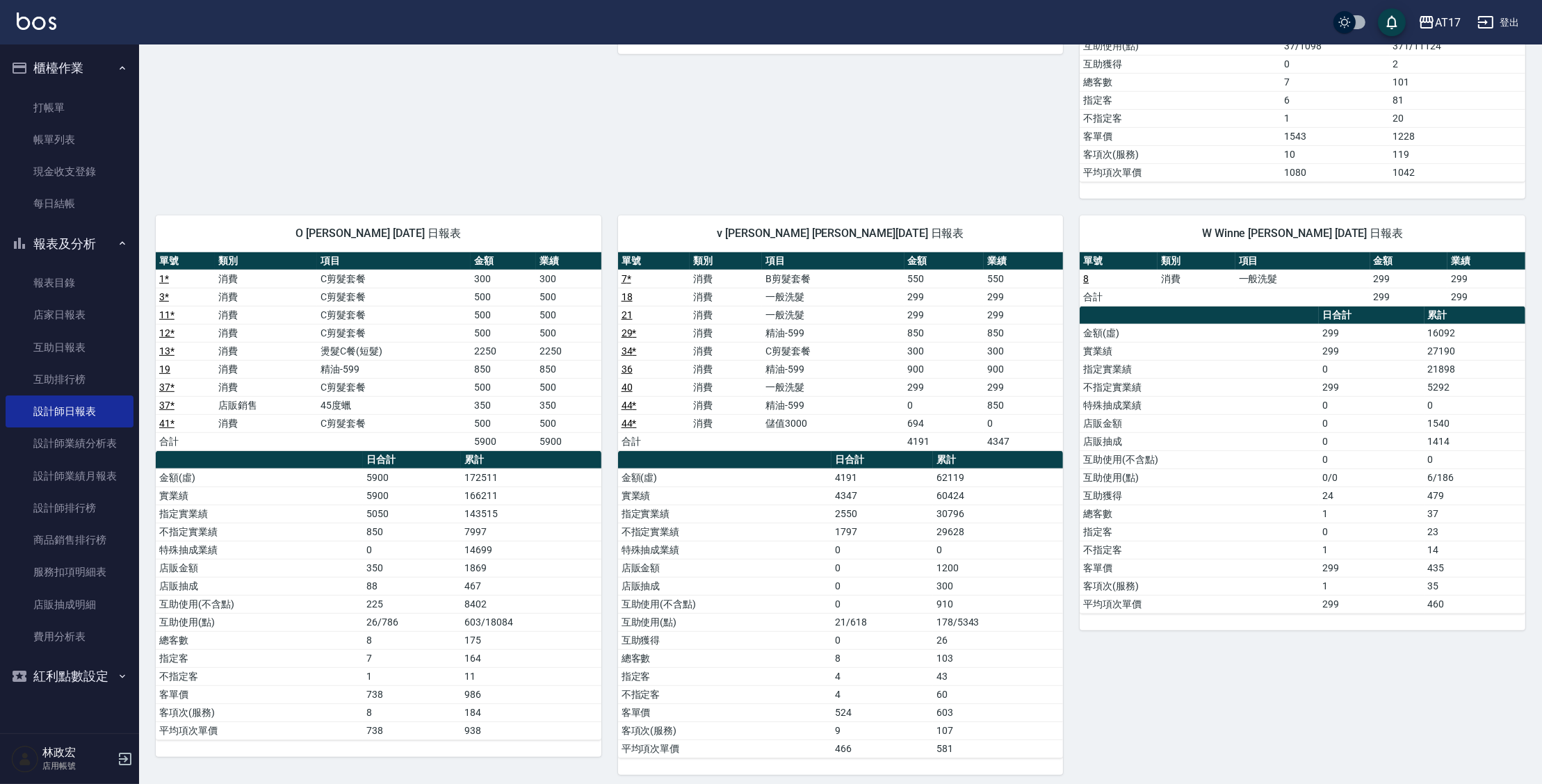
click at [507, 522] on td "7997" at bounding box center [531, 531] width 140 height 18
drag, startPoint x: 485, startPoint y: 656, endPoint x: 453, endPoint y: 631, distance: 40.6
click at [465, 649] on td "164" at bounding box center [531, 658] width 140 height 18
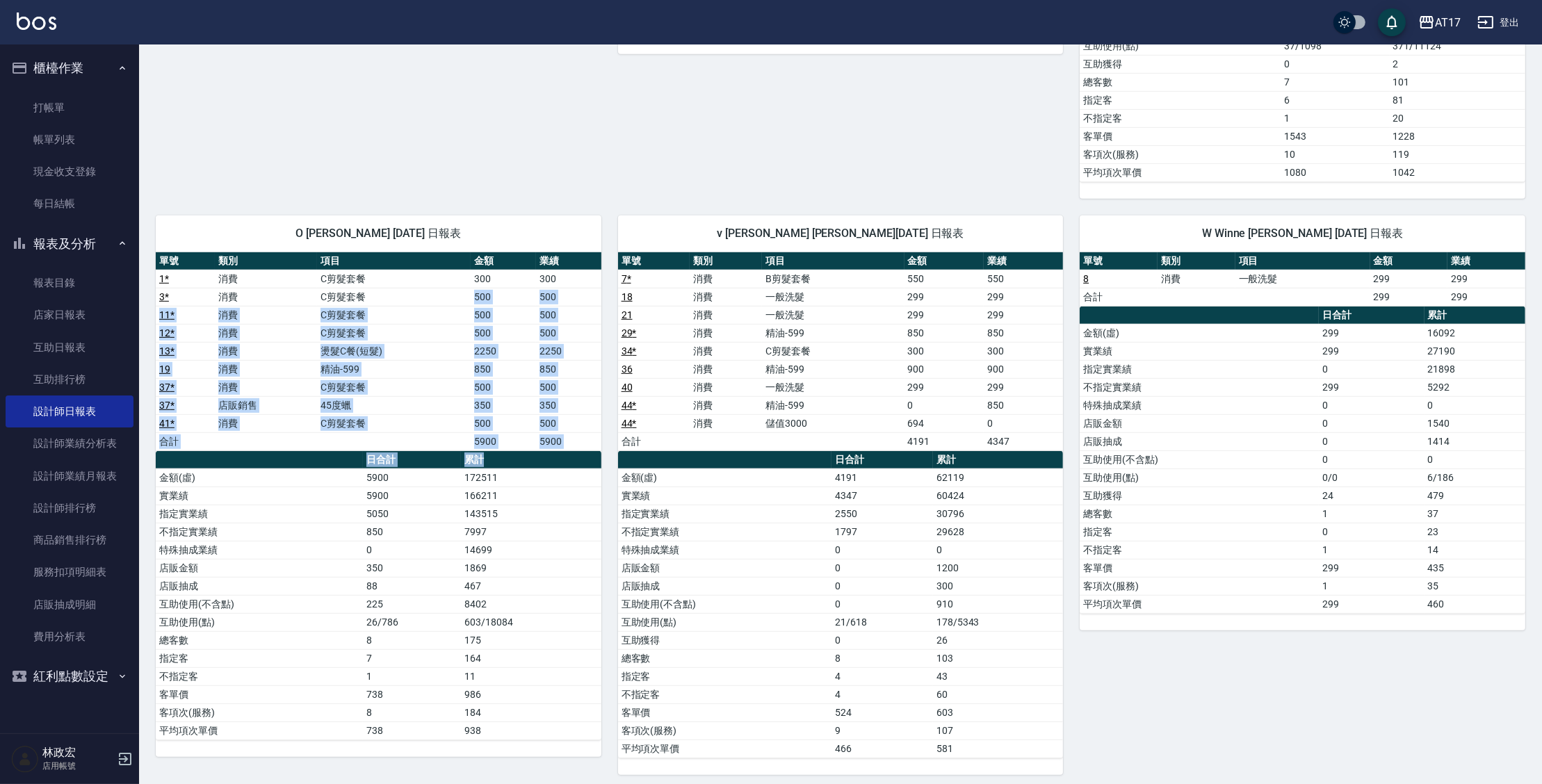
drag, startPoint x: 458, startPoint y: 294, endPoint x: 515, endPoint y: 448, distance: 164.2
click at [515, 448] on div "單號 類別 項目 金額 業績 1 * 消費 C剪髮套餐 300 300 3 * 消費 C剪髮套餐 500 500 11 * 消費 C剪髮套餐 500 500 …" at bounding box center [378, 496] width 446 height 488
click at [520, 451] on th "累計" at bounding box center [531, 460] width 140 height 18
drag, startPoint x: 555, startPoint y: 427, endPoint x: 508, endPoint y: 356, distance: 85.1
click at [508, 356] on tbody "1 * 消費 C剪髮套餐 300 300 3 * 消費 C剪髮套餐 500 500 11 * 消費 C剪髮套餐 500 500 12 * 消費 C剪髮套餐 5…" at bounding box center [378, 360] width 446 height 181
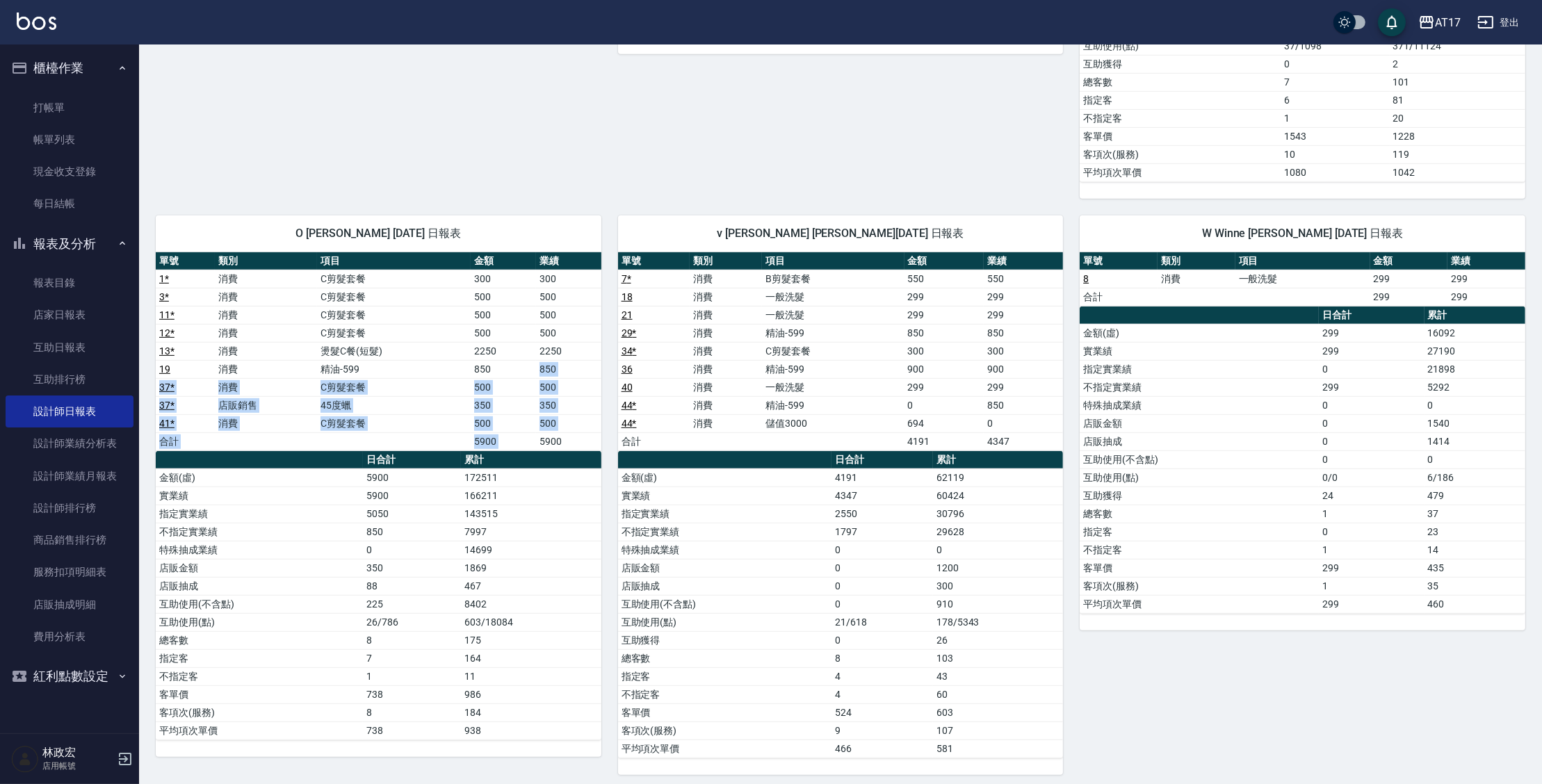
click at [508, 360] on td "850" at bounding box center [503, 368] width 66 height 18
